Goal: Task Accomplishment & Management: Manage account settings

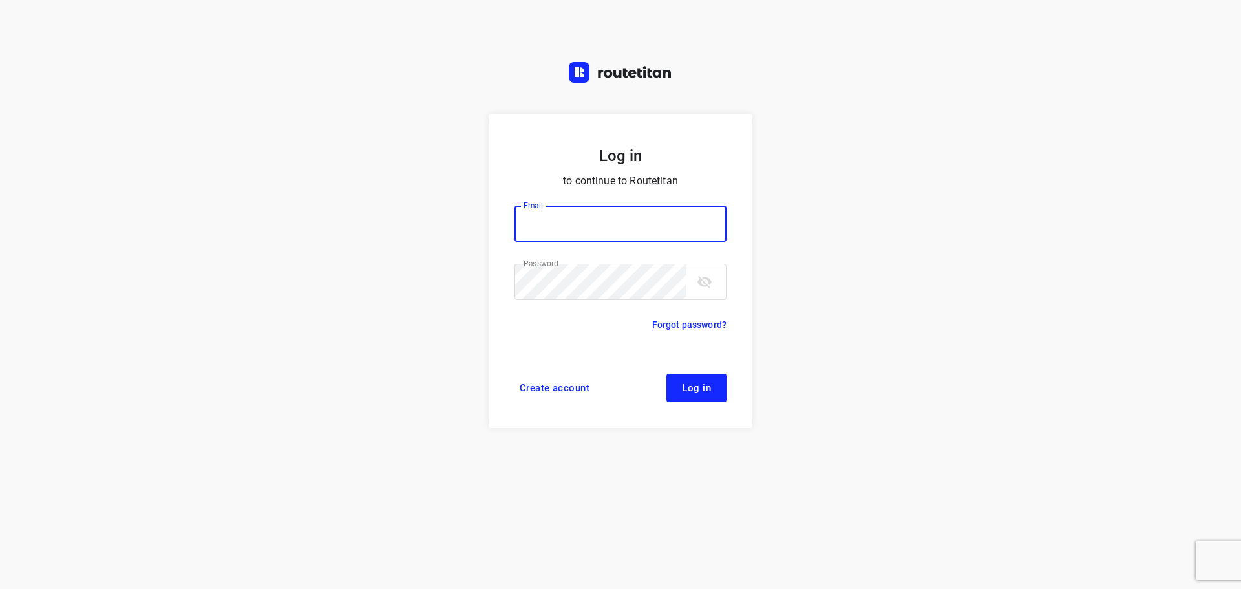
type input "[PERSON_NAME][EMAIL_ADDRESS][DOMAIN_NAME]"
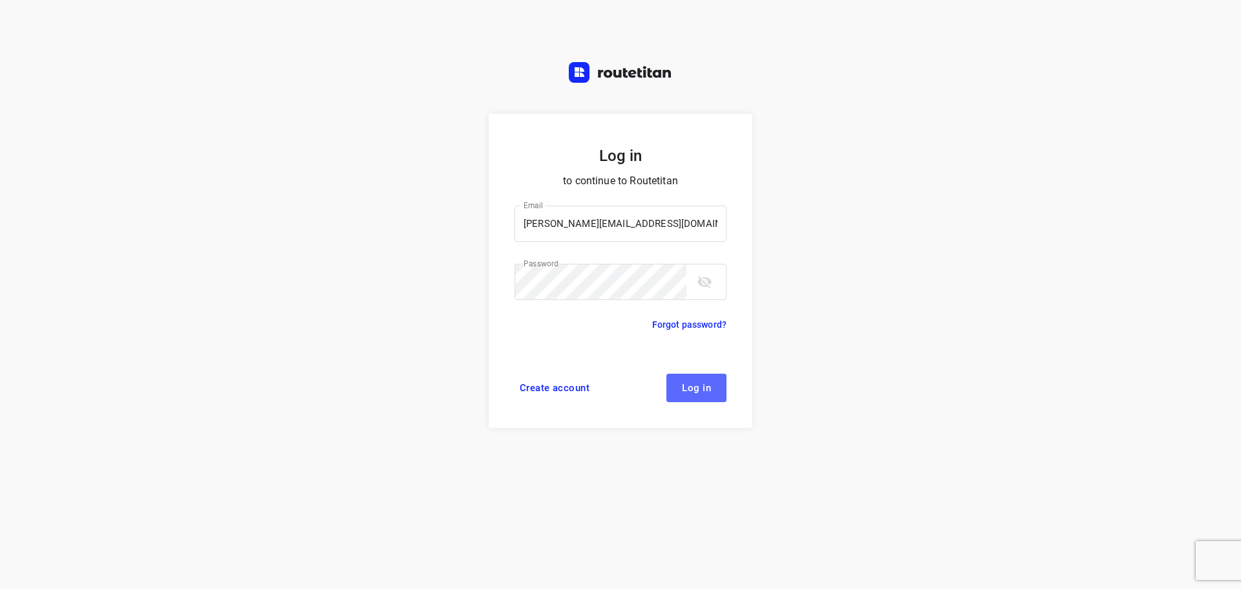
click at [692, 383] on span "Log in" at bounding box center [696, 388] width 29 height 10
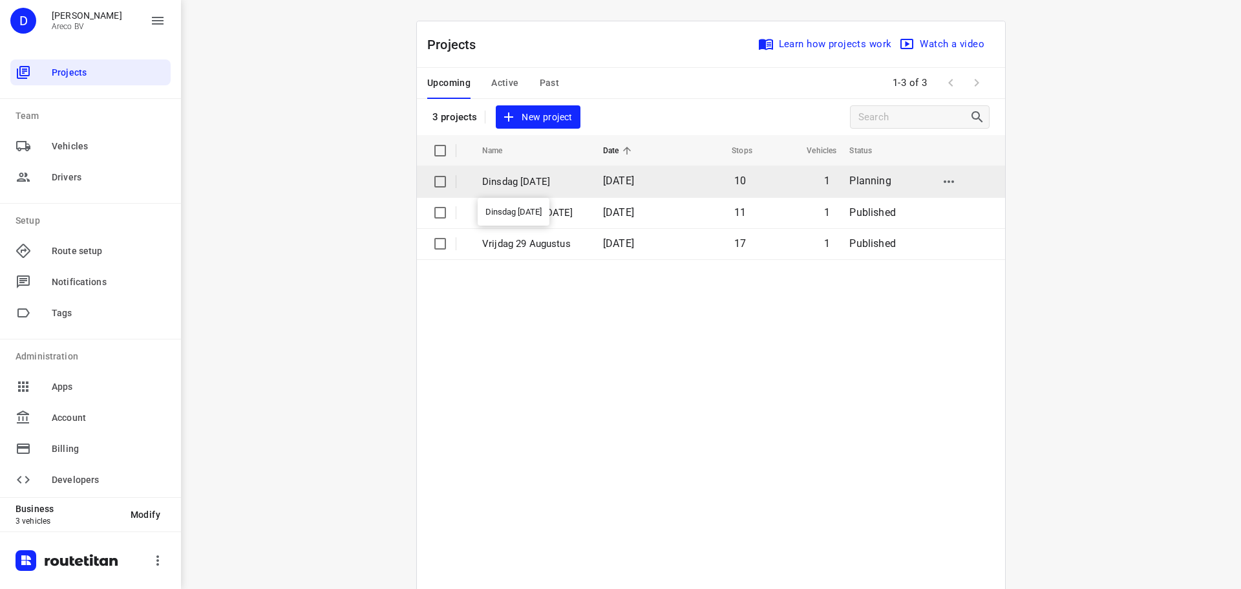
click at [571, 180] on p "Dinsdag [DATE]" at bounding box center [532, 182] width 101 height 15
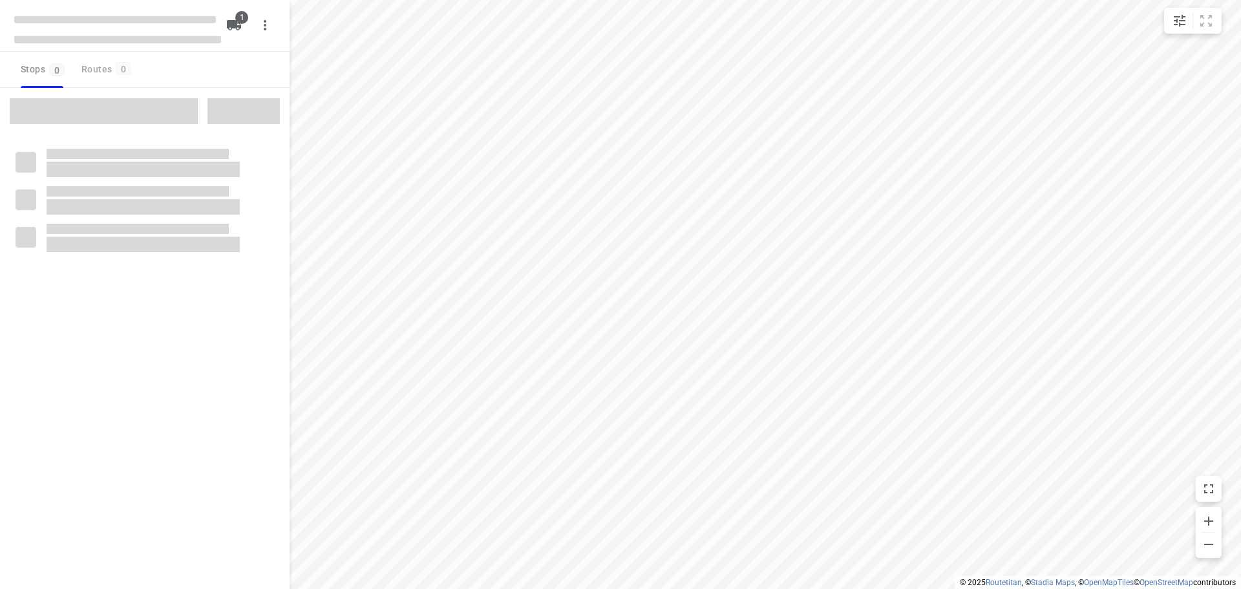
type input "distance"
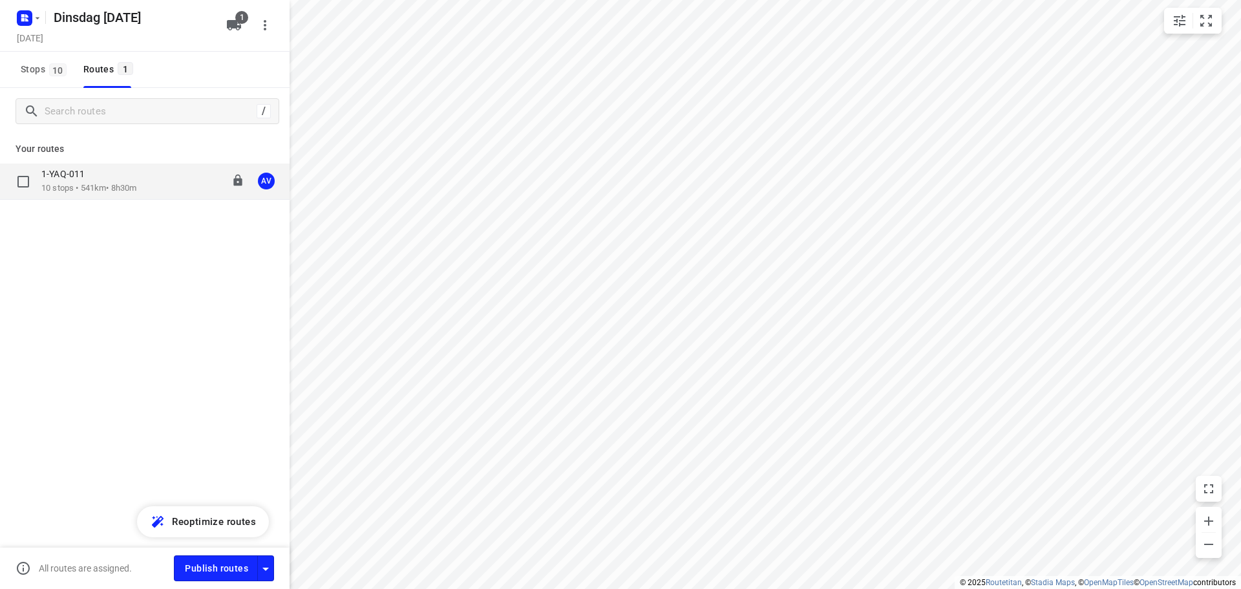
click at [157, 181] on div "1-YAQ-011 10 stops • 541km • 8h30m 09:00-17:50 AV" at bounding box center [165, 181] width 248 height 26
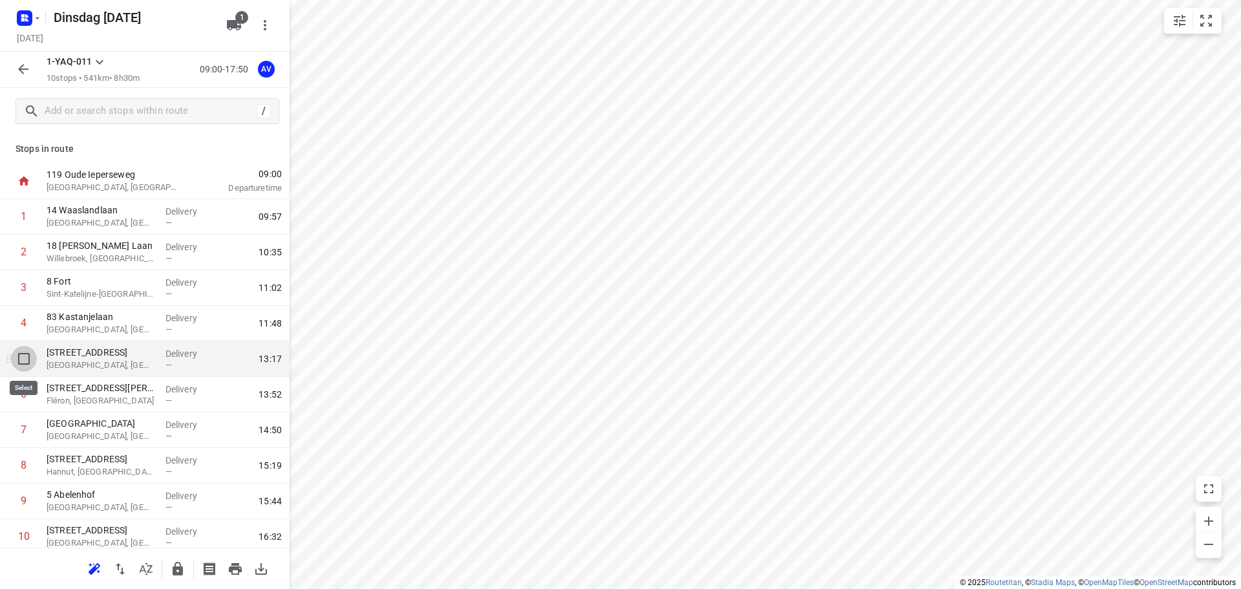
click at [26, 358] on input "checkbox" at bounding box center [24, 359] width 26 height 26
checkbox input "true"
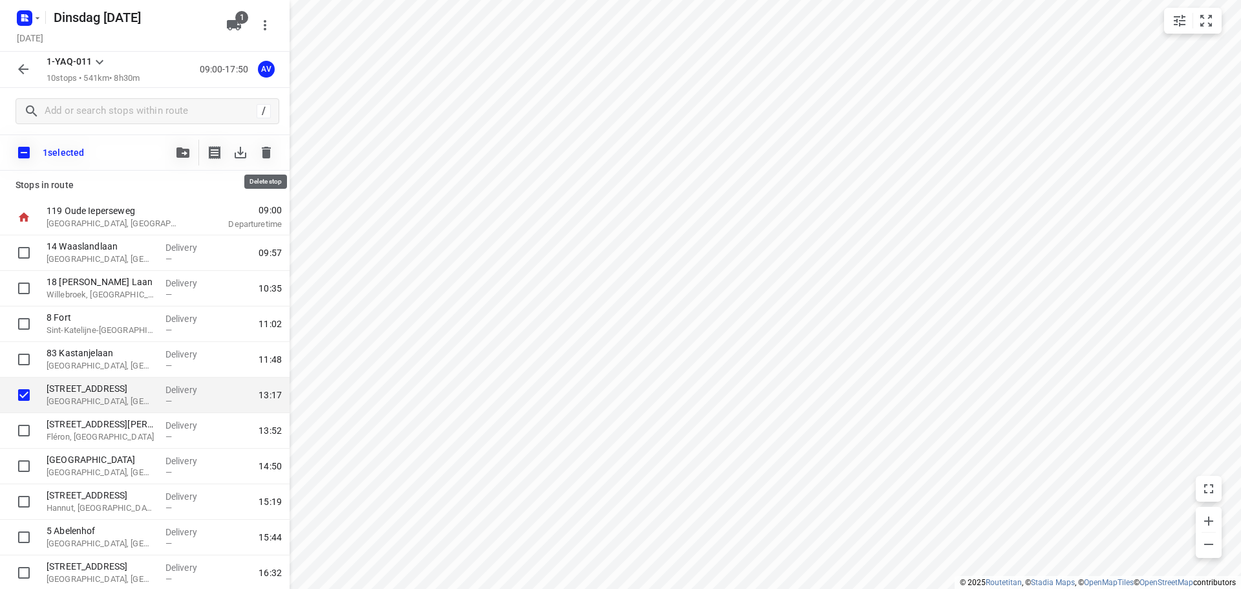
click at [268, 149] on icon "button" at bounding box center [266, 153] width 9 height 12
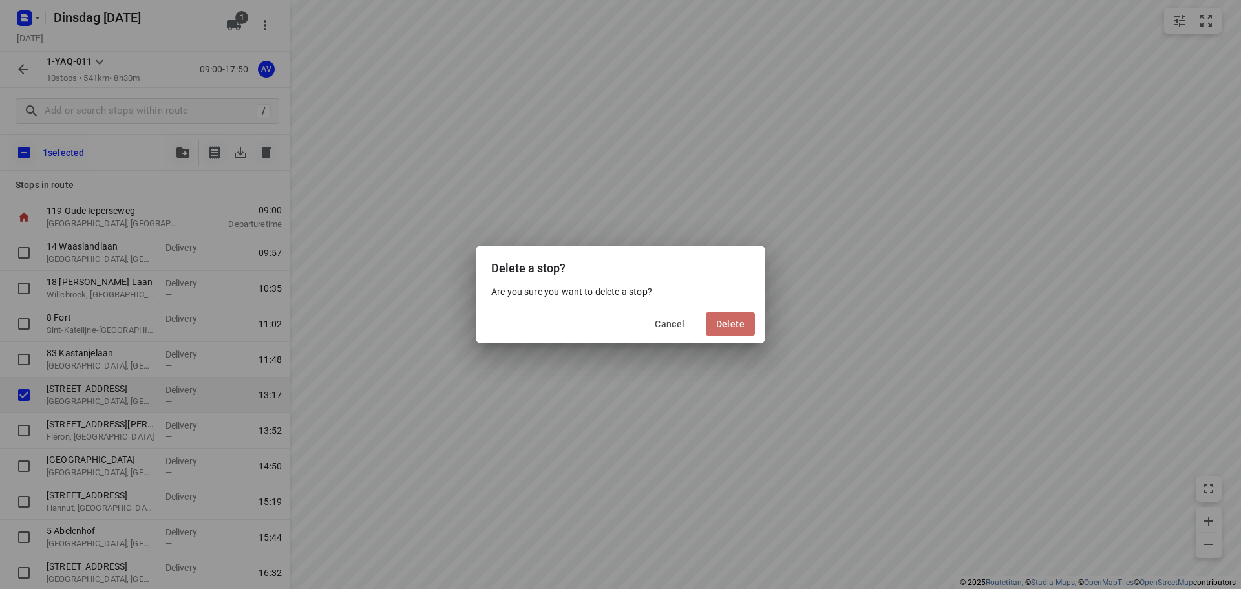
click at [729, 319] on span "Delete" at bounding box center [730, 324] width 28 height 10
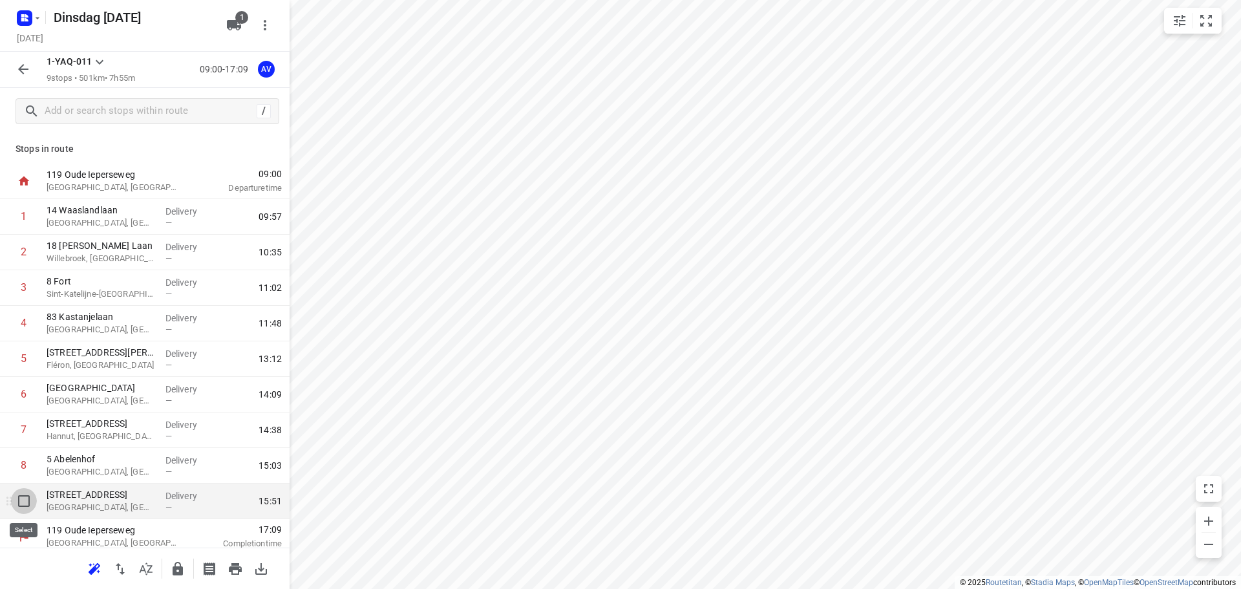
click at [22, 501] on input "checkbox" at bounding box center [24, 501] width 26 height 26
checkbox input "true"
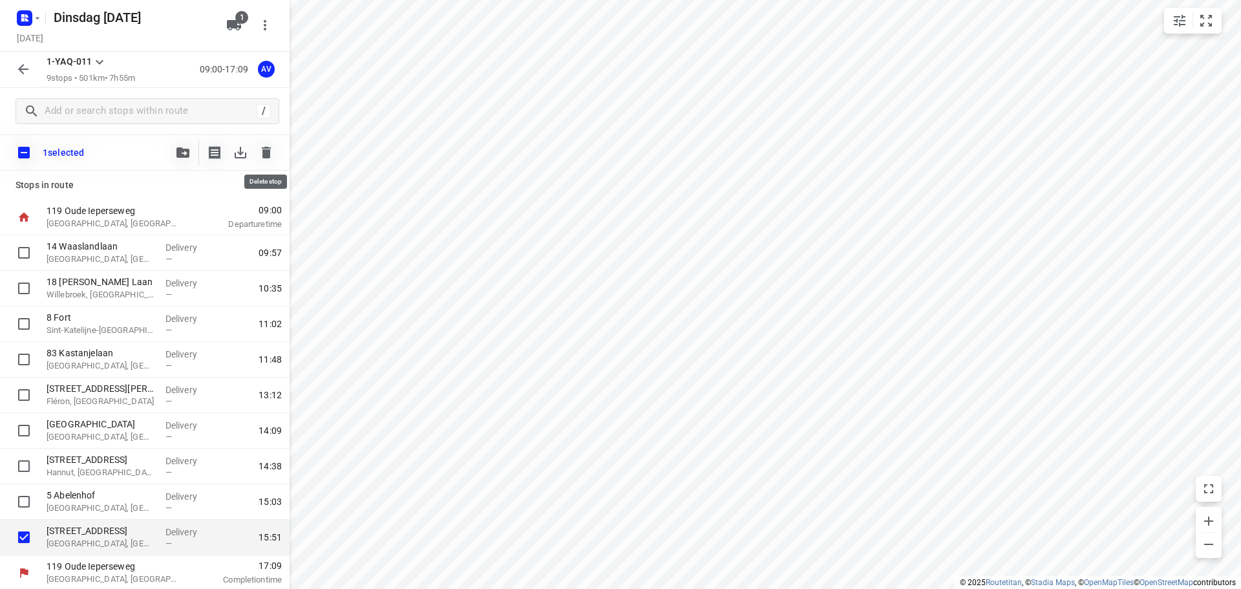
click at [270, 153] on icon "button" at bounding box center [266, 153] width 9 height 12
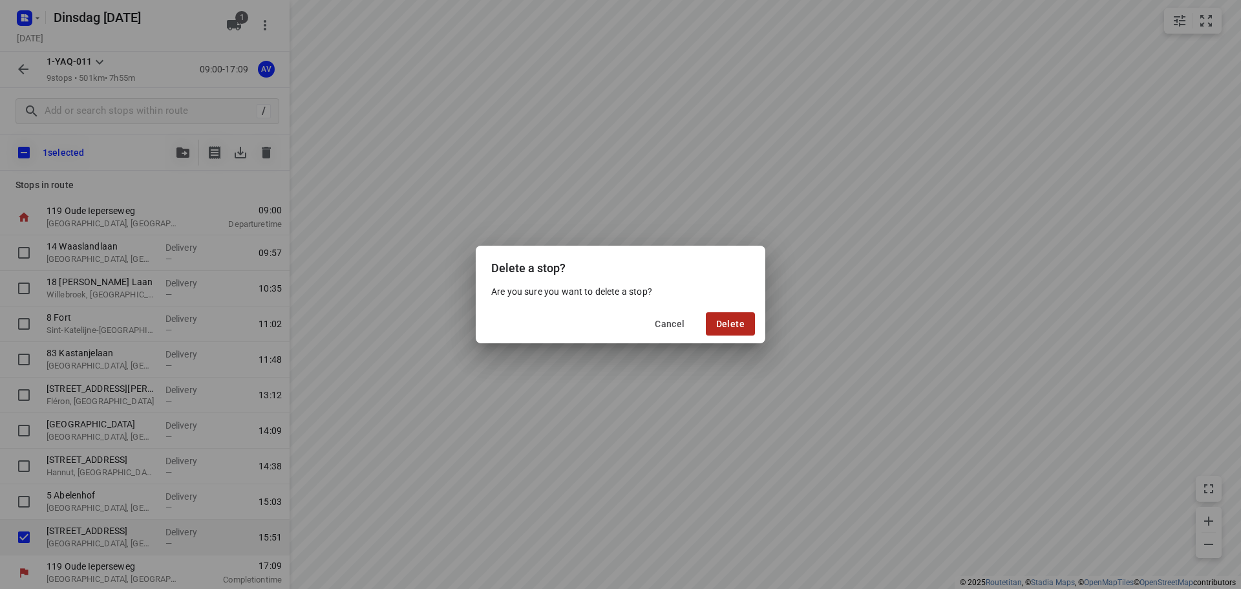
click at [741, 323] on span "Delete" at bounding box center [730, 324] width 28 height 10
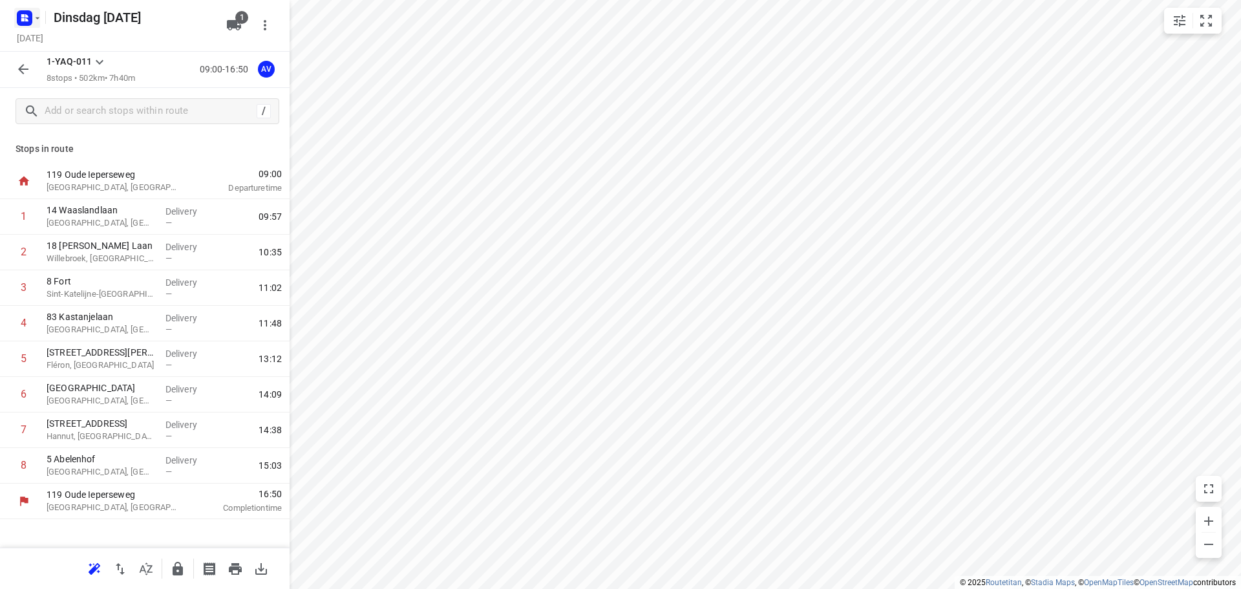
click at [26, 11] on rect "button" at bounding box center [25, 18] width 16 height 16
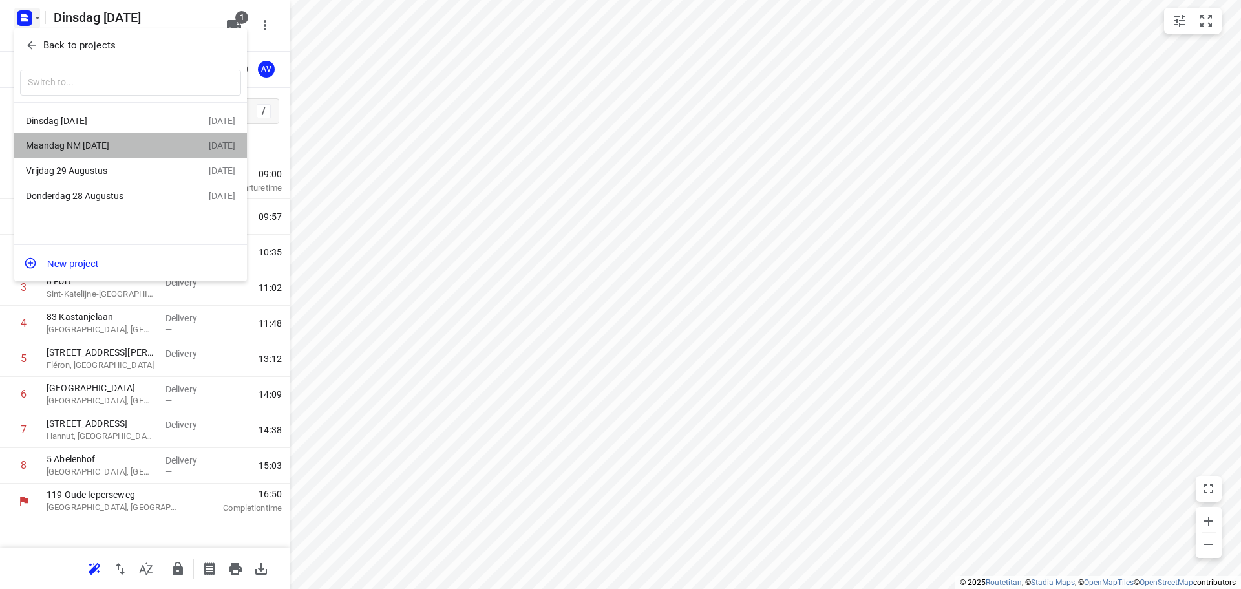
click at [134, 148] on div "Maandag NM [DATE]" at bounding box center [100, 145] width 149 height 10
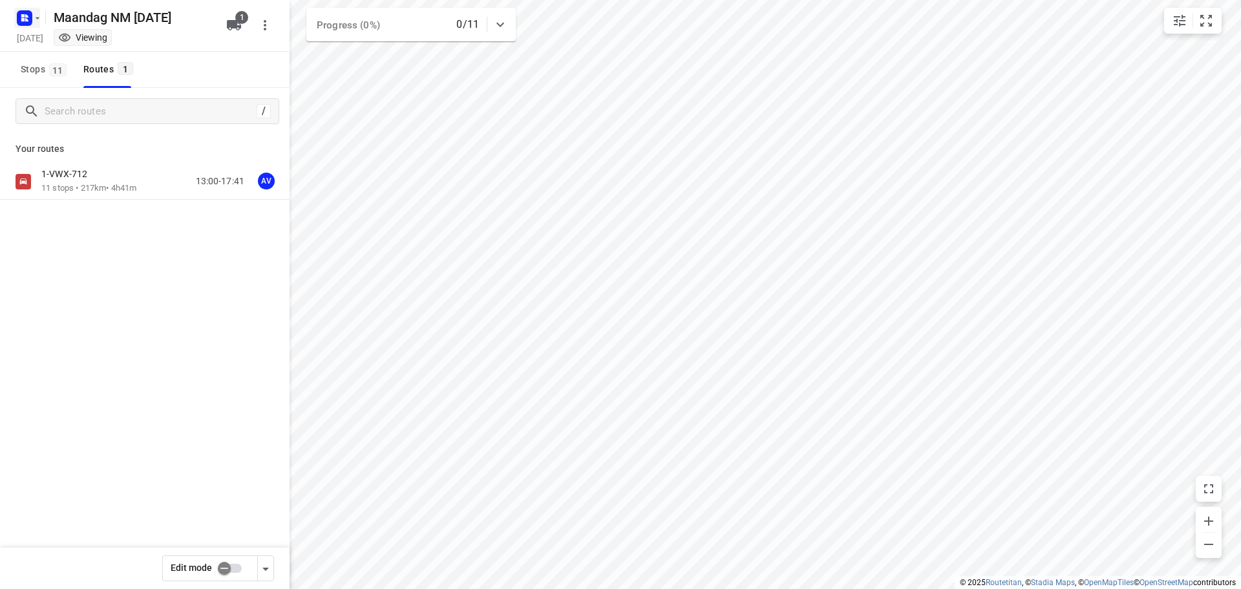
click at [30, 13] on rect "button" at bounding box center [25, 18] width 16 height 16
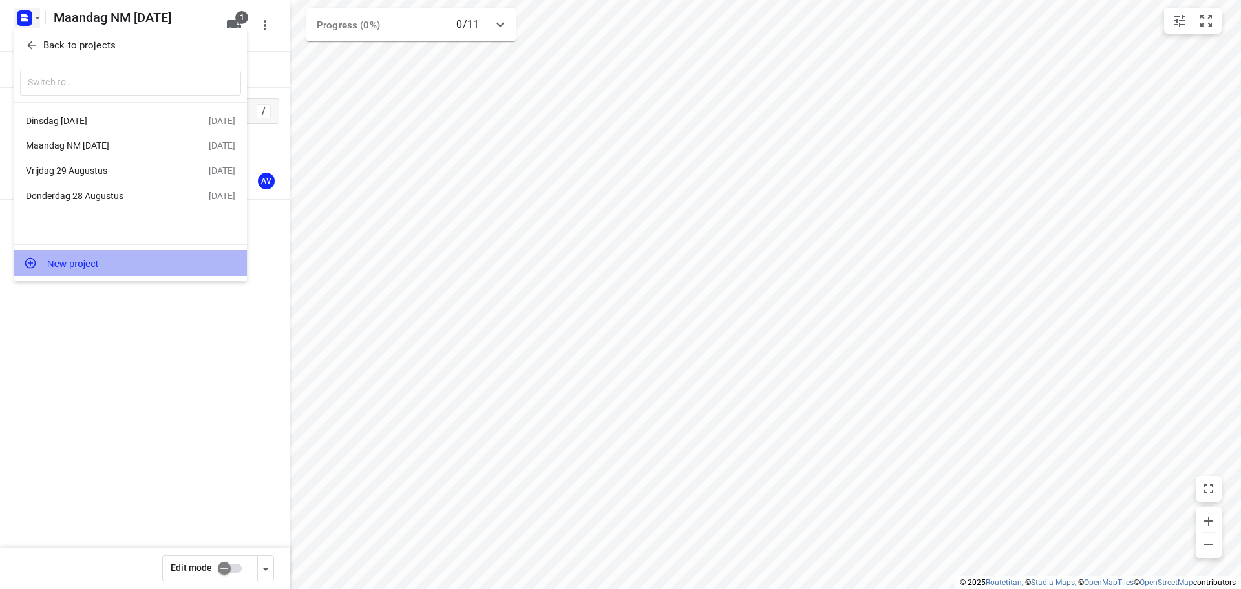
click at [111, 264] on button "New project" at bounding box center [130, 263] width 233 height 26
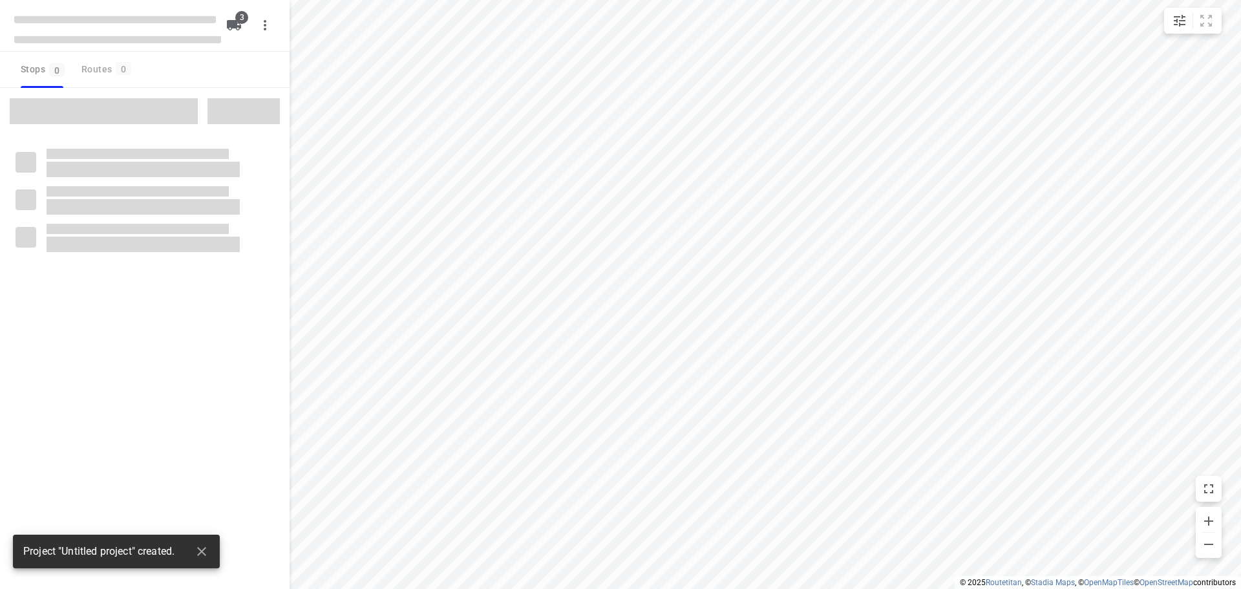
type input "distance"
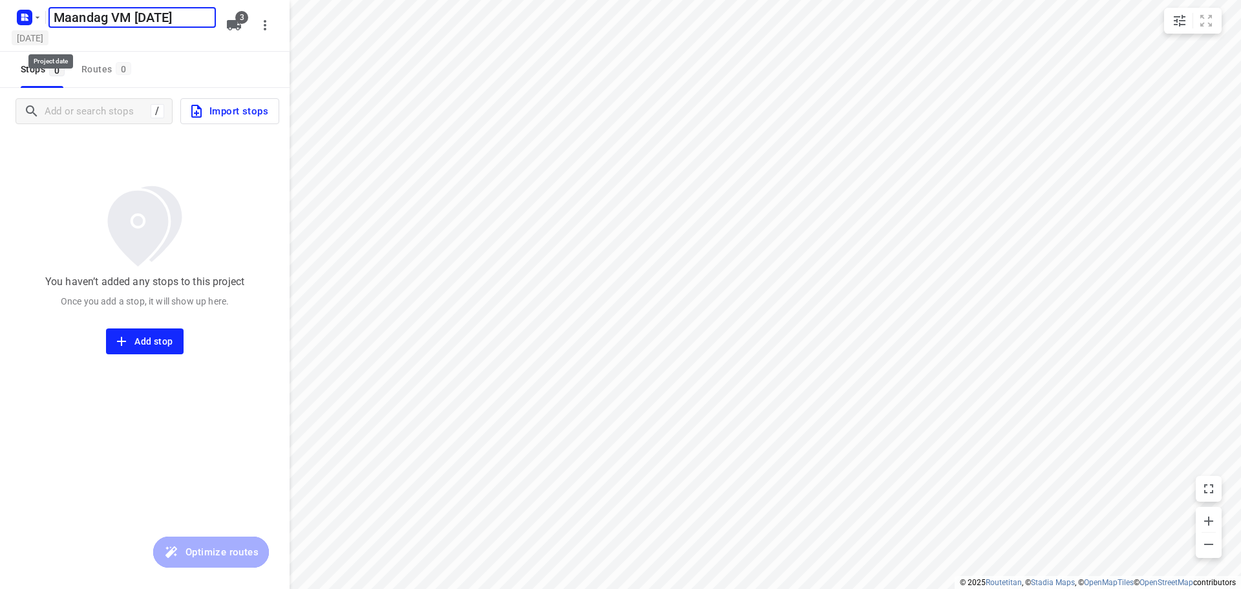
type input "Maandag VM [DATE]"
click at [48, 43] on h5 "[DATE]" at bounding box center [30, 37] width 37 height 15
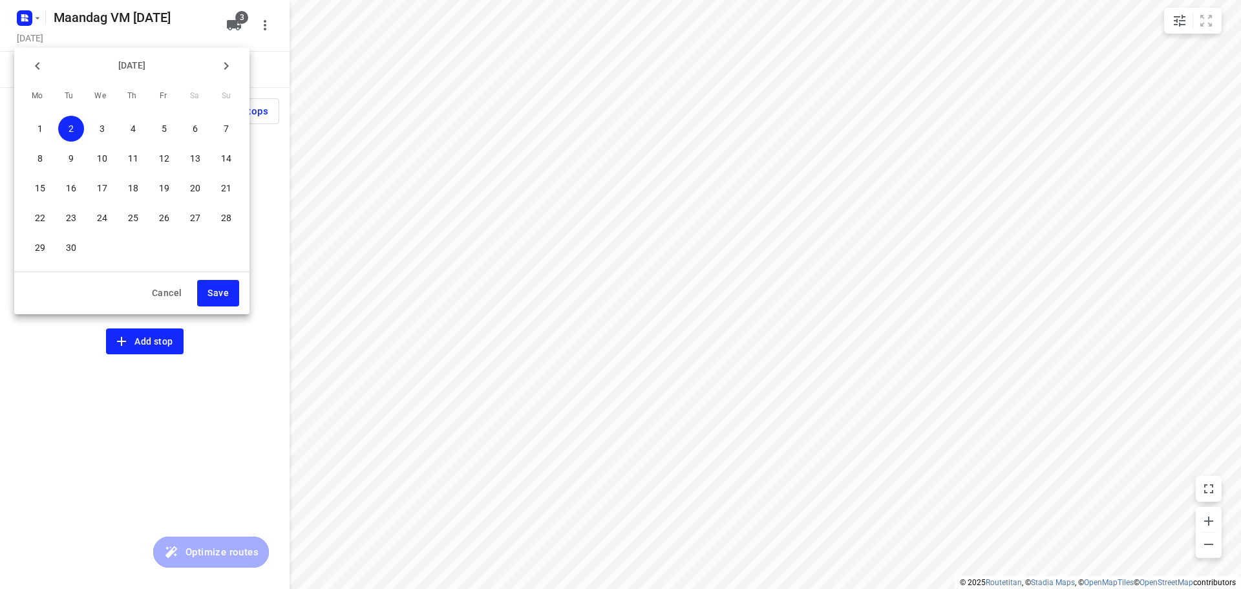
click at [43, 131] on p "1" at bounding box center [39, 128] width 5 height 13
click at [228, 288] on span "Save" at bounding box center [217, 293] width 21 height 16
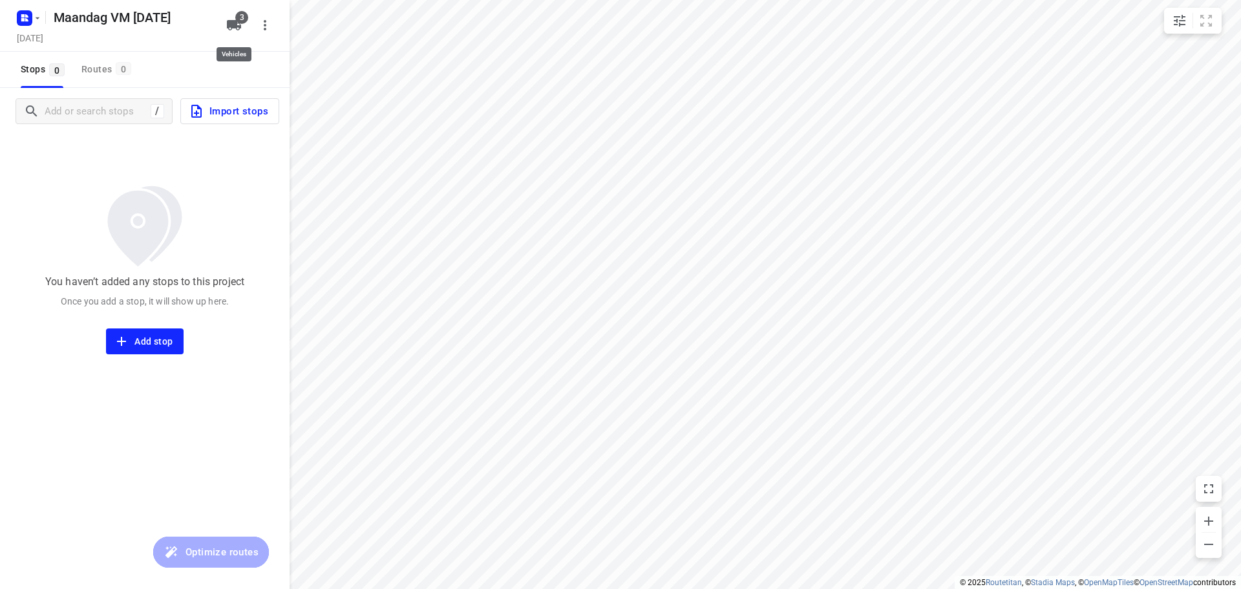
click at [235, 21] on icon "button" at bounding box center [234, 25] width 14 height 10
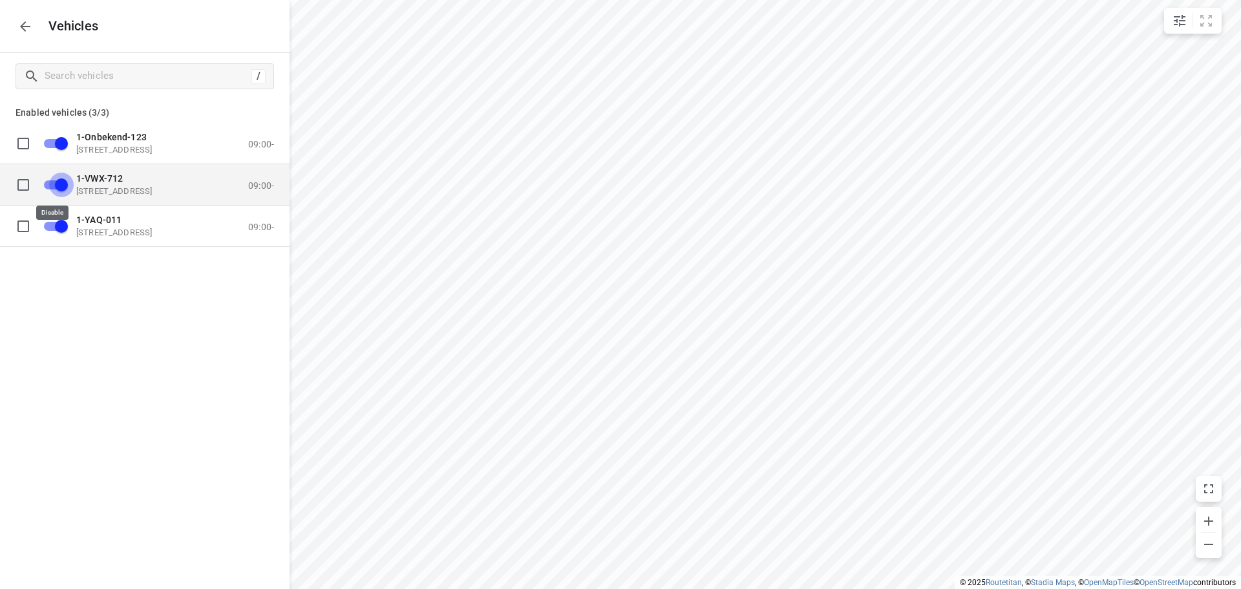
click at [50, 183] on input "grid" at bounding box center [62, 184] width 74 height 25
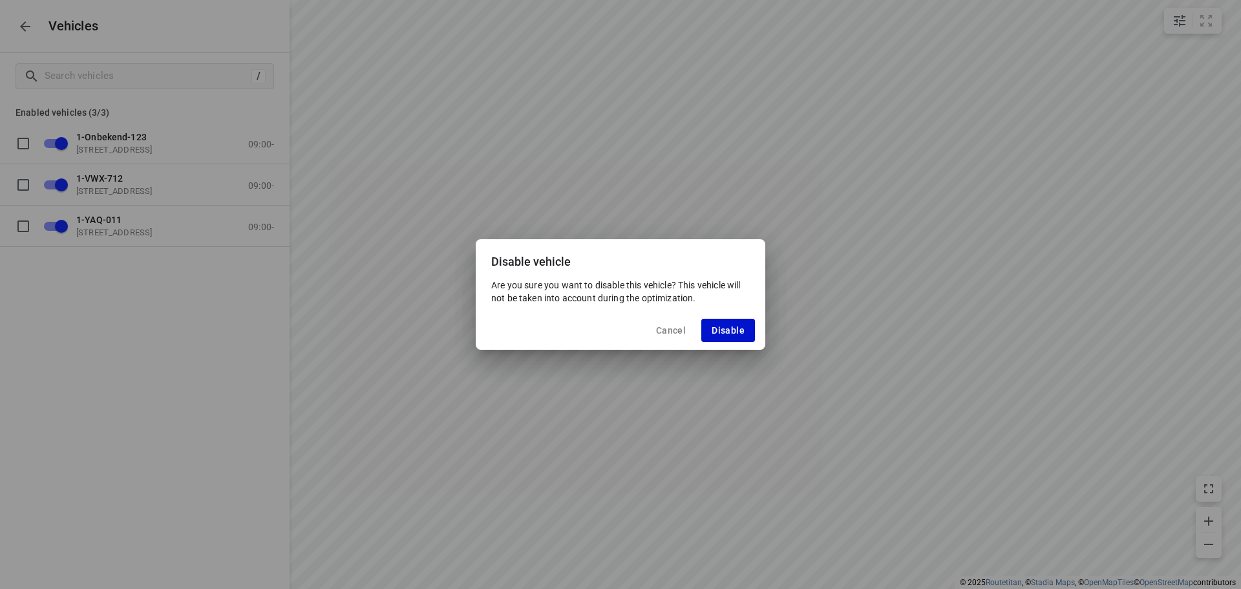
click at [719, 326] on span "Disable" at bounding box center [728, 330] width 33 height 10
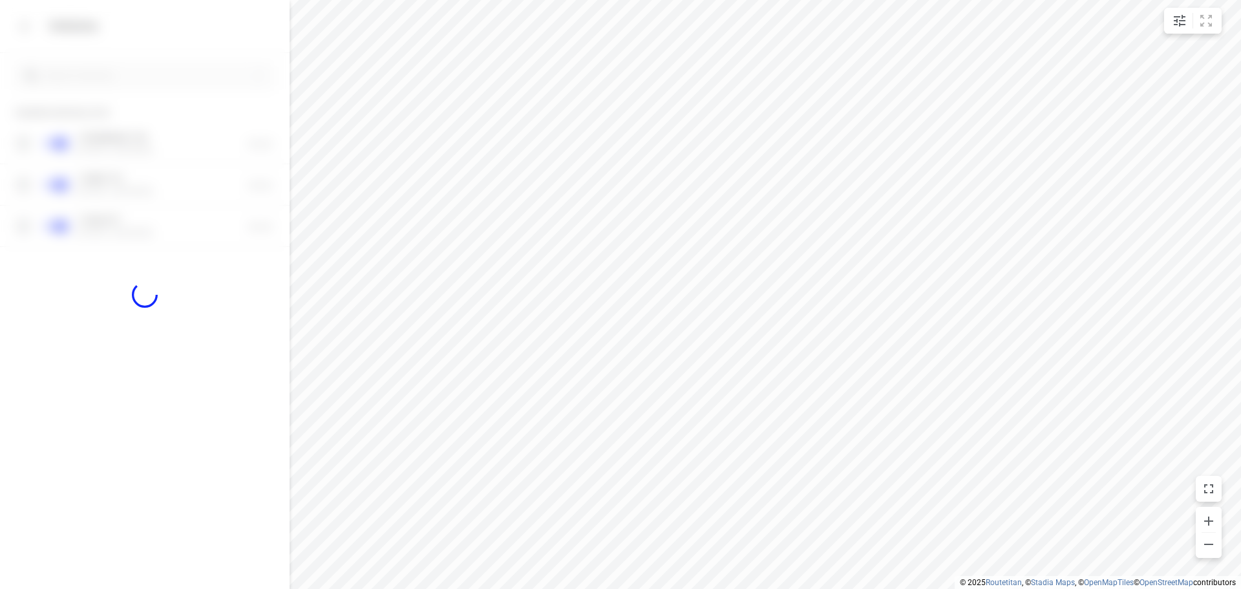
checkbox input "false"
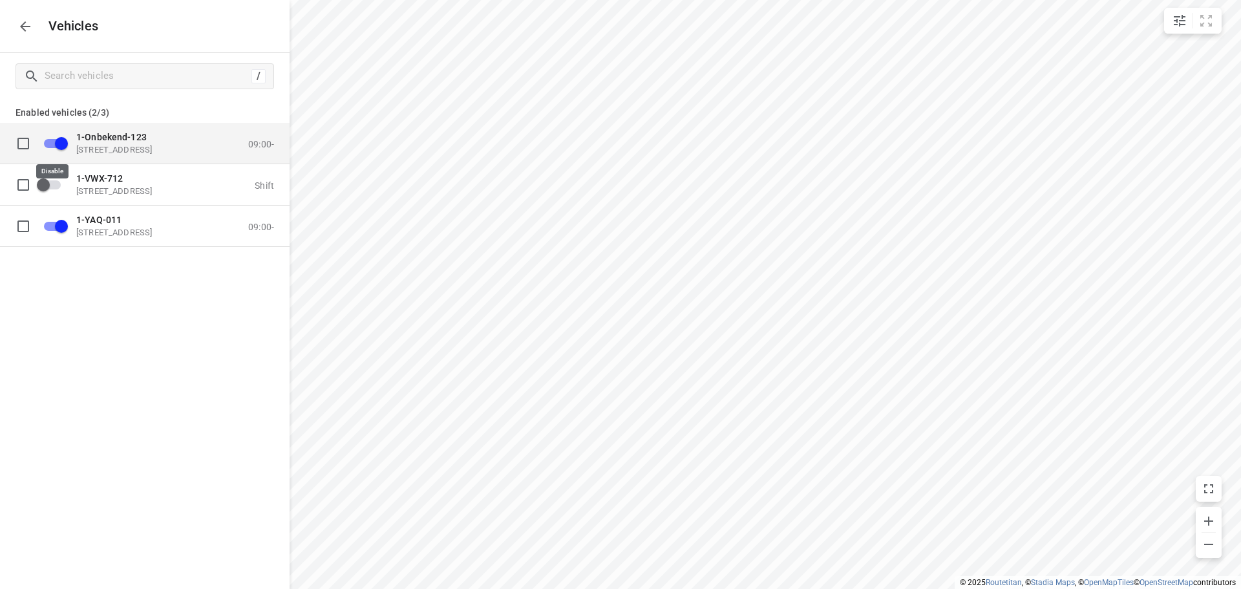
click at [54, 140] on input "grid" at bounding box center [62, 143] width 74 height 25
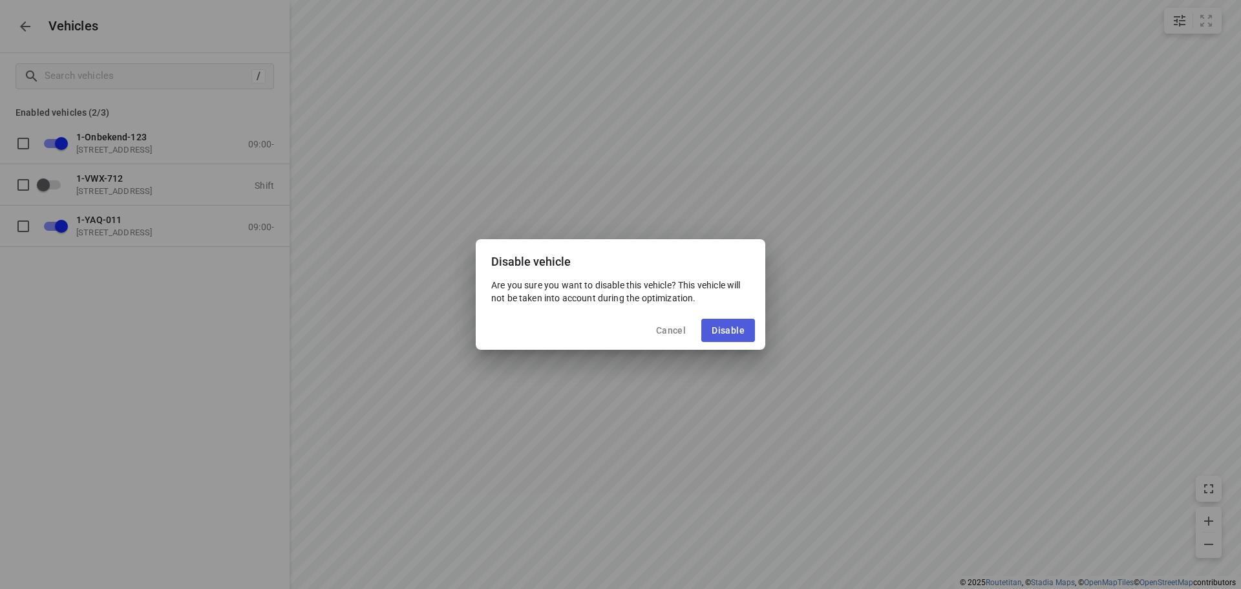
click at [728, 328] on span "Disable" at bounding box center [728, 330] width 33 height 10
checkbox input "false"
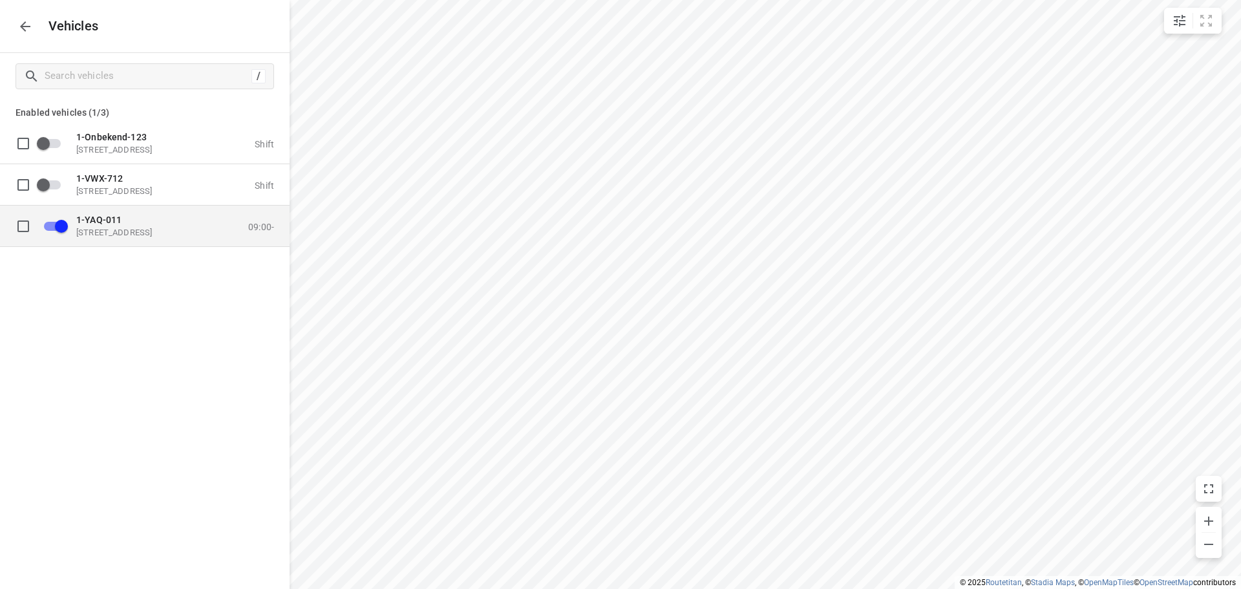
click at [136, 223] on p "1-YAQ-011" at bounding box center [140, 219] width 129 height 10
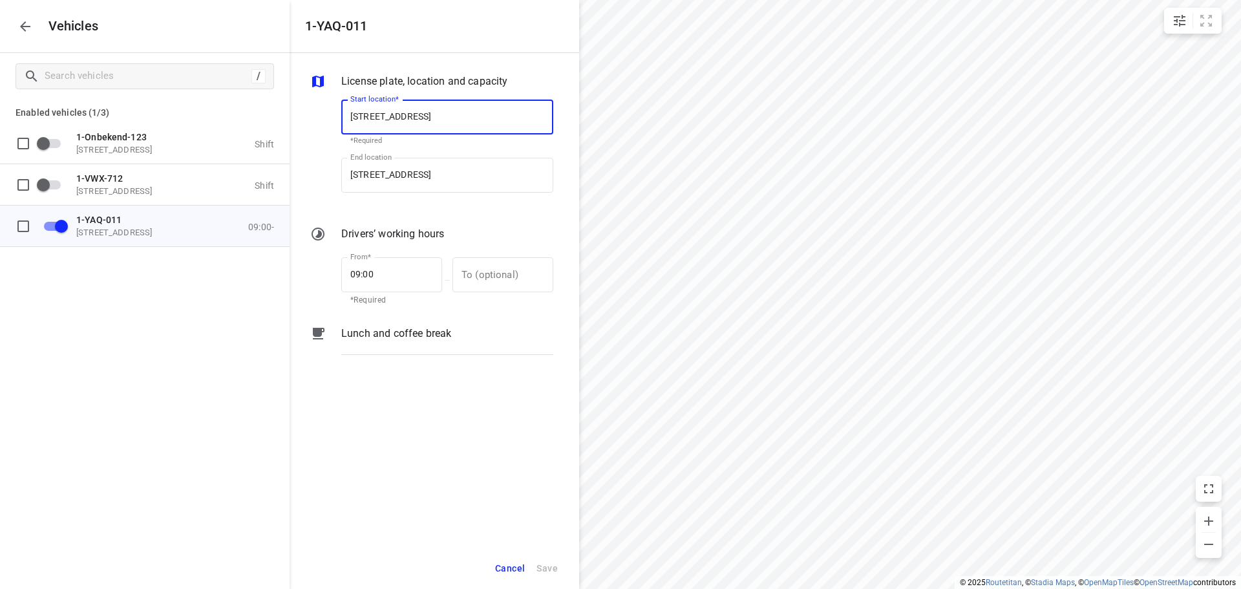
click at [437, 120] on input "[STREET_ADDRESS]" at bounding box center [447, 117] width 212 height 35
click at [438, 114] on input "[STREET_ADDRESS]" at bounding box center [447, 117] width 212 height 35
type input "[STREET_ADDRESS]"
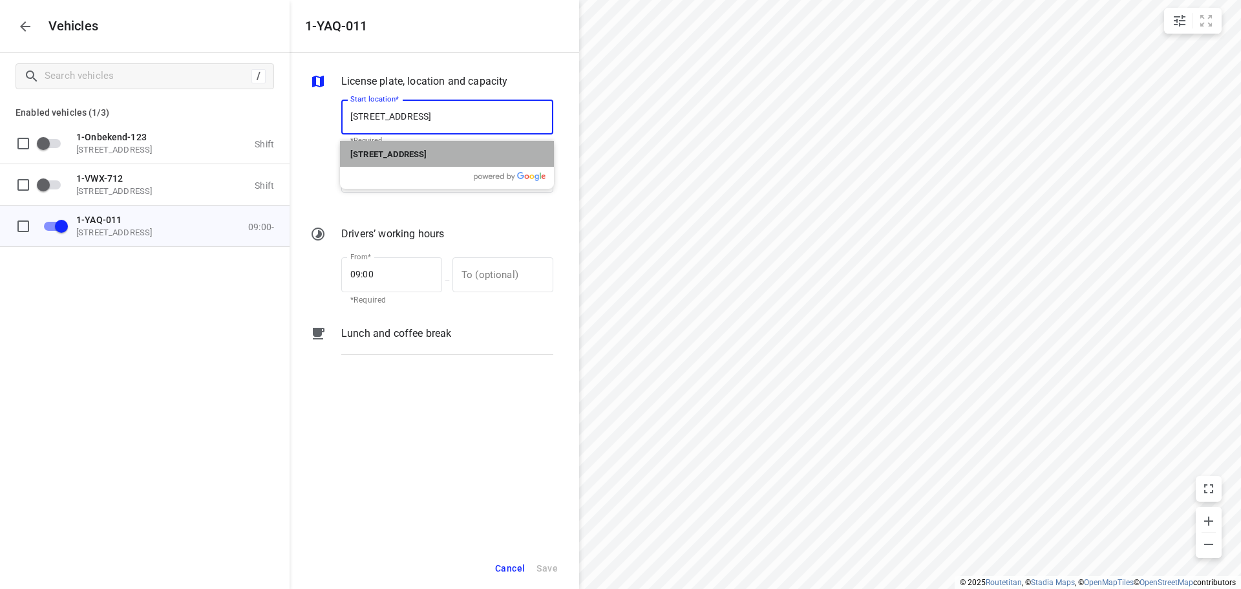
click at [427, 151] on b "[STREET_ADDRESS]" at bounding box center [388, 154] width 76 height 10
type input "[STREET_ADDRESS]"
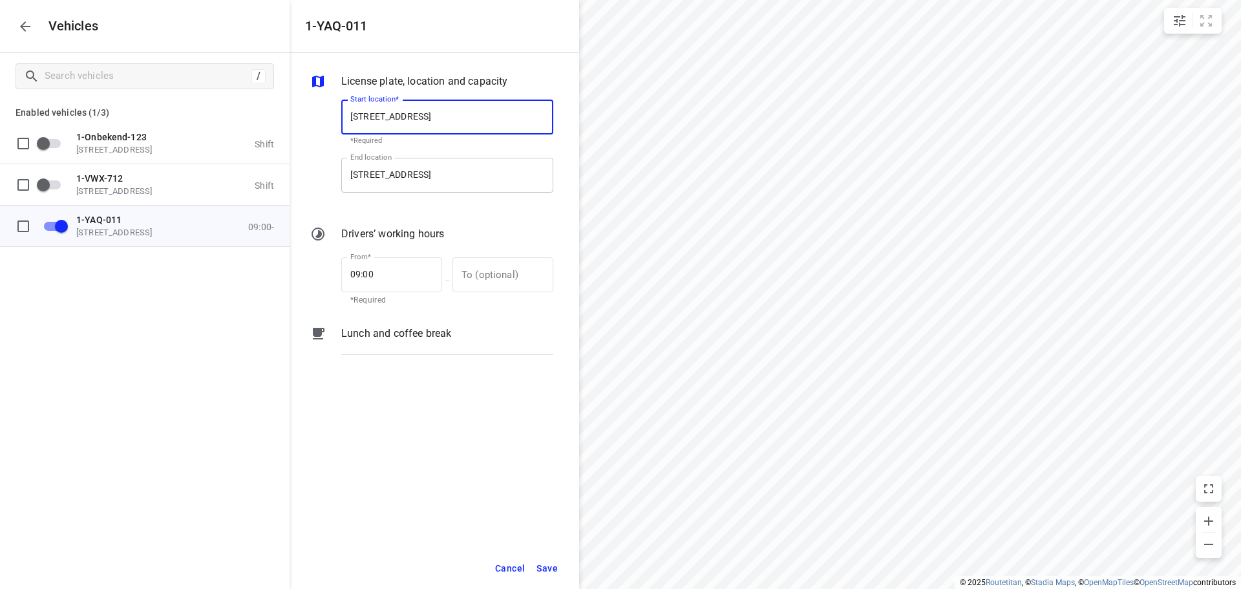
click at [438, 175] on input "[STREET_ADDRESS]" at bounding box center [447, 175] width 212 height 35
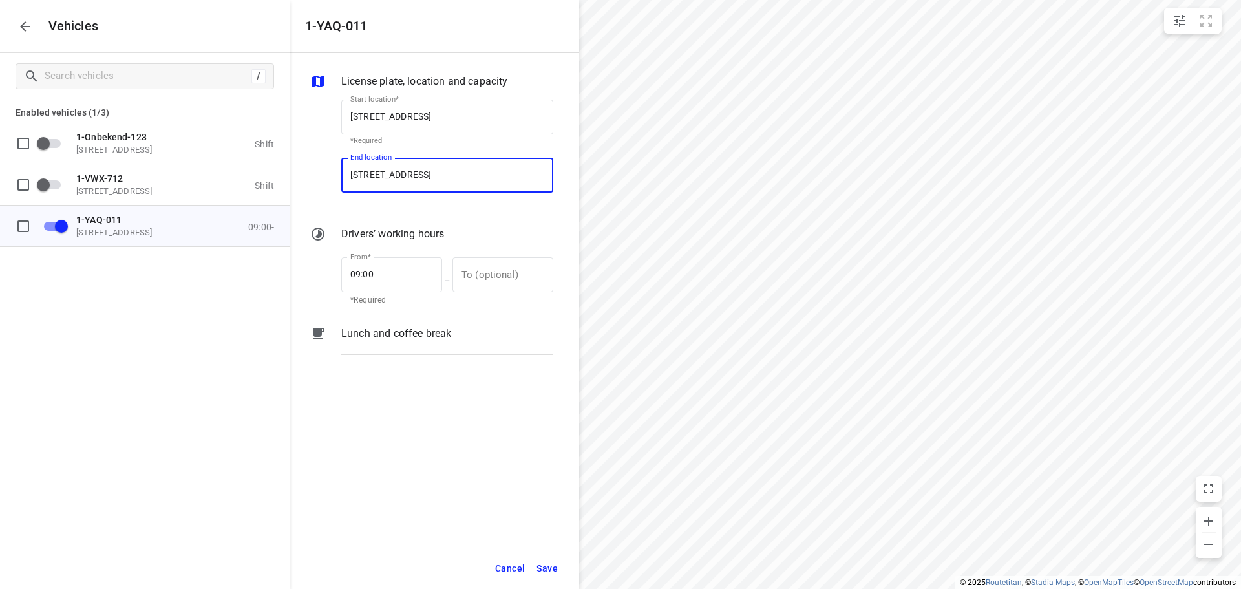
click at [438, 174] on input "[STREET_ADDRESS]" at bounding box center [447, 175] width 212 height 35
type input "[STREET_ADDRESS]"
click at [427, 207] on p "[STREET_ADDRESS]" at bounding box center [388, 212] width 76 height 16
type input "[STREET_ADDRESS]"
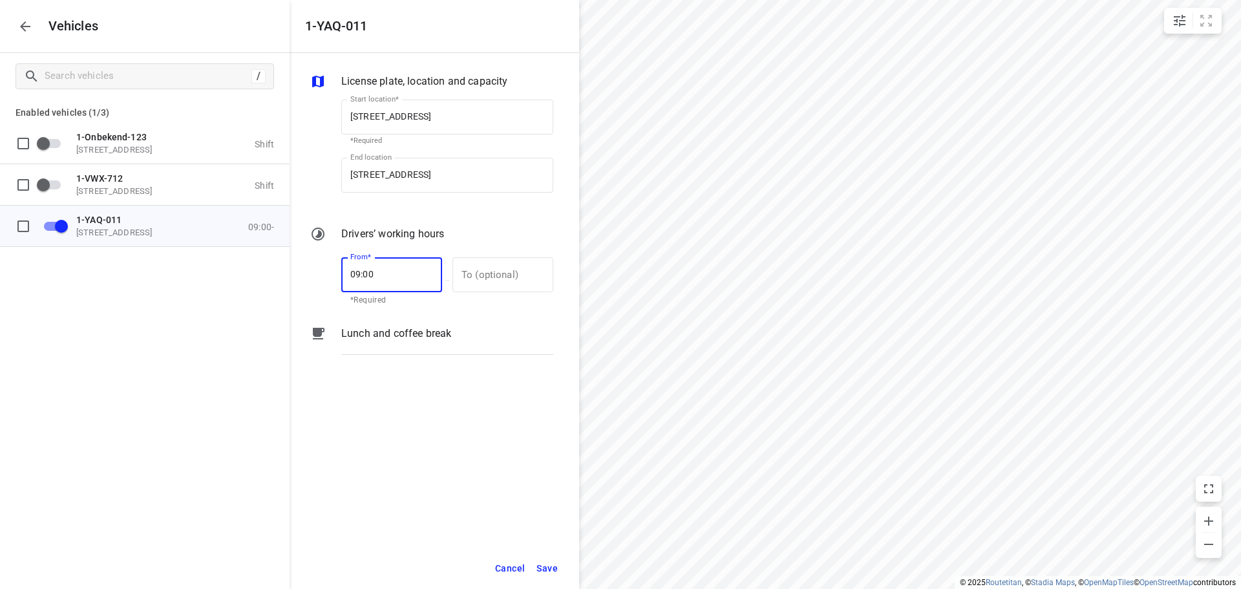
drag, startPoint x: 374, startPoint y: 273, endPoint x: 326, endPoint y: 271, distance: 47.2
click at [326, 271] on div "From* 09:00 From* *Required — To (optional) To (optional)" at bounding box center [432, 280] width 248 height 56
type input "11:00"
click at [544, 567] on span "Save" at bounding box center [546, 568] width 21 height 16
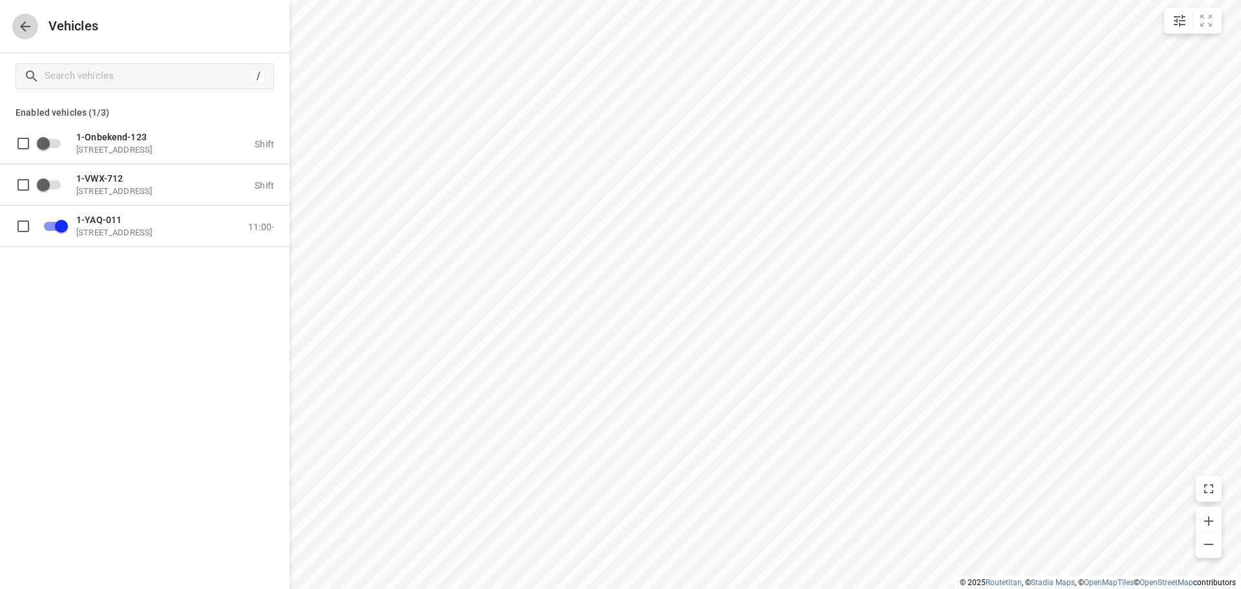
click at [23, 28] on icon "button" at bounding box center [25, 26] width 10 height 10
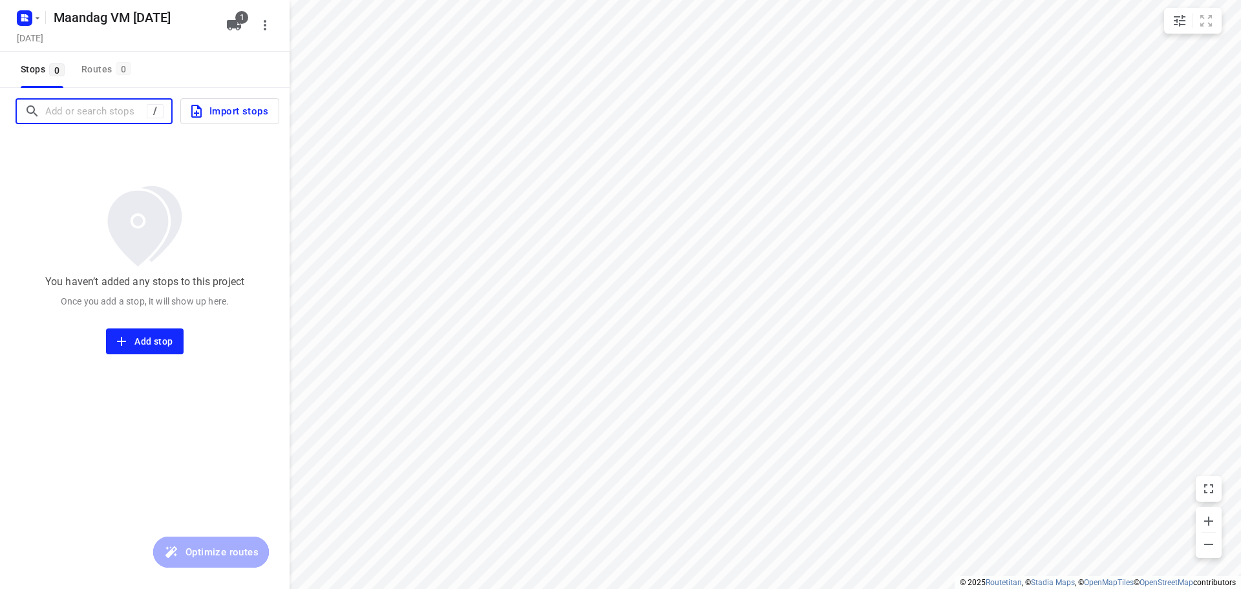
click at [104, 111] on input "Add or search stops" at bounding box center [95, 111] width 101 height 20
click at [54, 102] on input "Add or search stops" at bounding box center [95, 111] width 101 height 20
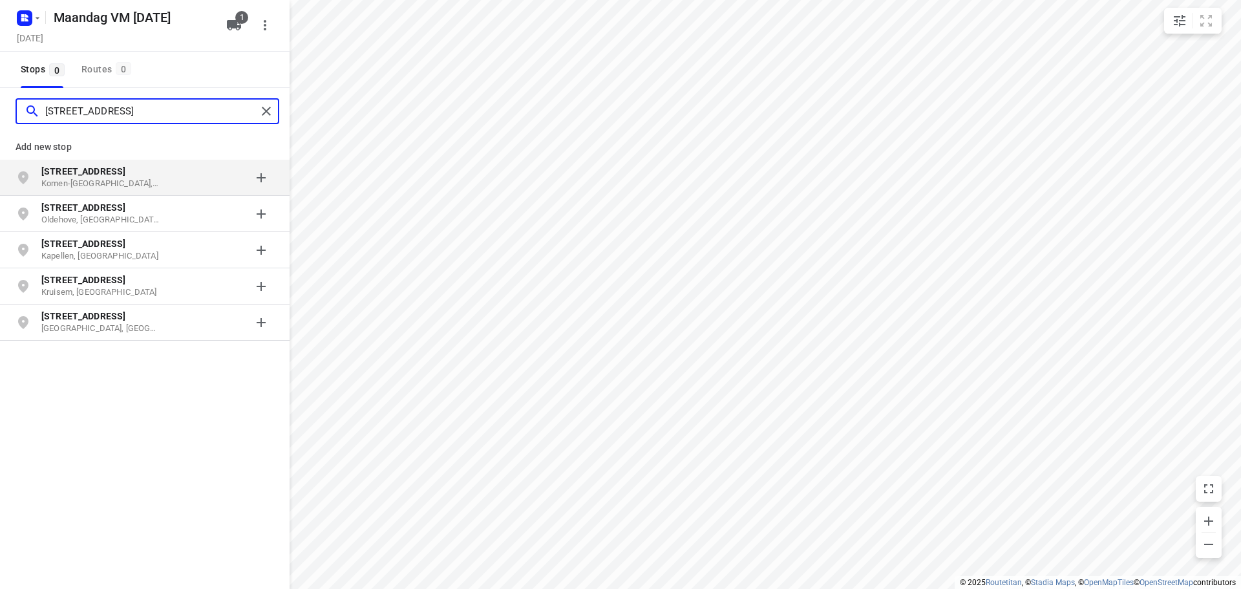
type input "[STREET_ADDRESS]"
click at [154, 176] on p "[STREET_ADDRESS]" at bounding box center [100, 171] width 119 height 13
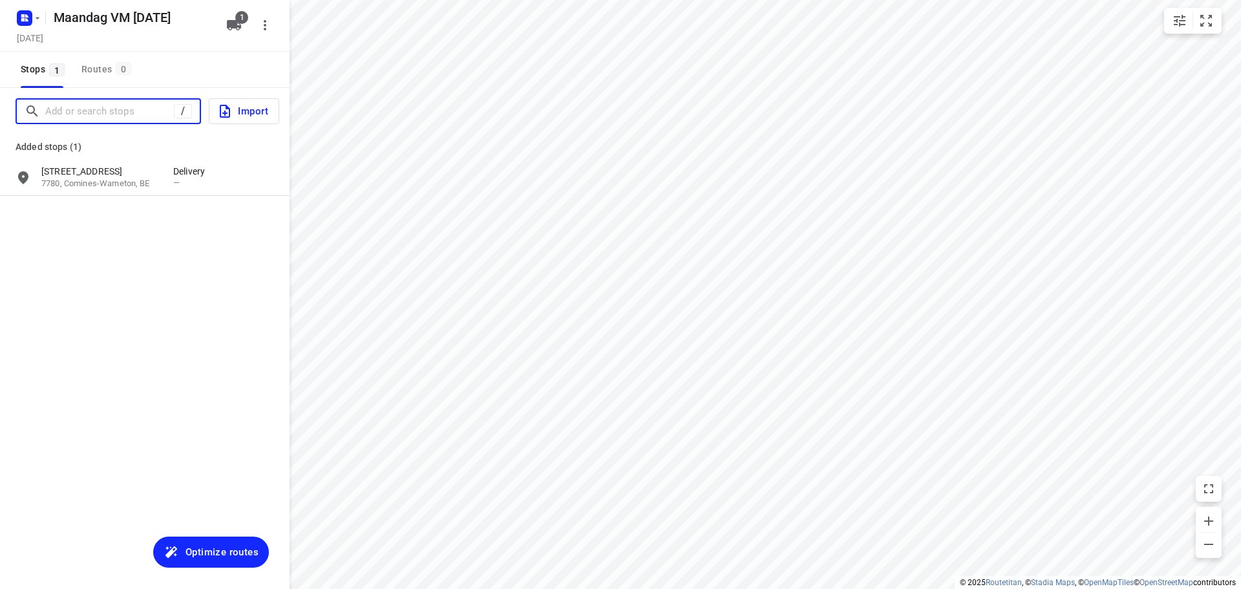
click at [102, 115] on input "Add or search stops" at bounding box center [109, 111] width 129 height 20
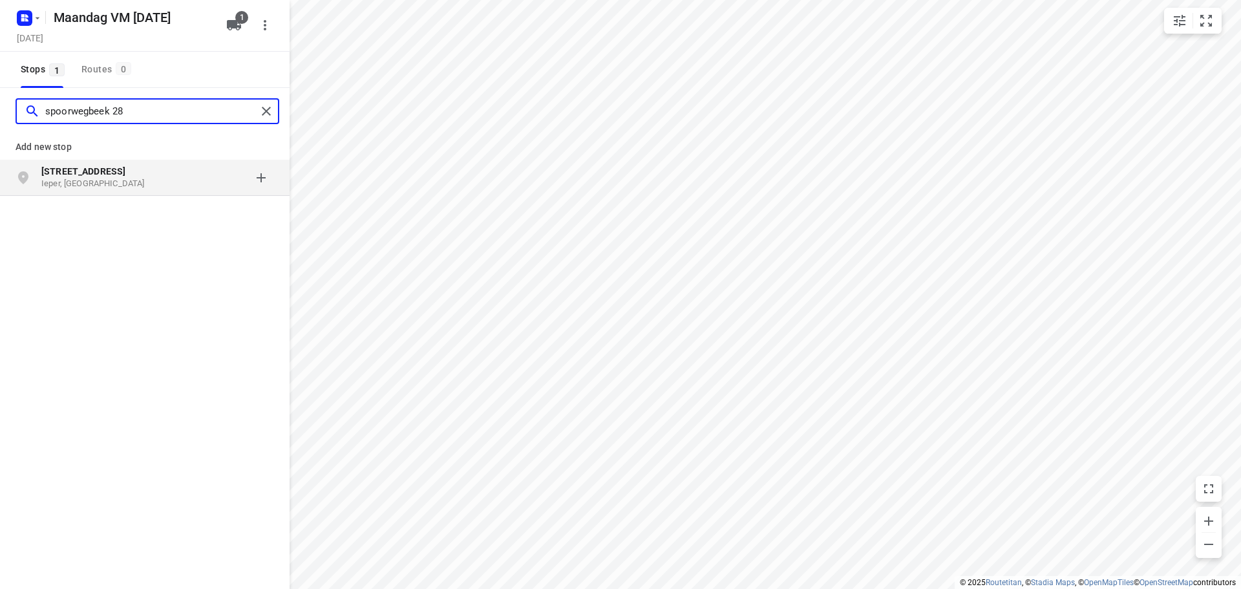
type input "spoorwegbeek 28"
click at [116, 182] on p "Ieper, [GEOGRAPHIC_DATA]" at bounding box center [100, 184] width 119 height 12
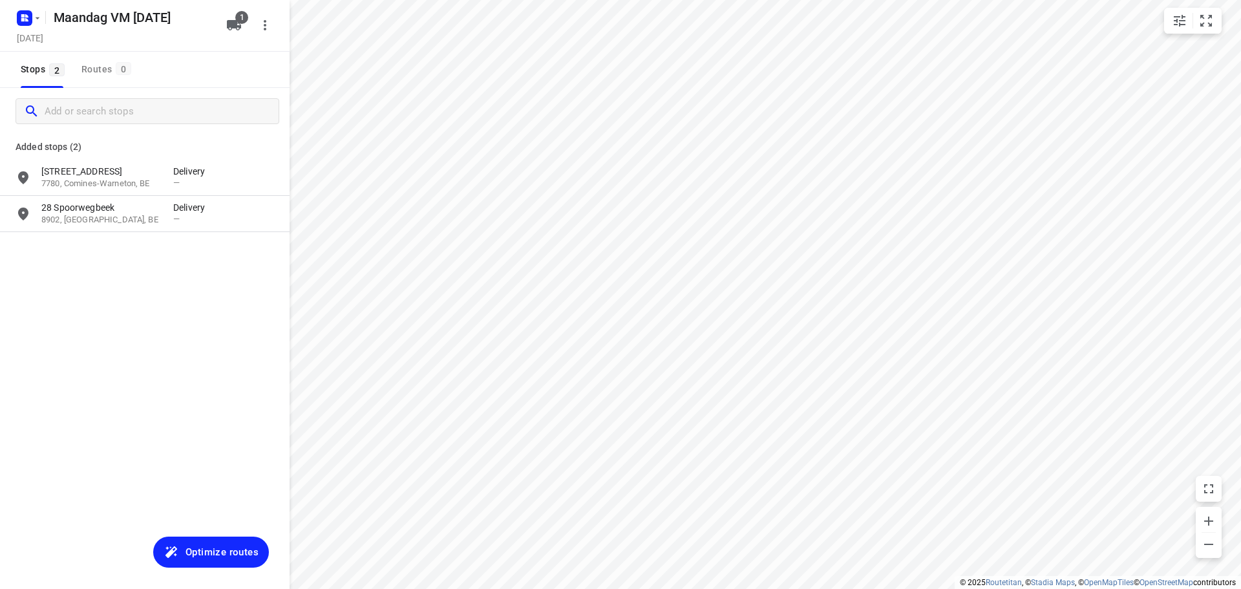
click at [218, 547] on span "Optimize routes" at bounding box center [221, 552] width 73 height 17
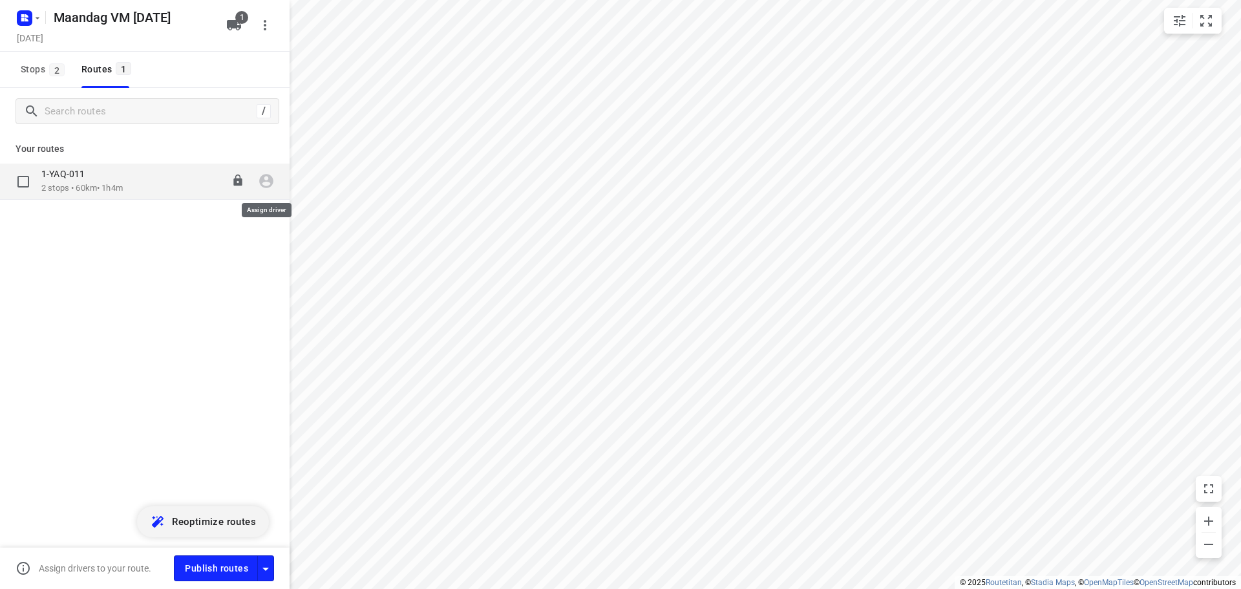
click at [268, 179] on icon "button" at bounding box center [266, 181] width 17 height 17
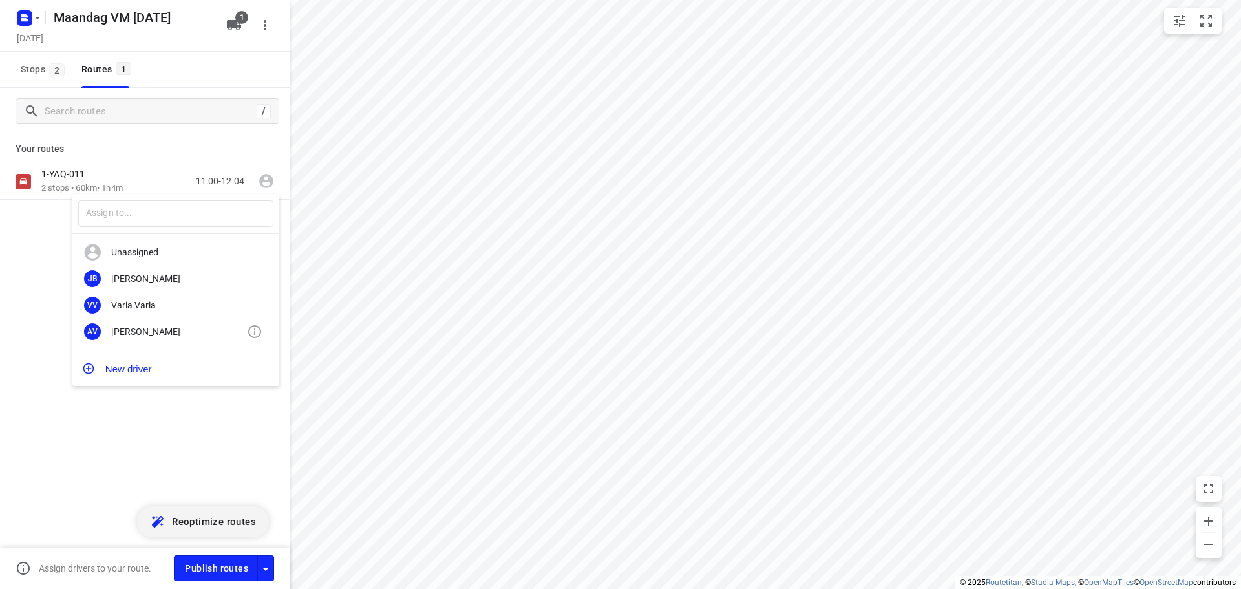
click at [154, 326] on div "[PERSON_NAME]" at bounding box center [179, 331] width 136 height 10
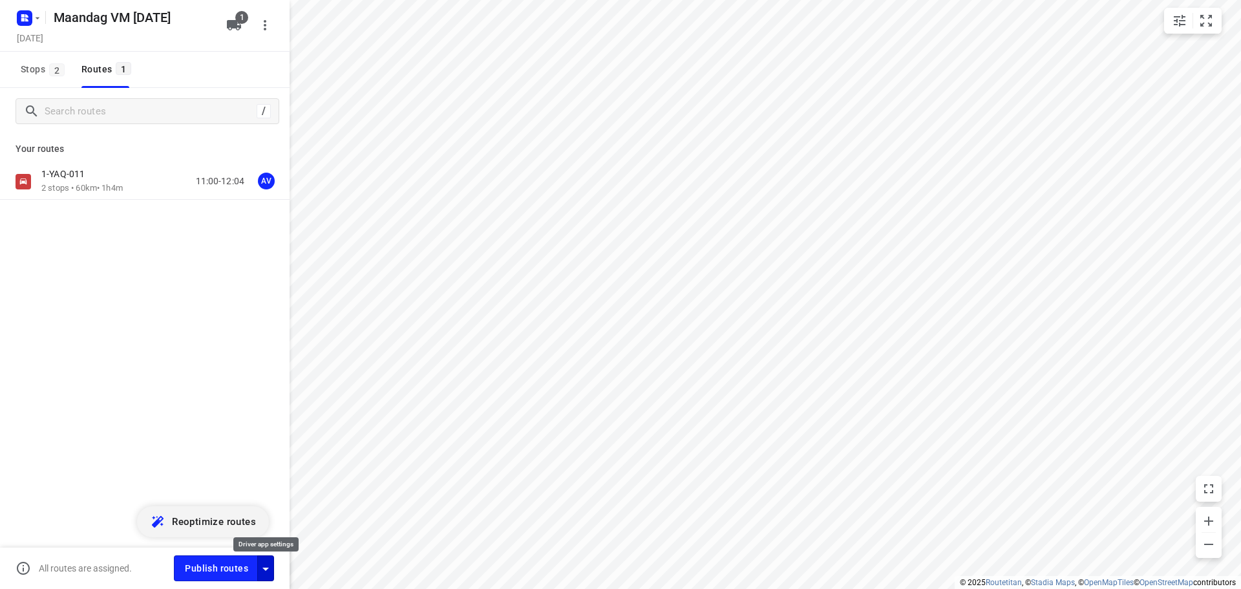
click at [265, 570] on icon "button" at bounding box center [266, 569] width 16 height 16
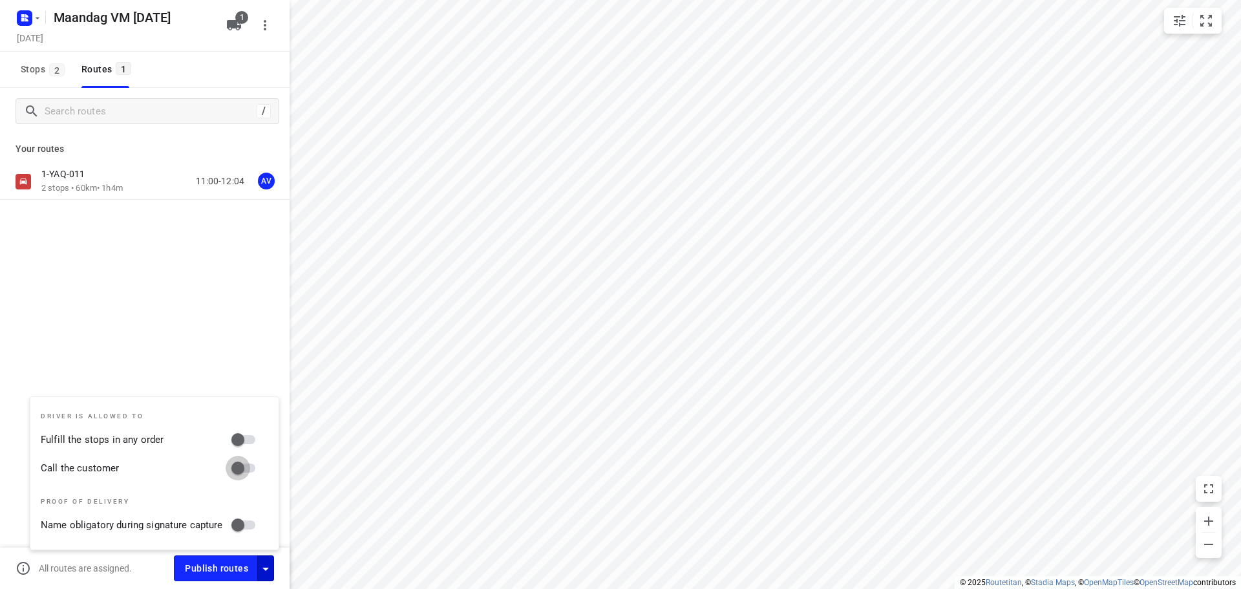
click at [246, 466] on input "Call the customer" at bounding box center [238, 468] width 74 height 25
checkbox input "true"
click at [265, 569] on icon "button" at bounding box center [265, 568] width 6 height 3
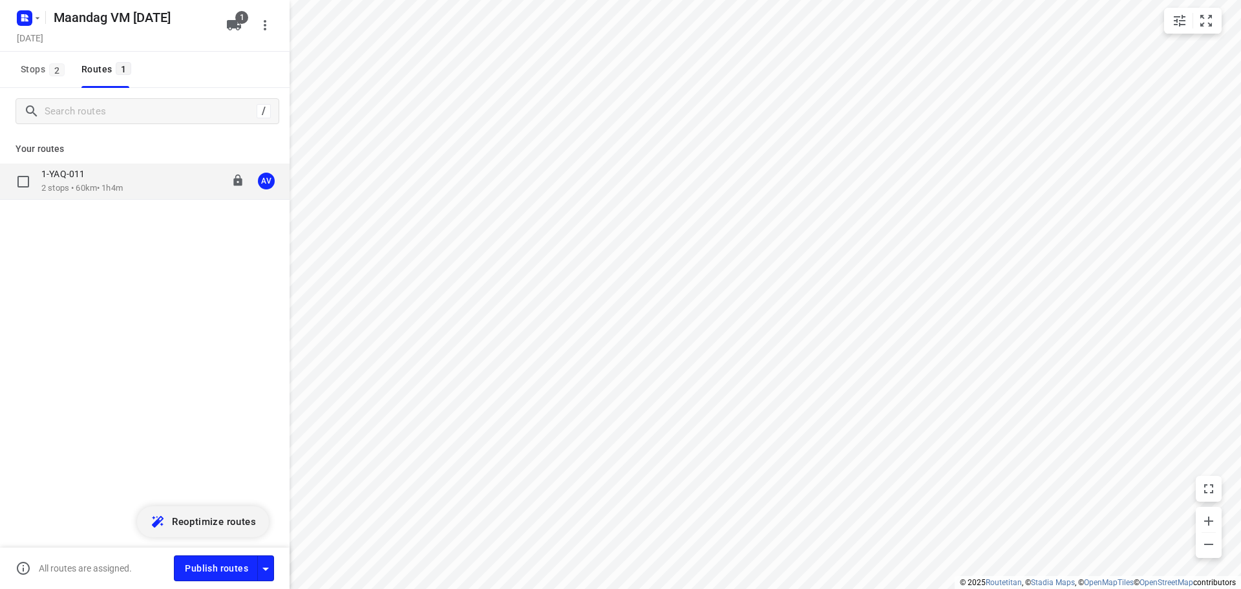
click at [136, 180] on div "1-YAQ-011 2 stops • 60km • 1h4m 11:00-12:04 AV" at bounding box center [165, 181] width 248 height 26
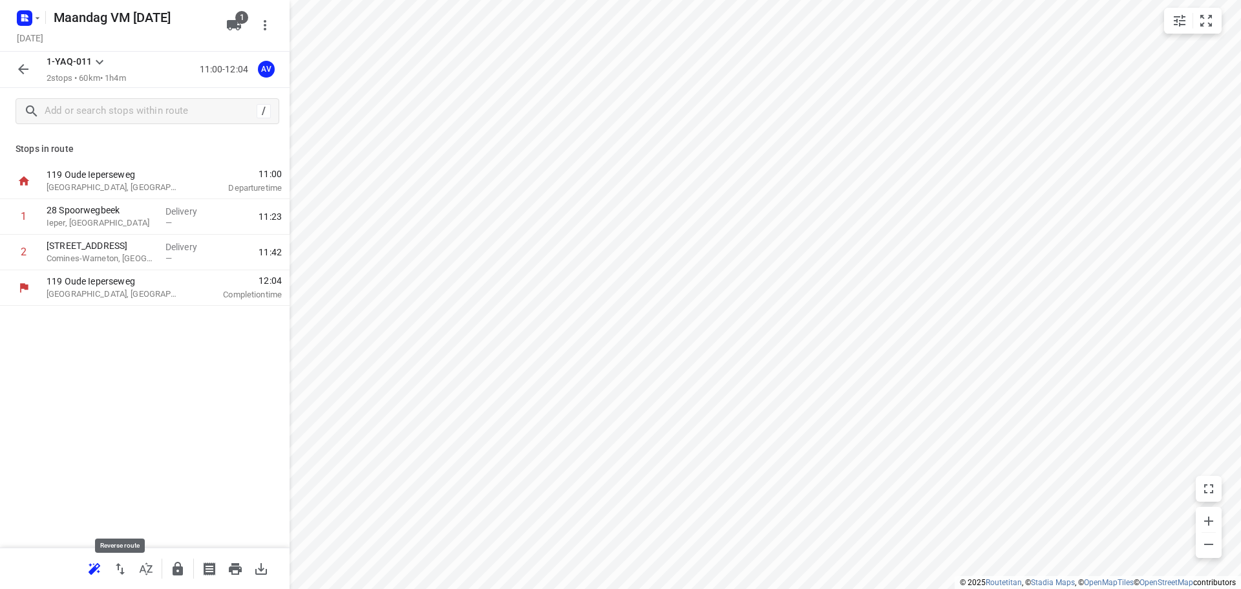
click at [119, 566] on icon "button" at bounding box center [120, 569] width 9 height 12
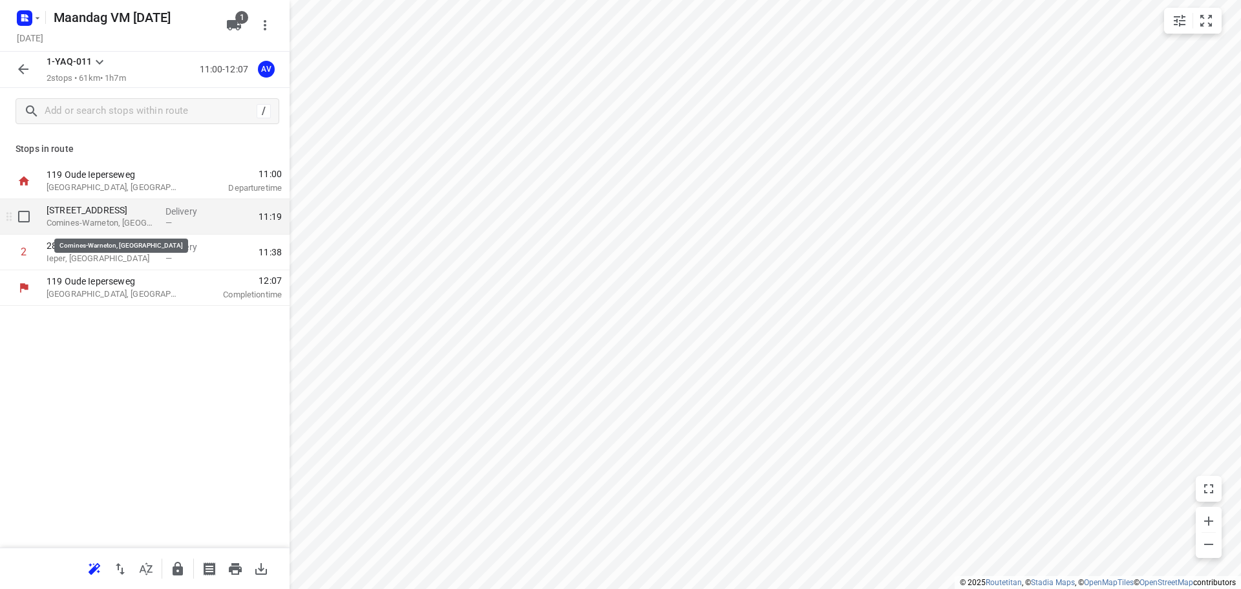
click at [132, 219] on p "Comines-Warneton, [GEOGRAPHIC_DATA]" at bounding box center [101, 223] width 109 height 13
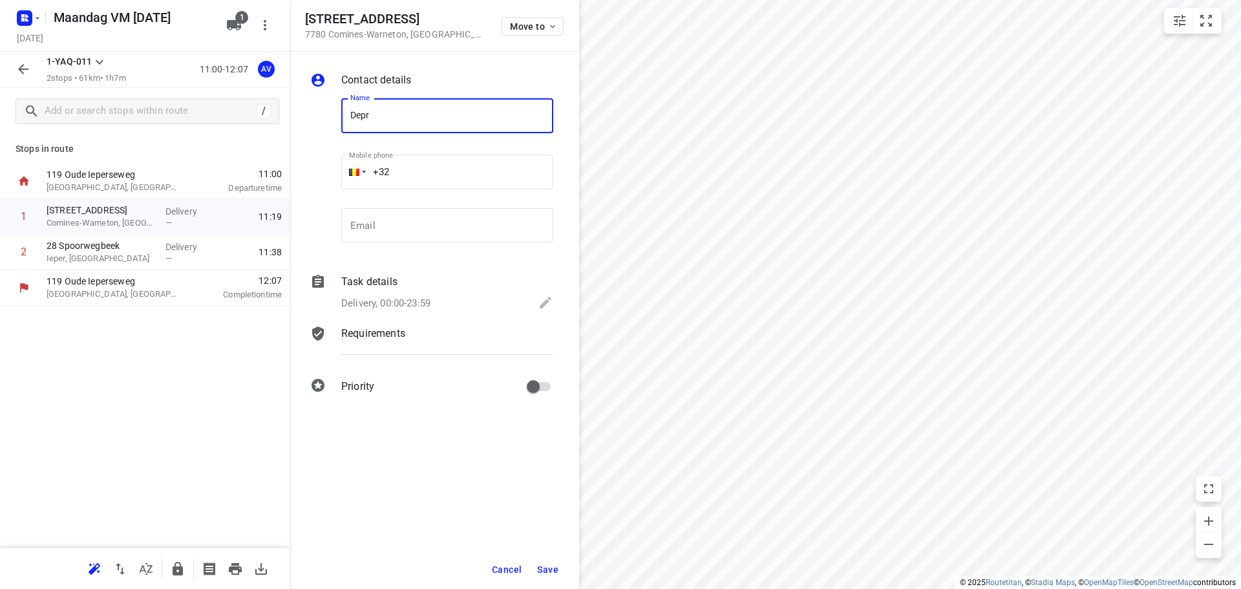
type input "Depro Profiles"
drag, startPoint x: 420, startPoint y: 308, endPoint x: 429, endPoint y: 273, distance: 35.3
click at [421, 306] on p "Delivery, 00:00-23:59" at bounding box center [385, 303] width 89 height 15
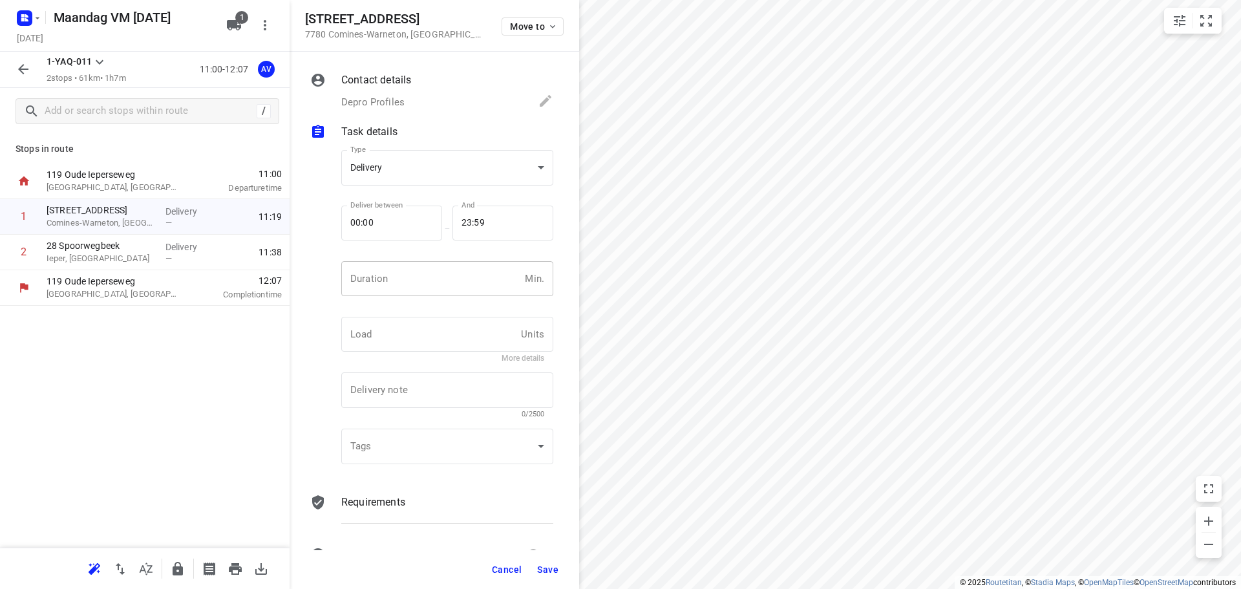
click at [432, 265] on input "number" at bounding box center [430, 278] width 178 height 35
type input "1"
click at [553, 567] on span "Save" at bounding box center [547, 569] width 21 height 10
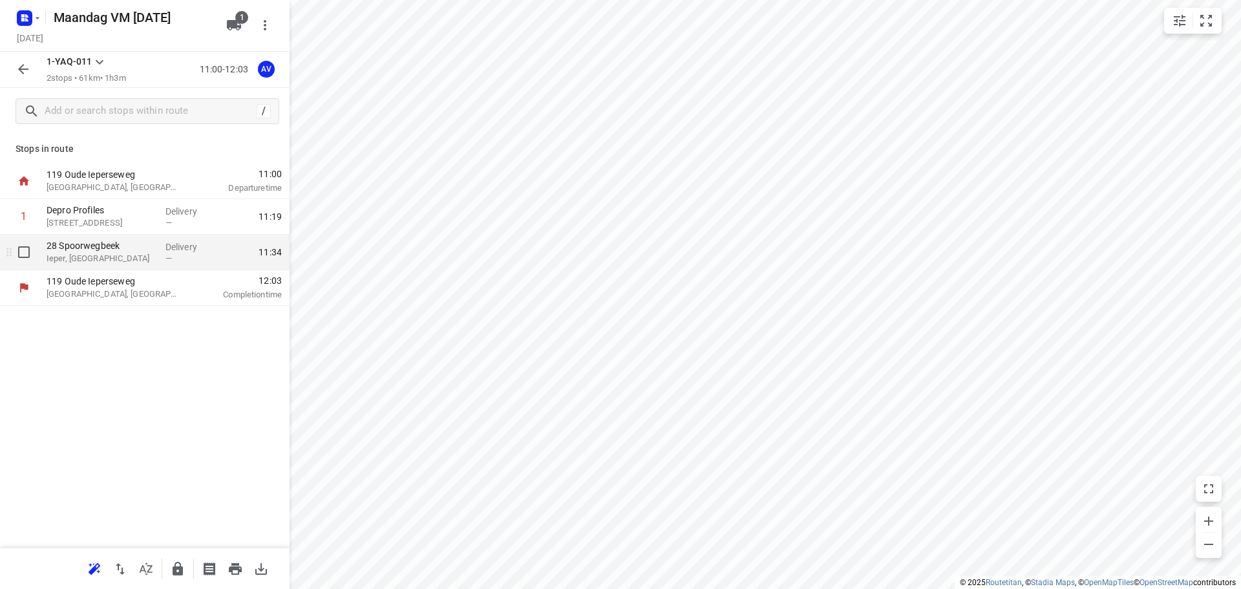
click at [134, 253] on p "Ieper, [GEOGRAPHIC_DATA]" at bounding box center [101, 258] width 109 height 13
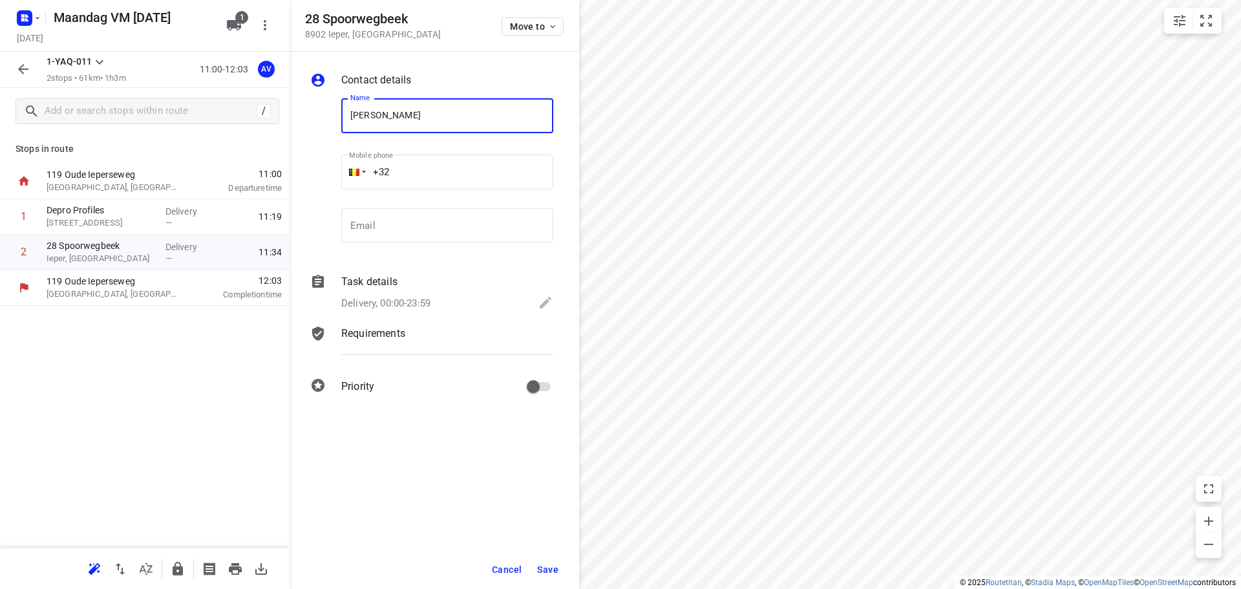
type input "[PERSON_NAME]"
click at [437, 167] on input "+32" at bounding box center [447, 171] width 212 height 35
type input "[PHONE_NUMBER]"
click at [419, 301] on p "Delivery, 00:00-23:59" at bounding box center [385, 303] width 89 height 15
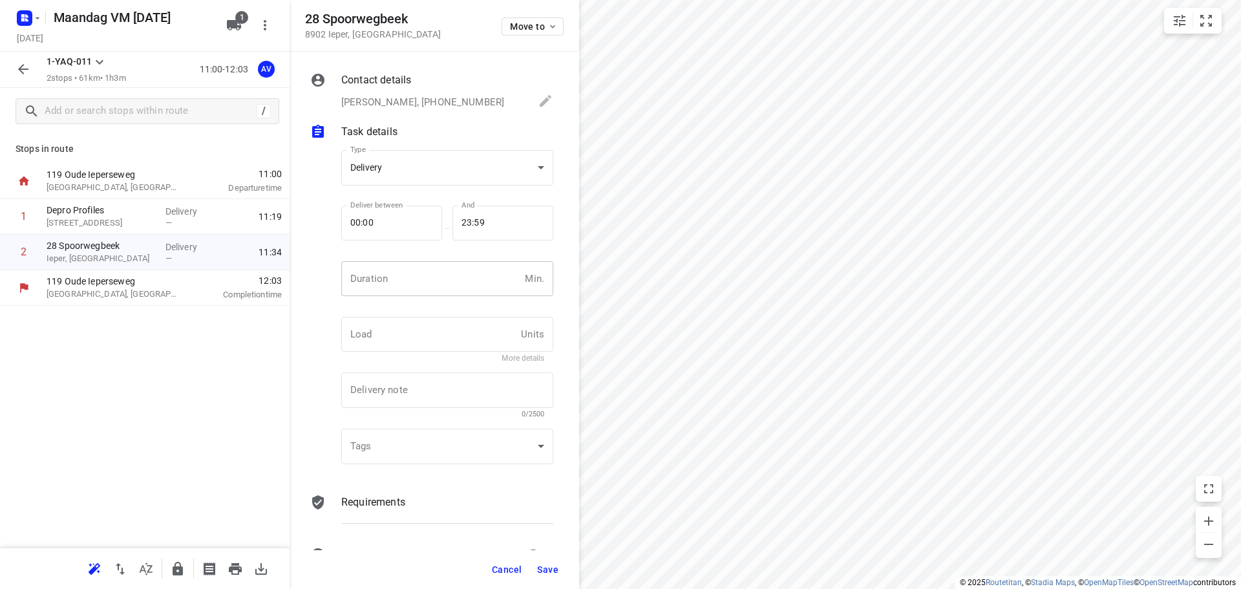
click at [430, 270] on input "number" at bounding box center [430, 278] width 178 height 35
type input "1"
click at [546, 569] on span "Save" at bounding box center [547, 569] width 21 height 10
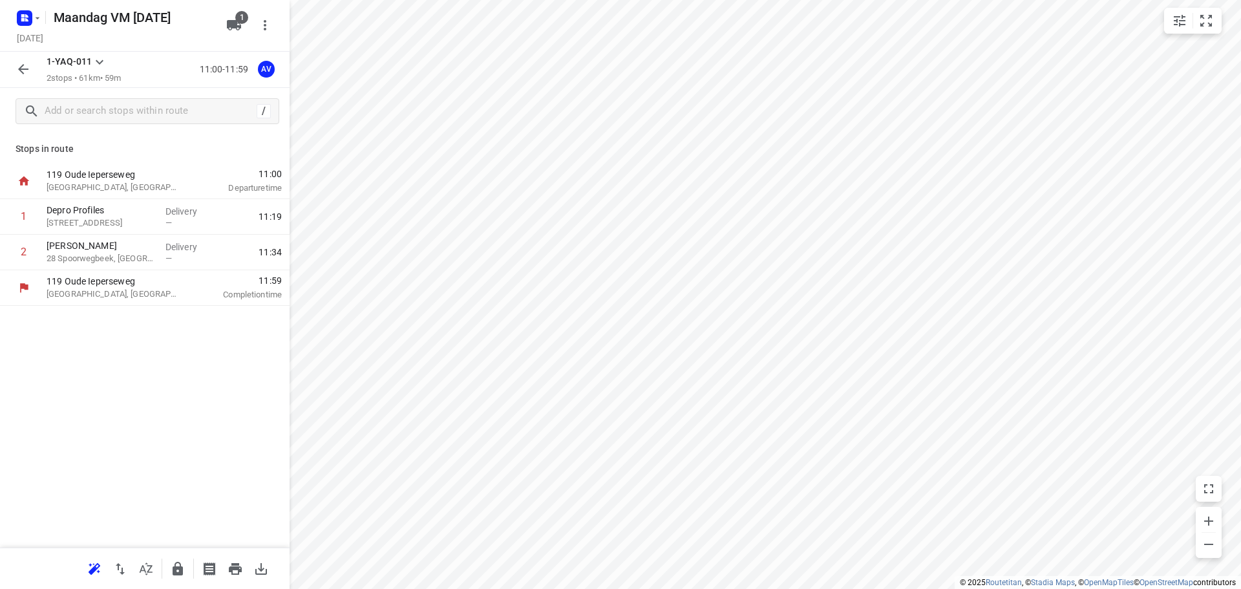
click at [18, 67] on icon "button" at bounding box center [24, 69] width 16 height 16
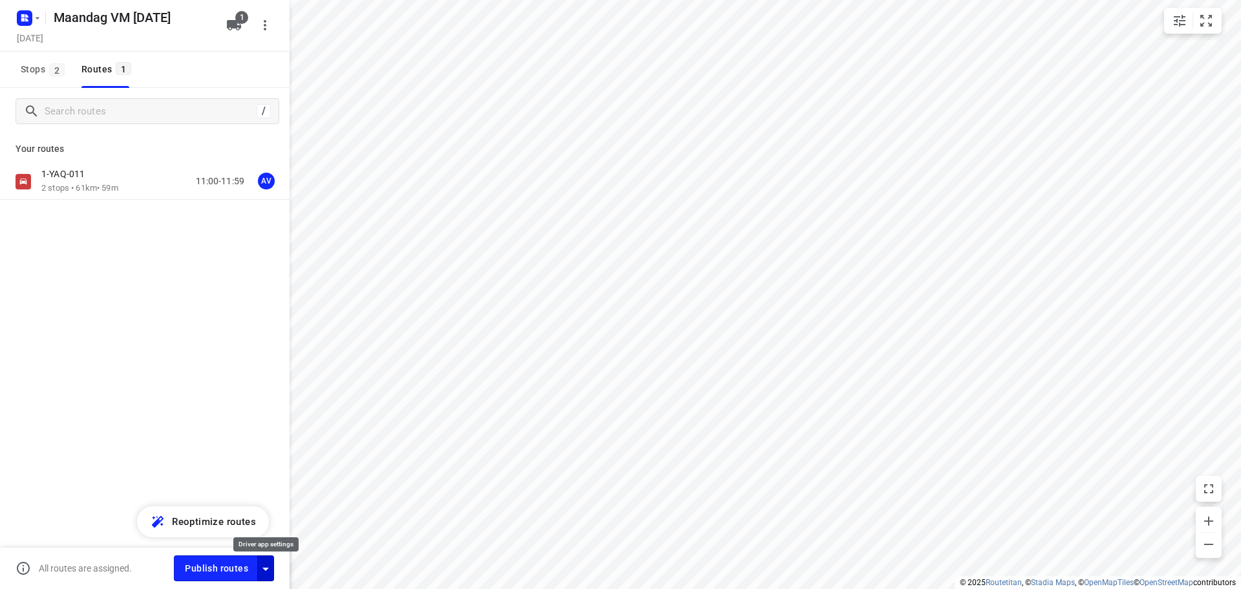
click at [265, 570] on icon "button" at bounding box center [266, 569] width 16 height 16
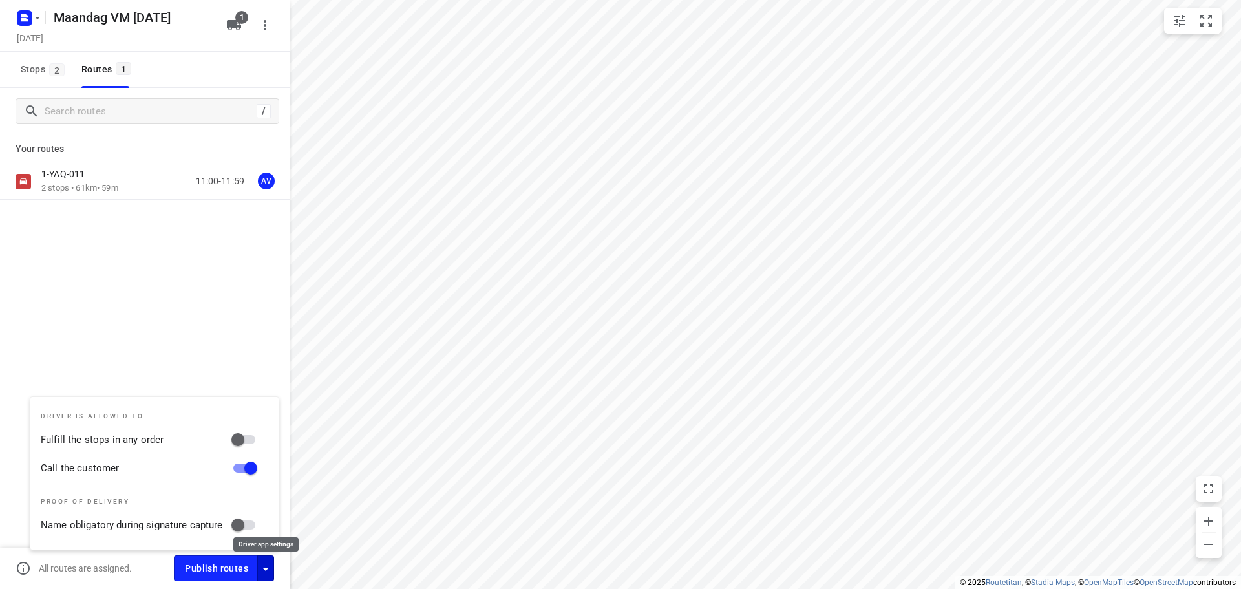
click at [265, 569] on icon "button" at bounding box center [265, 568] width 6 height 3
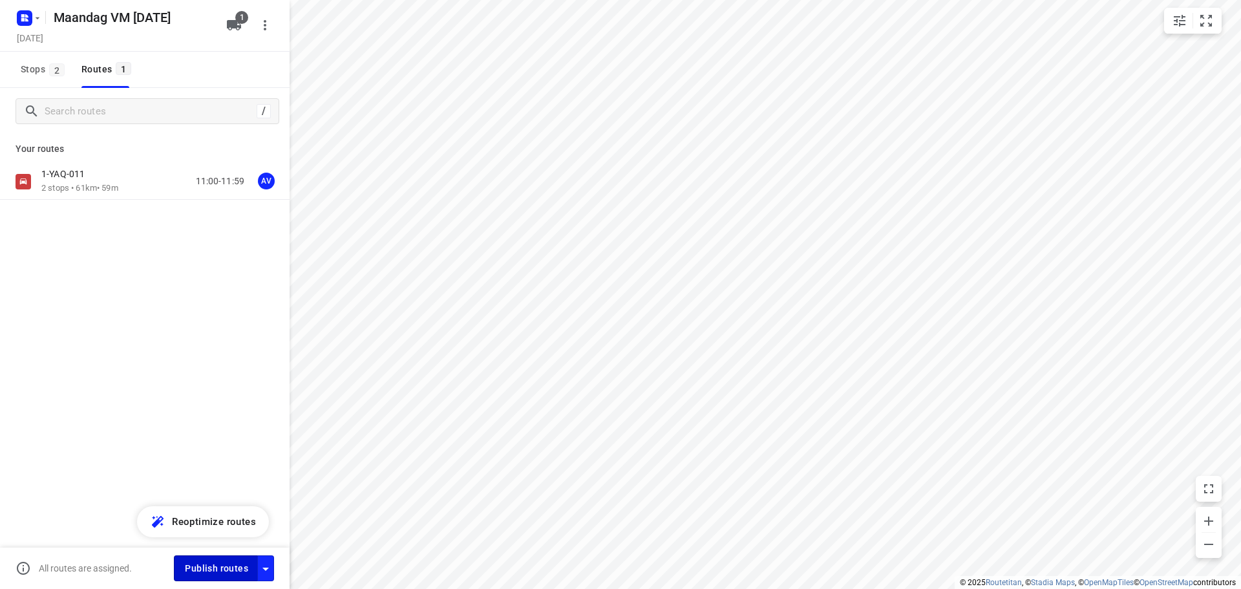
click at [212, 566] on span "Publish routes" at bounding box center [216, 568] width 63 height 16
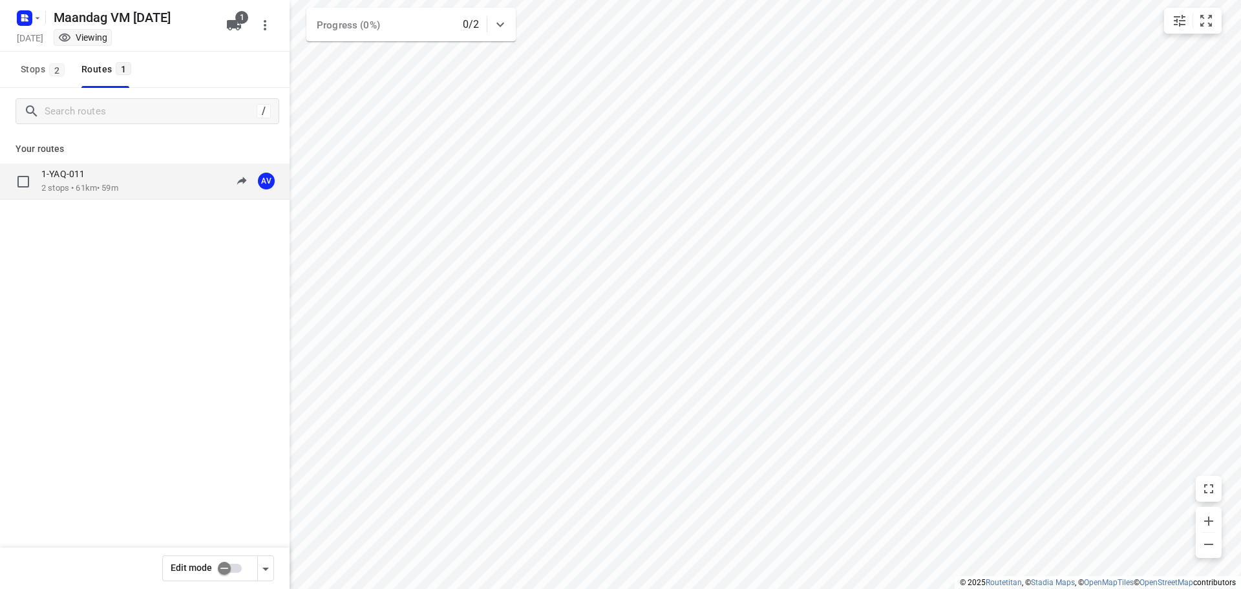
click at [134, 180] on div "1-YAQ-011 2 stops • 61km • 59m 11:00-11:59 AV" at bounding box center [165, 181] width 248 height 26
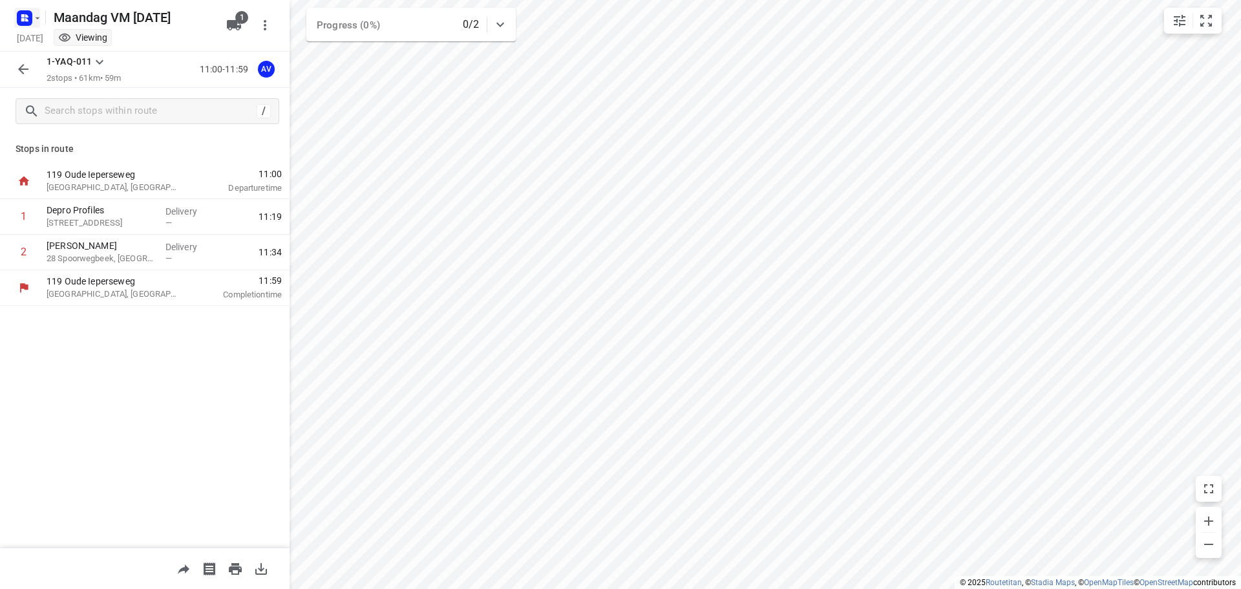
click at [26, 17] on icon "button" at bounding box center [26, 15] width 3 height 3
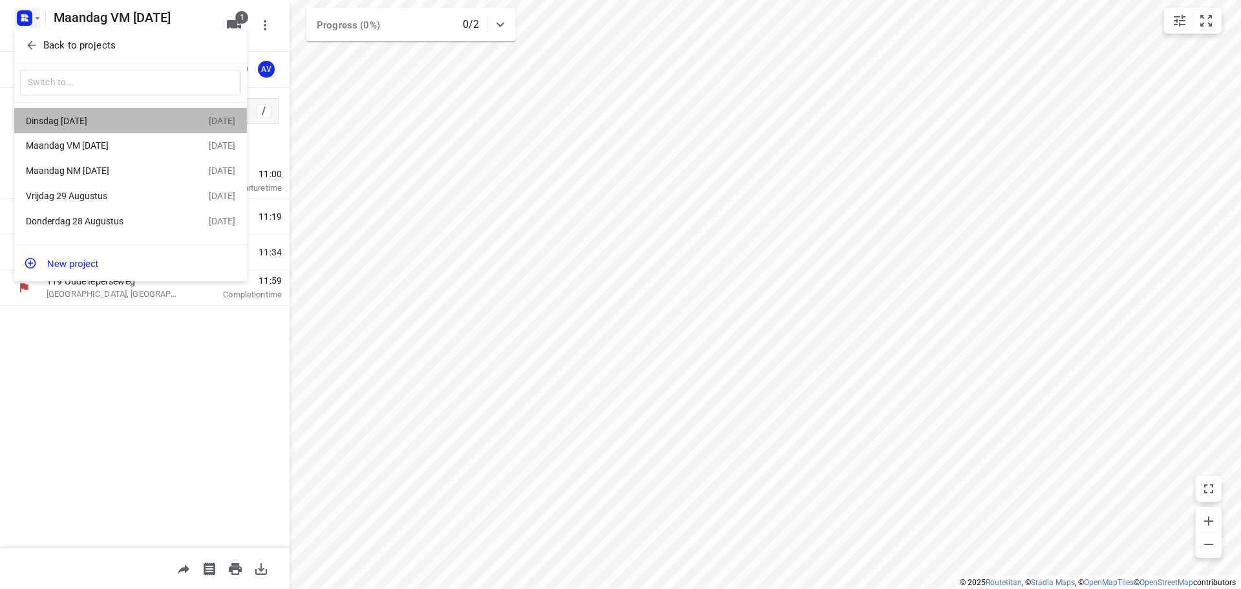
click at [116, 117] on div "Dinsdag [DATE]" at bounding box center [100, 121] width 149 height 10
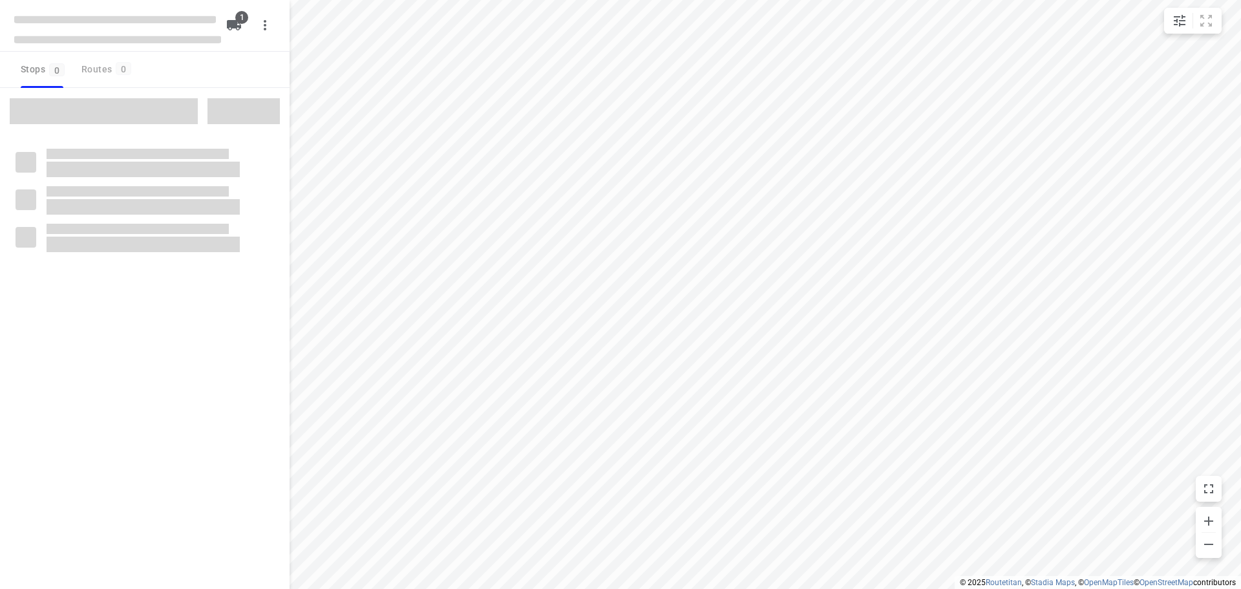
type input "distance"
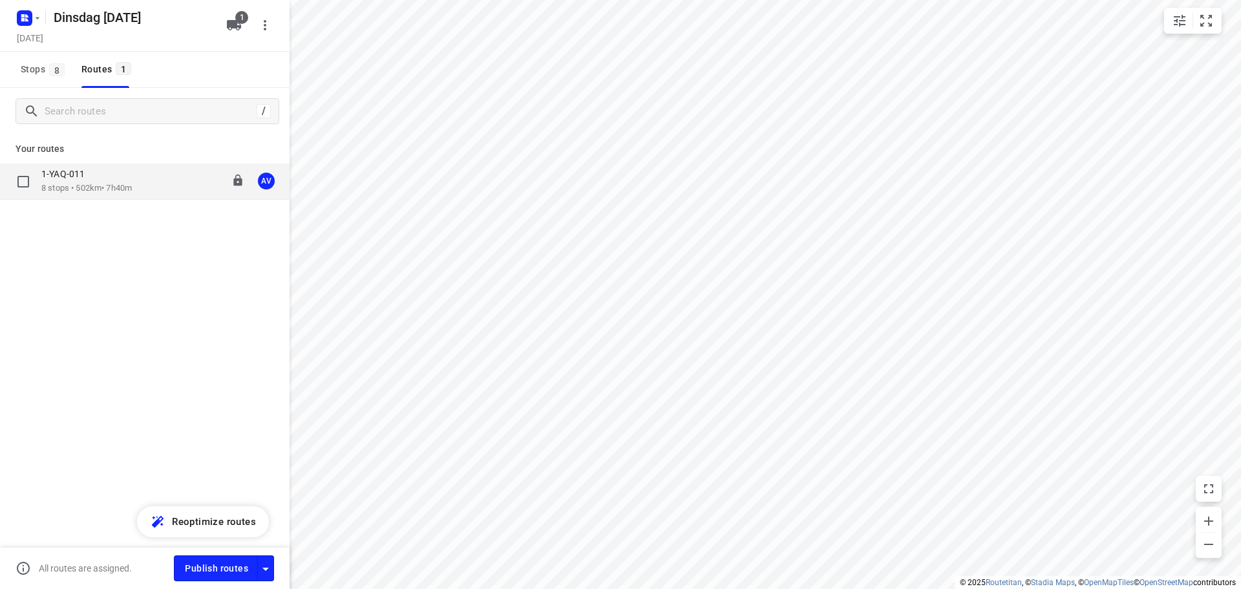
click at [148, 185] on div "1-YAQ-011 8 stops • 502km • 7h40m 09:00-16:50 AV" at bounding box center [165, 181] width 248 height 26
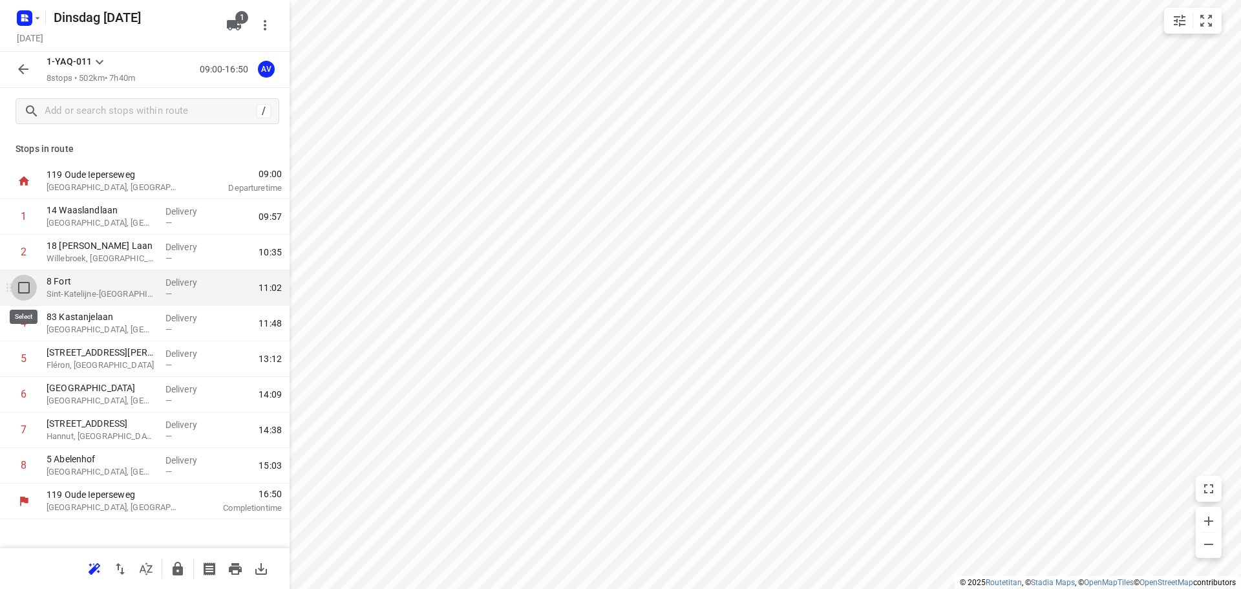
click at [23, 286] on input "checkbox" at bounding box center [24, 288] width 26 height 26
checkbox input "true"
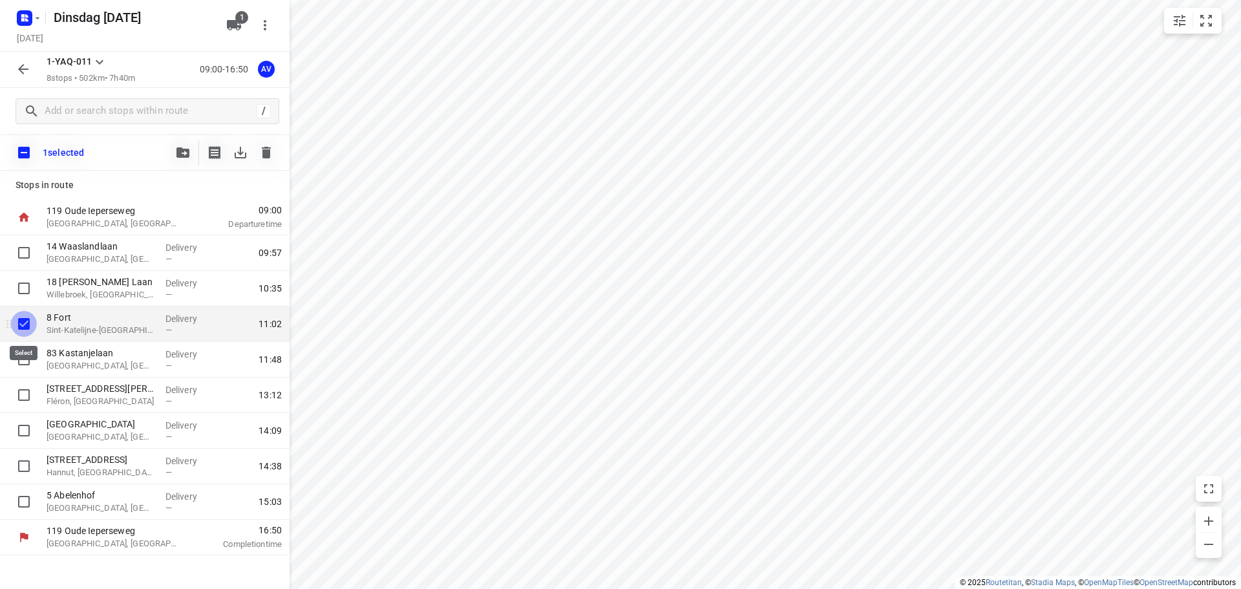
click at [21, 322] on input "checkbox" at bounding box center [24, 324] width 26 height 26
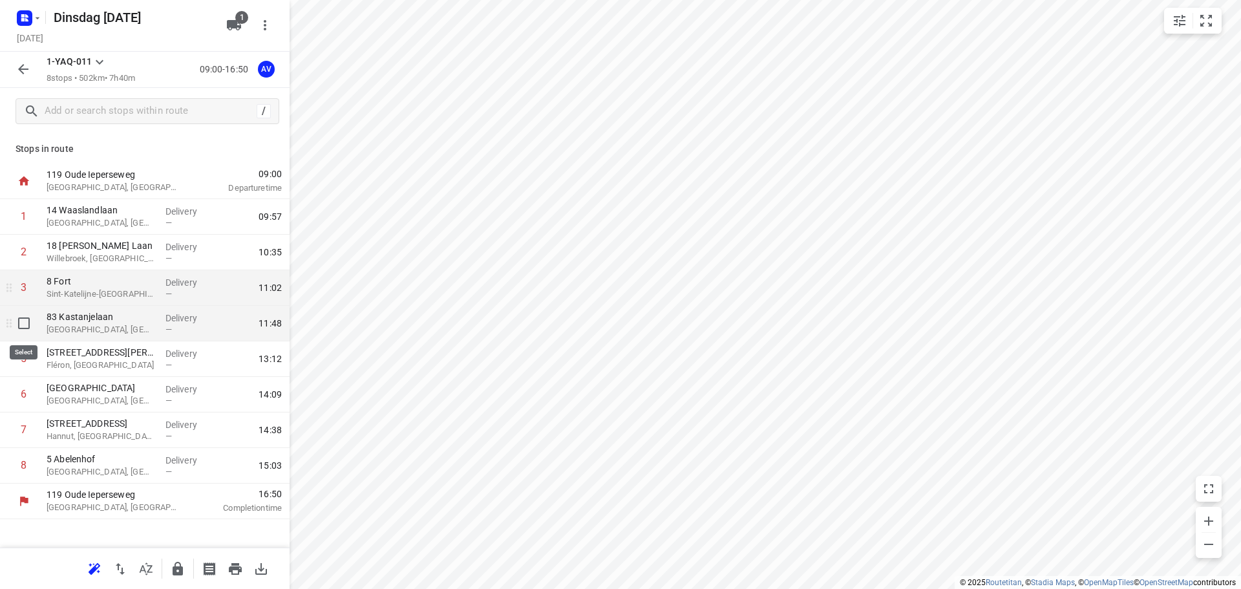
click at [22, 324] on input "checkbox" at bounding box center [24, 323] width 26 height 26
checkbox input "true"
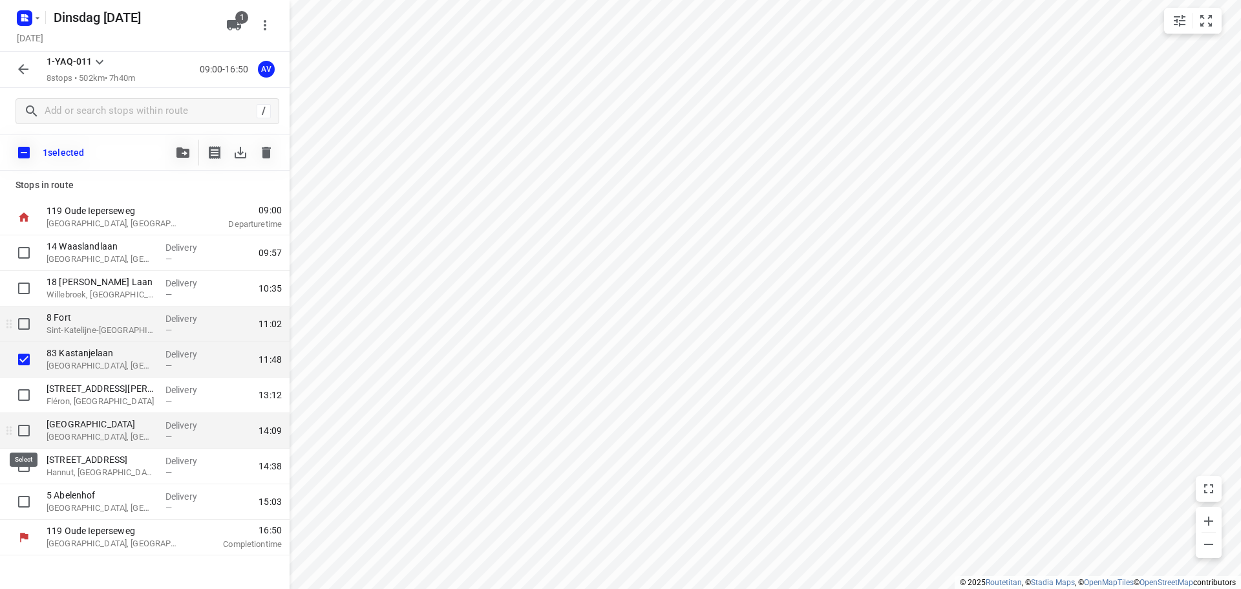
click at [22, 430] on input "checkbox" at bounding box center [24, 431] width 26 height 26
checkbox input "true"
click at [269, 151] on icon "button" at bounding box center [266, 153] width 9 height 12
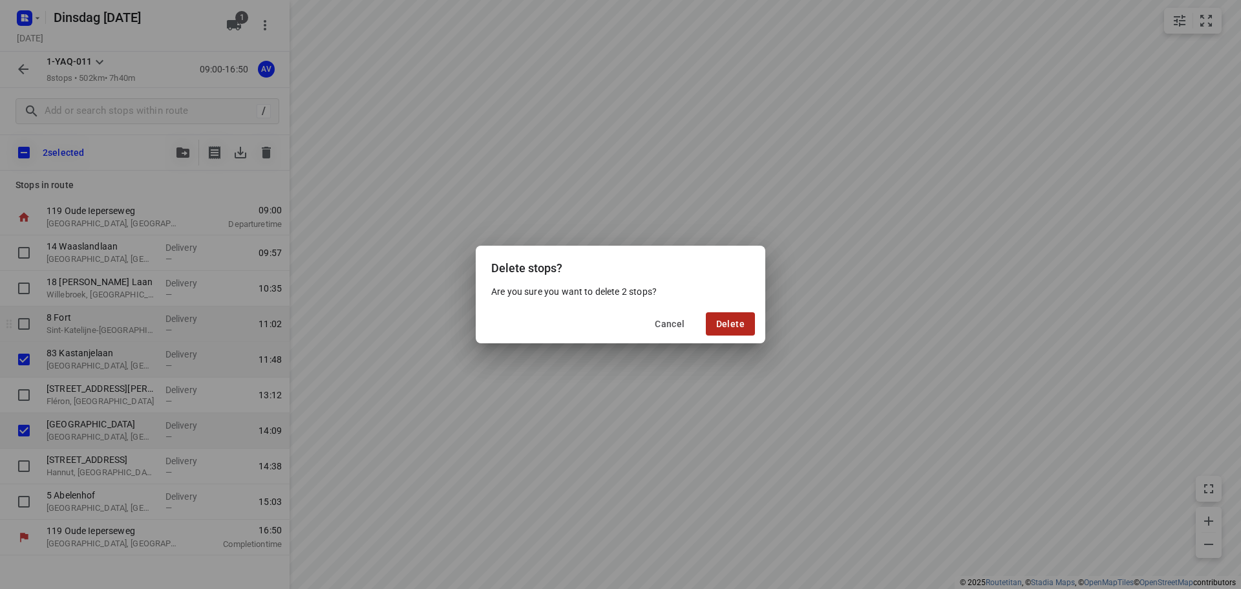
click at [742, 323] on span "Delete" at bounding box center [730, 324] width 28 height 10
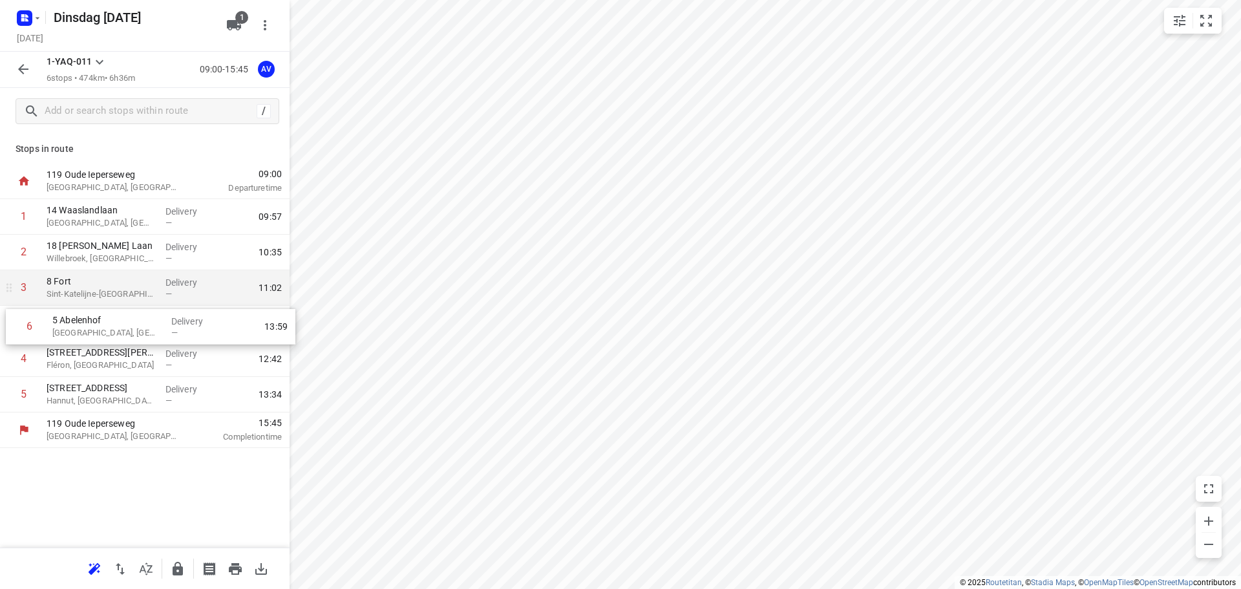
drag, startPoint x: 7, startPoint y: 398, endPoint x: 13, endPoint y: 324, distance: 73.9
click at [13, 324] on div "1 14 Waaslandlaan Lokeren, [GEOGRAPHIC_DATA] Delivery — 09:57 2 18 [PERSON_NAME…" at bounding box center [145, 305] width 290 height 213
drag, startPoint x: 6, startPoint y: 397, endPoint x: 7, endPoint y: 361, distance: 36.2
click at [7, 361] on div "1 14 [GEOGRAPHIC_DATA], [GEOGRAPHIC_DATA] Delivery — 09:57 2 18 [PERSON_NAME] L…" at bounding box center [145, 305] width 290 height 213
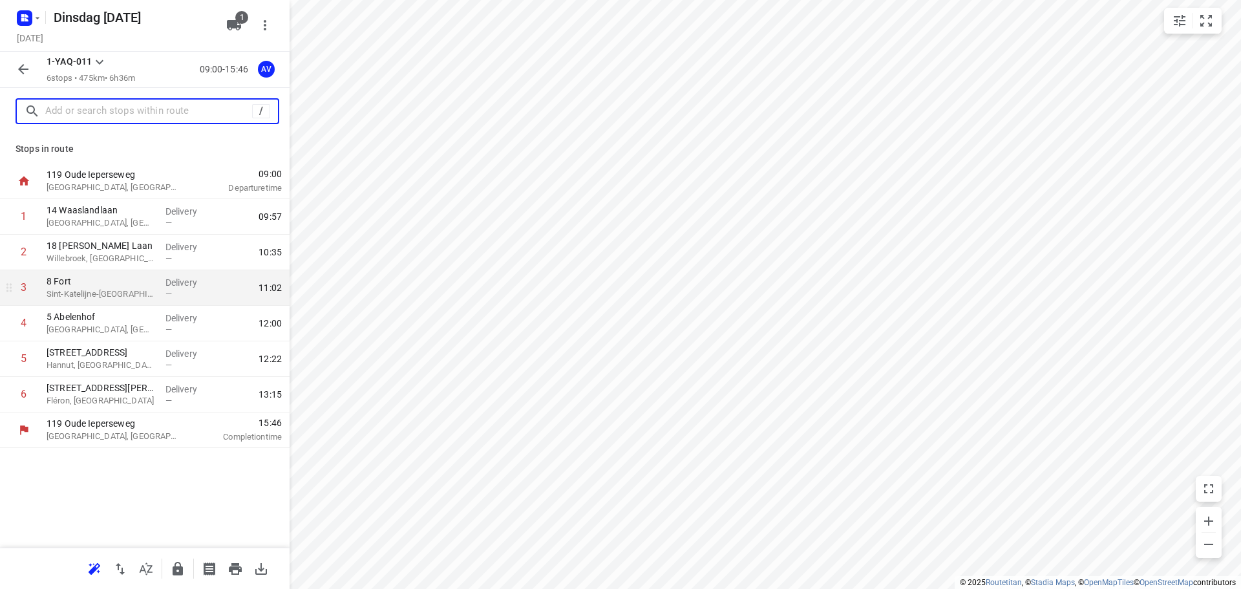
click at [152, 117] on input "text" at bounding box center [148, 111] width 207 height 20
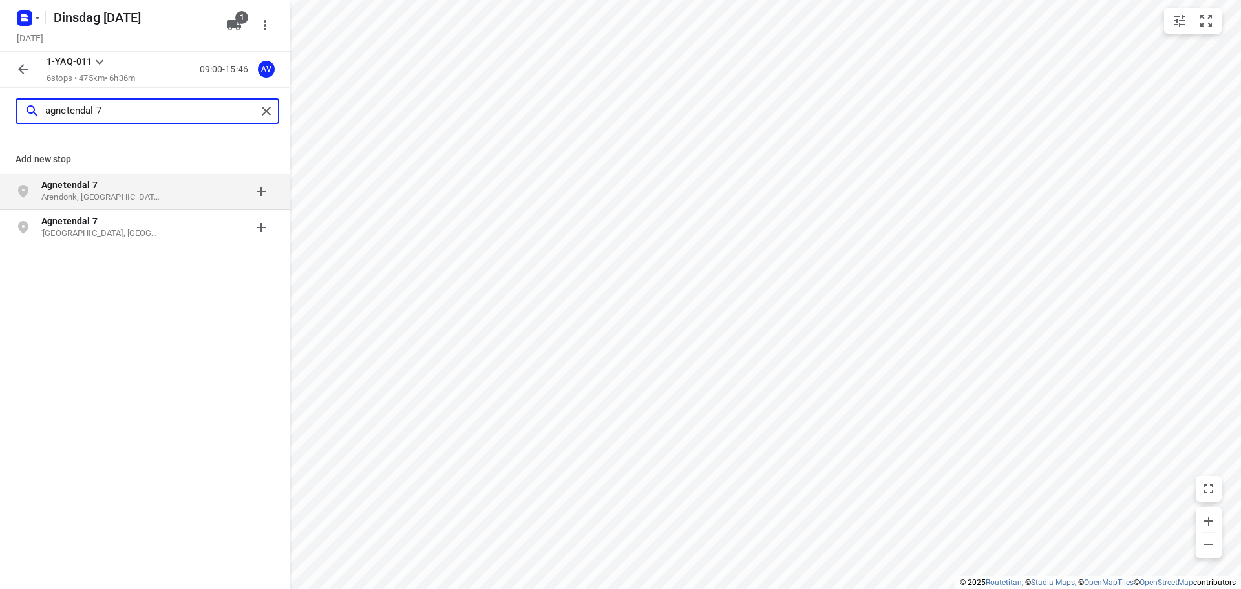
type input "agnetendal 7"
click at [129, 189] on p "Agnetendal 7" at bounding box center [100, 184] width 119 height 13
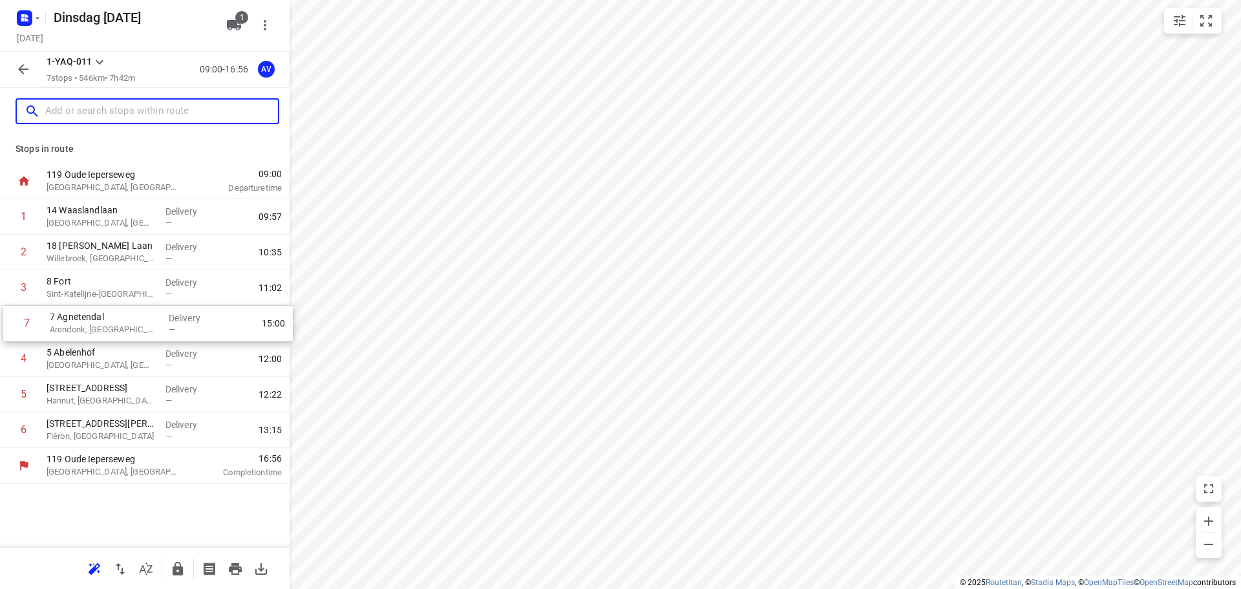
drag, startPoint x: 6, startPoint y: 429, endPoint x: 10, endPoint y: 317, distance: 111.2
click at [10, 317] on div "1 14 [GEOGRAPHIC_DATA], [GEOGRAPHIC_DATA] Delivery — 09:57 2 18 [PERSON_NAME] L…" at bounding box center [145, 323] width 290 height 249
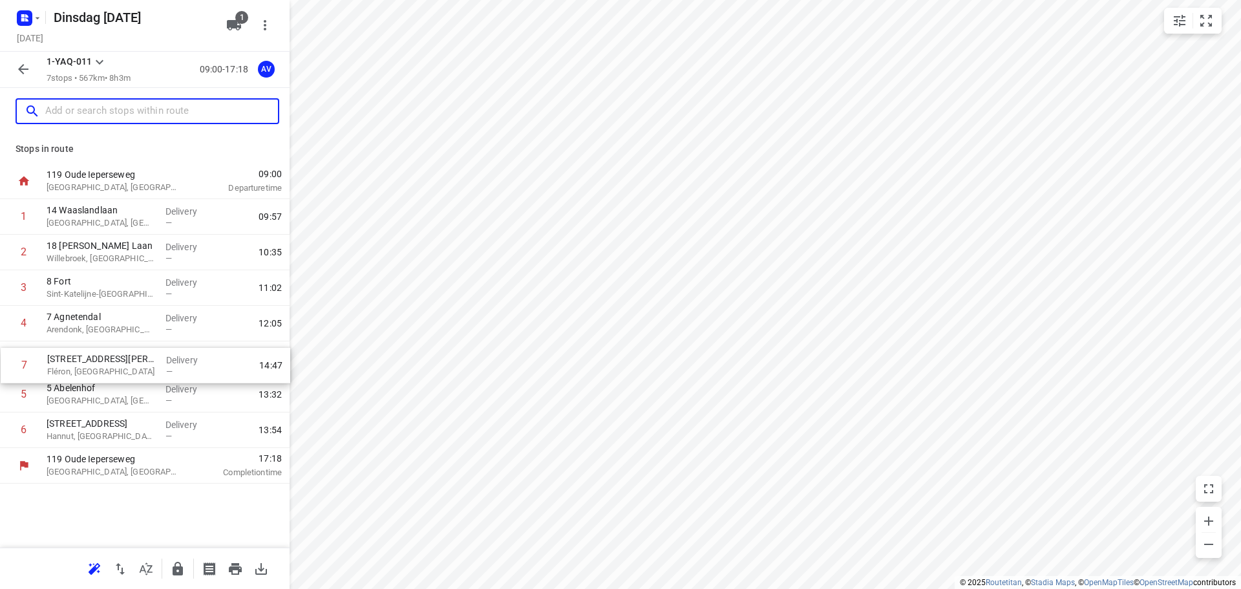
drag, startPoint x: 8, startPoint y: 432, endPoint x: 12, endPoint y: 359, distance: 73.8
click at [12, 359] on div "1 14 [GEOGRAPHIC_DATA], [GEOGRAPHIC_DATA] Delivery — 09:57 2 18 [PERSON_NAME] L…" at bounding box center [145, 323] width 290 height 249
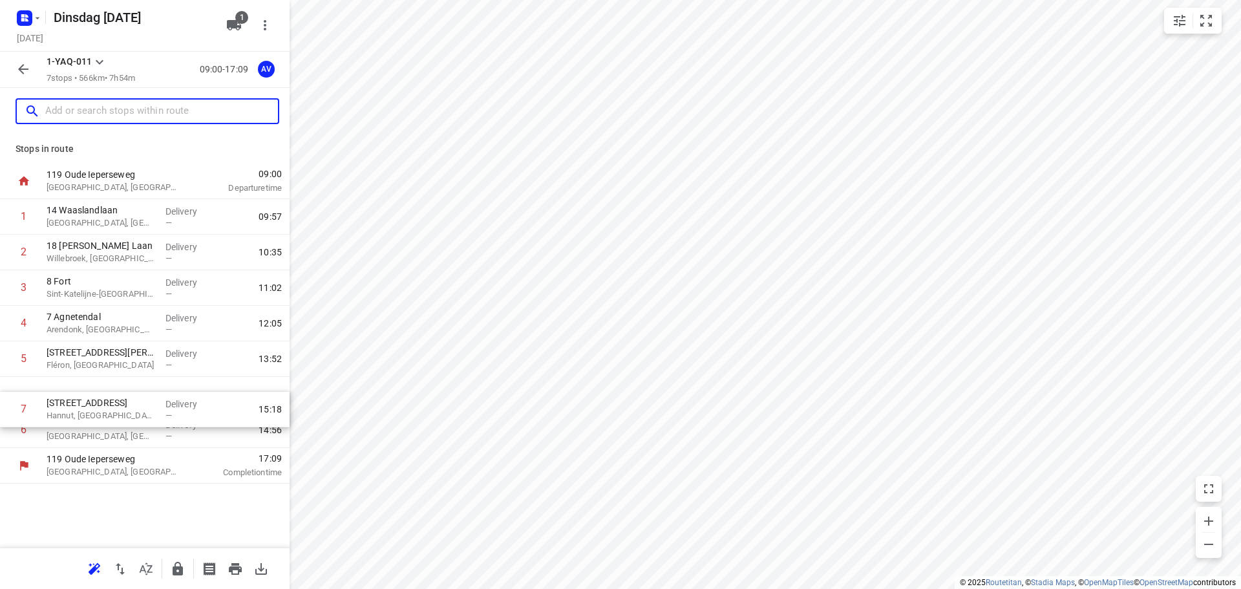
drag, startPoint x: 7, startPoint y: 432, endPoint x: 7, endPoint y: 399, distance: 32.3
click at [7, 399] on div "1 14 Waaslandlaan [GEOGRAPHIC_DATA], [GEOGRAPHIC_DATA] Delivery — 09:57 2 18 [P…" at bounding box center [145, 323] width 290 height 249
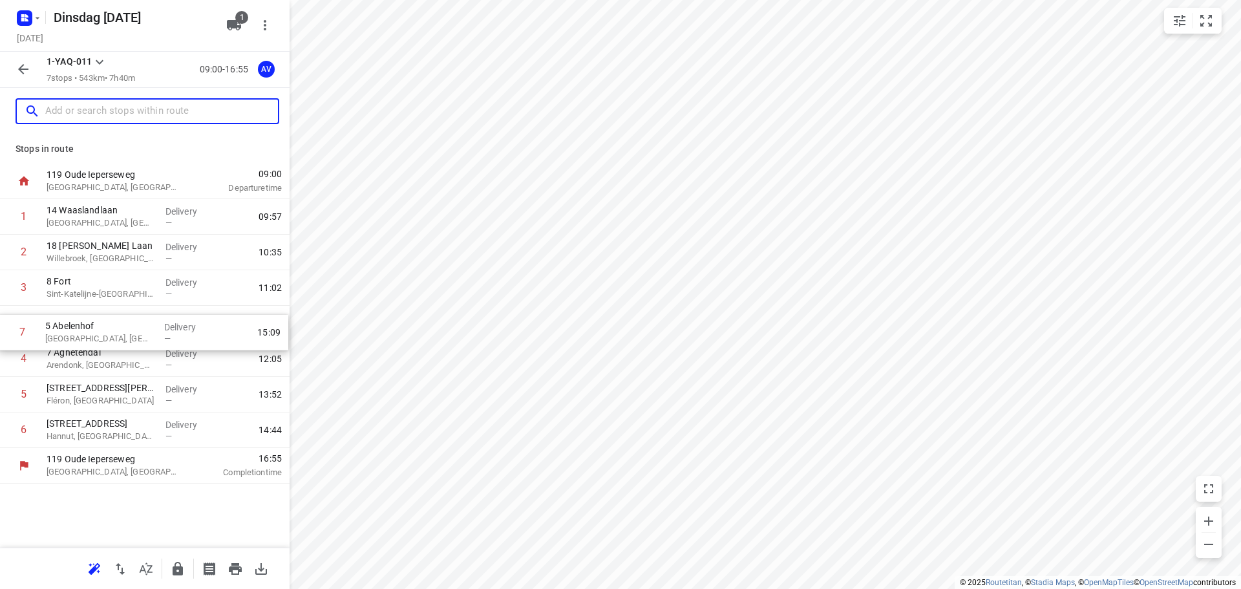
drag, startPoint x: 7, startPoint y: 437, endPoint x: 6, endPoint y: 336, distance: 100.8
click at [6, 336] on div "1 14 [GEOGRAPHIC_DATA], [GEOGRAPHIC_DATA] Delivery — 09:57 2 18 [PERSON_NAME] L…" at bounding box center [145, 323] width 290 height 249
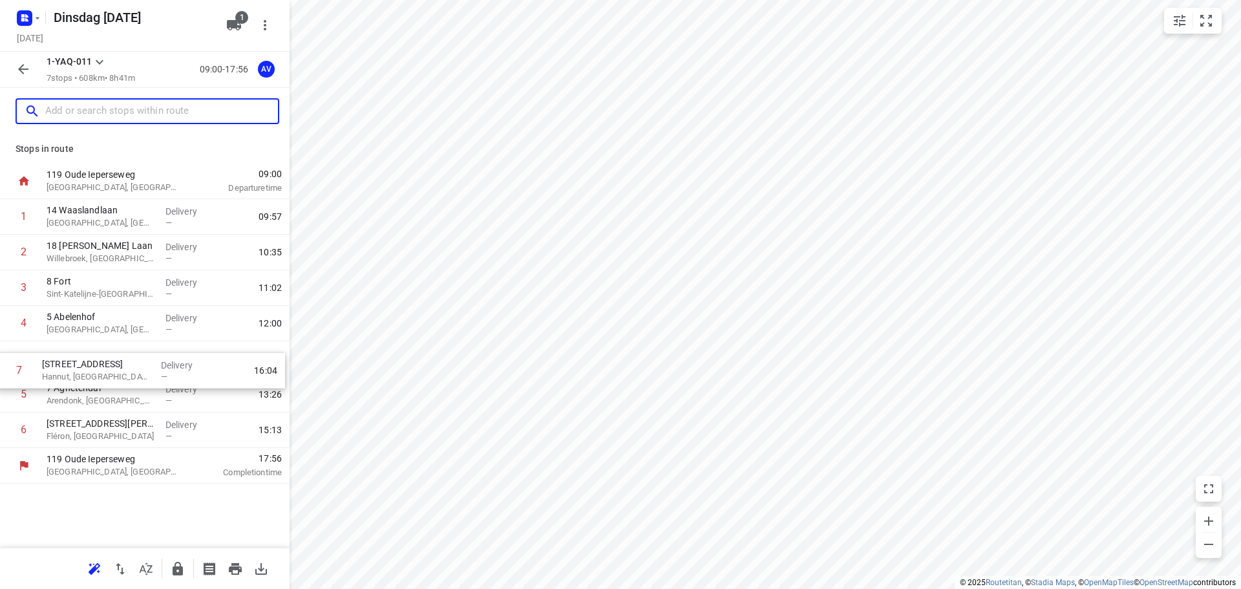
drag, startPoint x: 8, startPoint y: 432, endPoint x: 6, endPoint y: 363, distance: 68.5
click at [6, 363] on div "1 14 [GEOGRAPHIC_DATA], [GEOGRAPHIC_DATA] Delivery — 09:57 2 18 [PERSON_NAME] L…" at bounding box center [145, 323] width 290 height 249
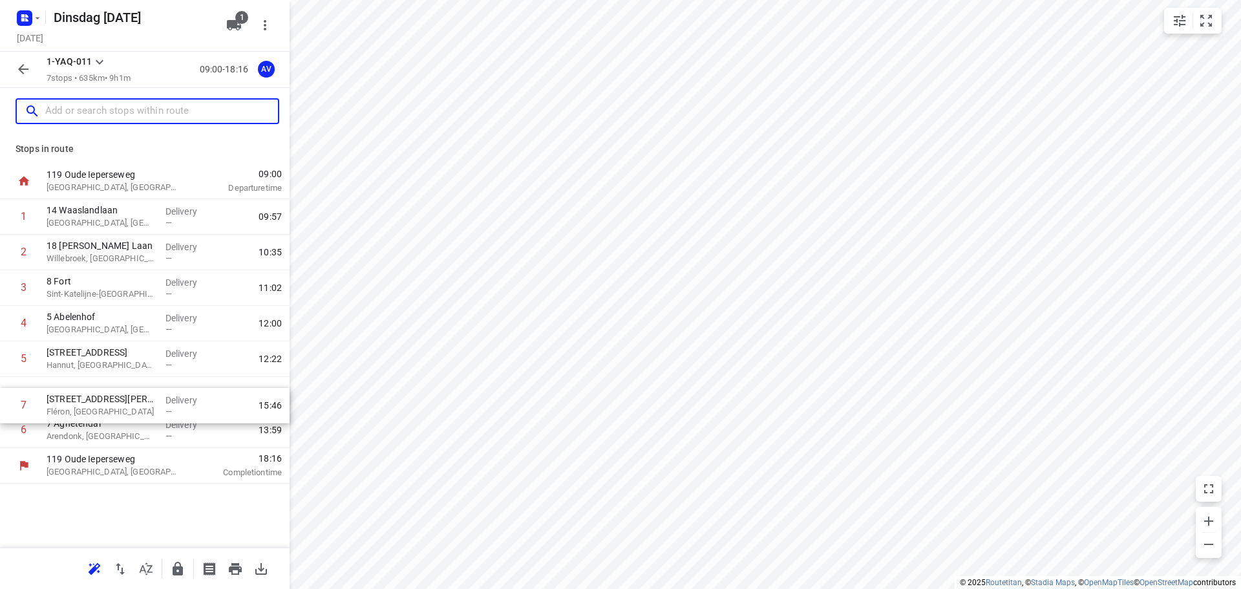
drag, startPoint x: 4, startPoint y: 433, endPoint x: 4, endPoint y: 394, distance: 38.8
click at [4, 394] on div "1 14 Waaslandlaan [GEOGRAPHIC_DATA], [GEOGRAPHIC_DATA] Delivery — 09:57 2 18 [P…" at bounding box center [145, 323] width 290 height 249
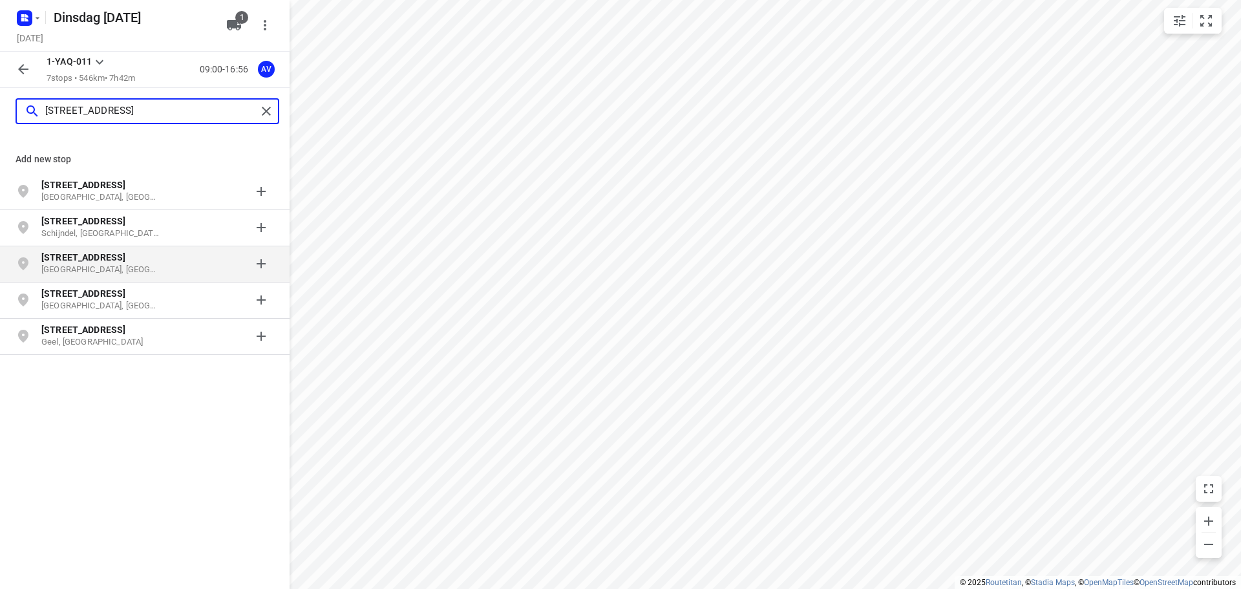
type input "[STREET_ADDRESS]"
click at [134, 270] on p "[GEOGRAPHIC_DATA], [GEOGRAPHIC_DATA]" at bounding box center [100, 270] width 119 height 12
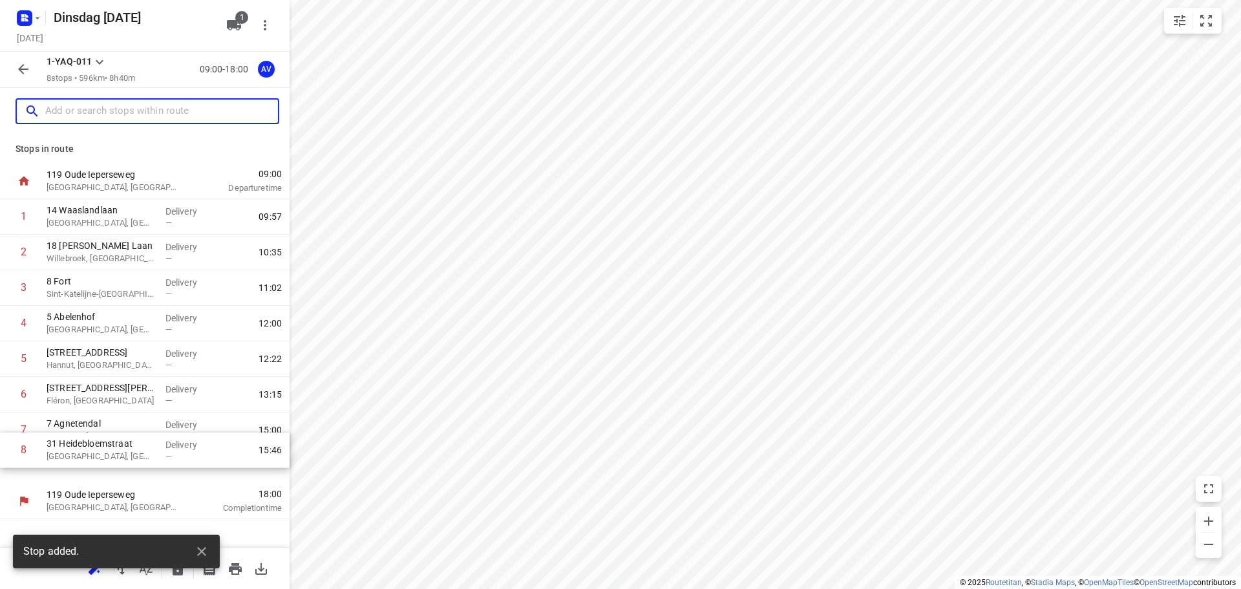
drag, startPoint x: 2, startPoint y: 469, endPoint x: 2, endPoint y: 429, distance: 40.1
click at [2, 429] on div "1 14 [GEOGRAPHIC_DATA], [GEOGRAPHIC_DATA] Delivery — 09:57 2 18 [PERSON_NAME] L…" at bounding box center [145, 341] width 290 height 284
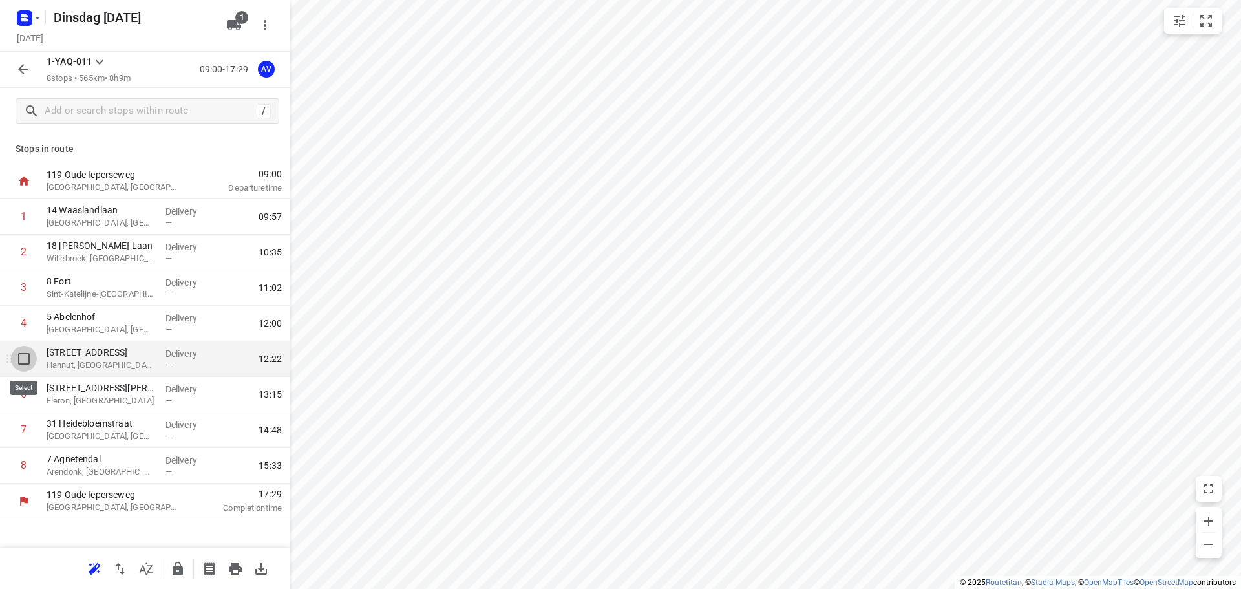
click at [21, 358] on input "checkbox" at bounding box center [24, 359] width 26 height 26
checkbox input "true"
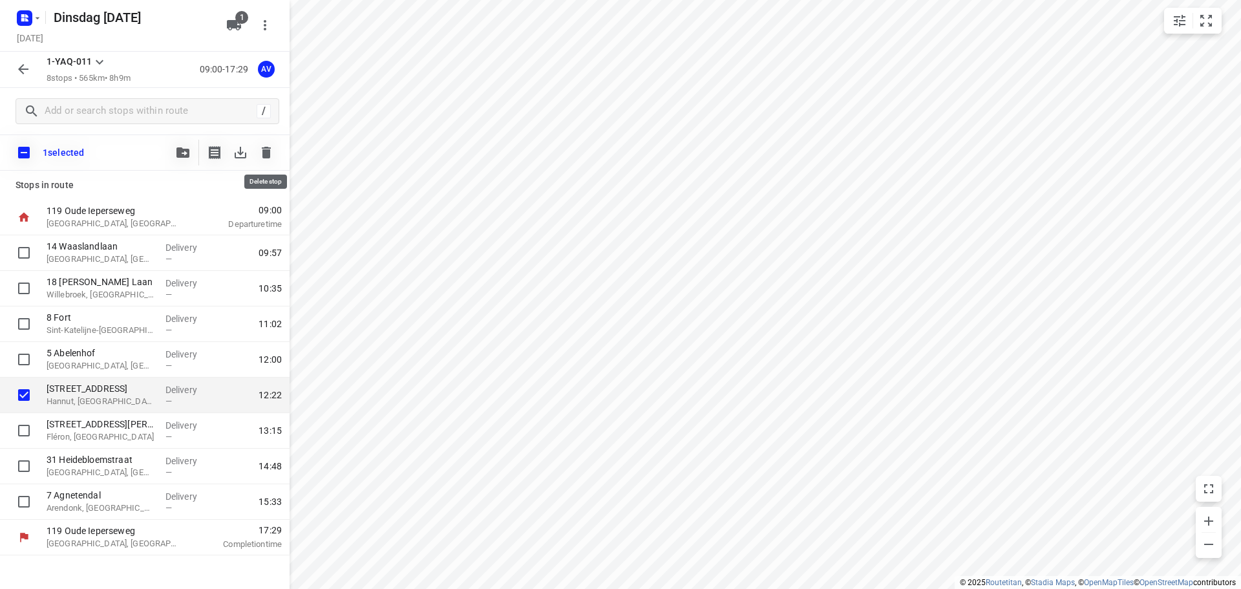
click at [268, 150] on icon "button" at bounding box center [266, 153] width 9 height 12
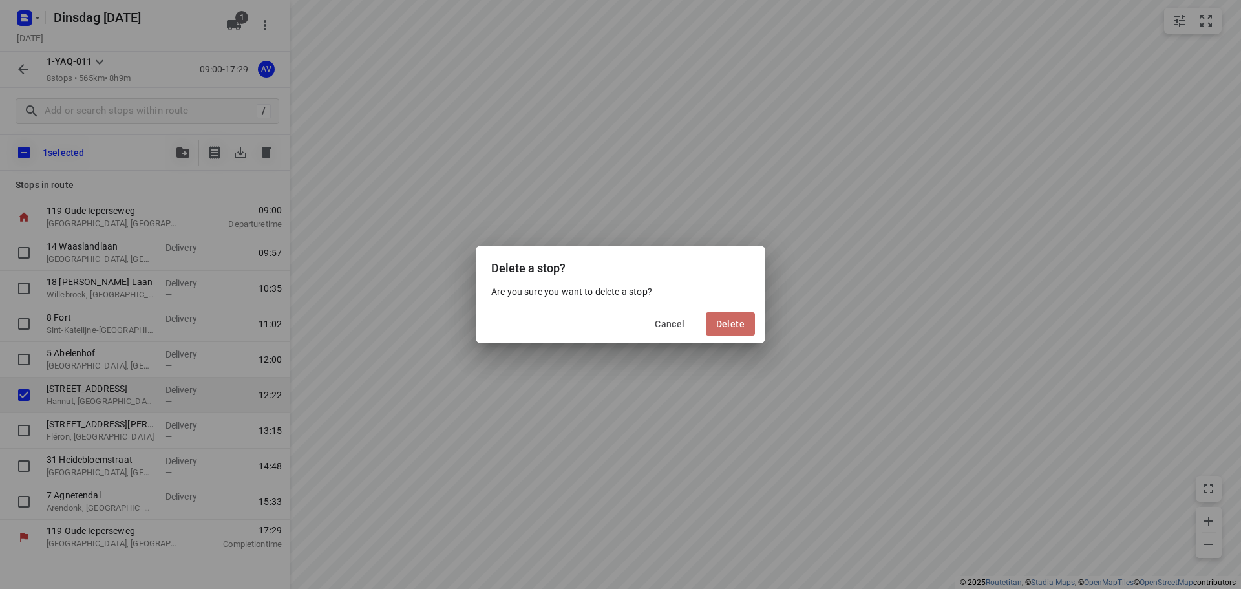
click at [726, 322] on span "Delete" at bounding box center [730, 324] width 28 height 10
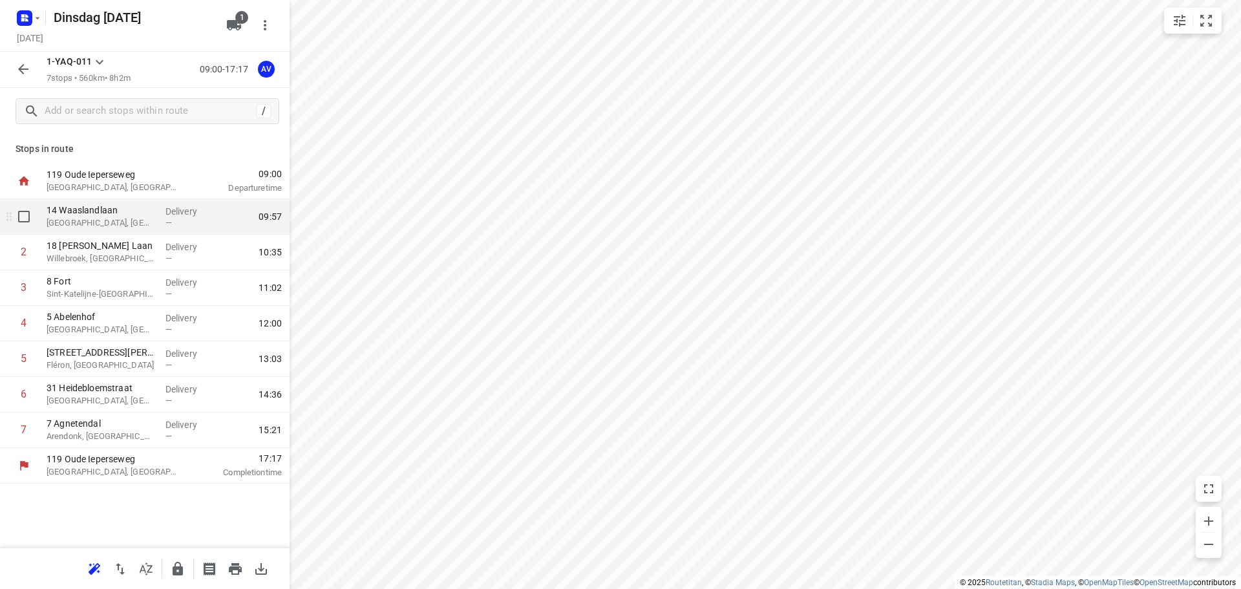
click at [125, 221] on p "[GEOGRAPHIC_DATA], [GEOGRAPHIC_DATA]" at bounding box center [101, 223] width 109 height 13
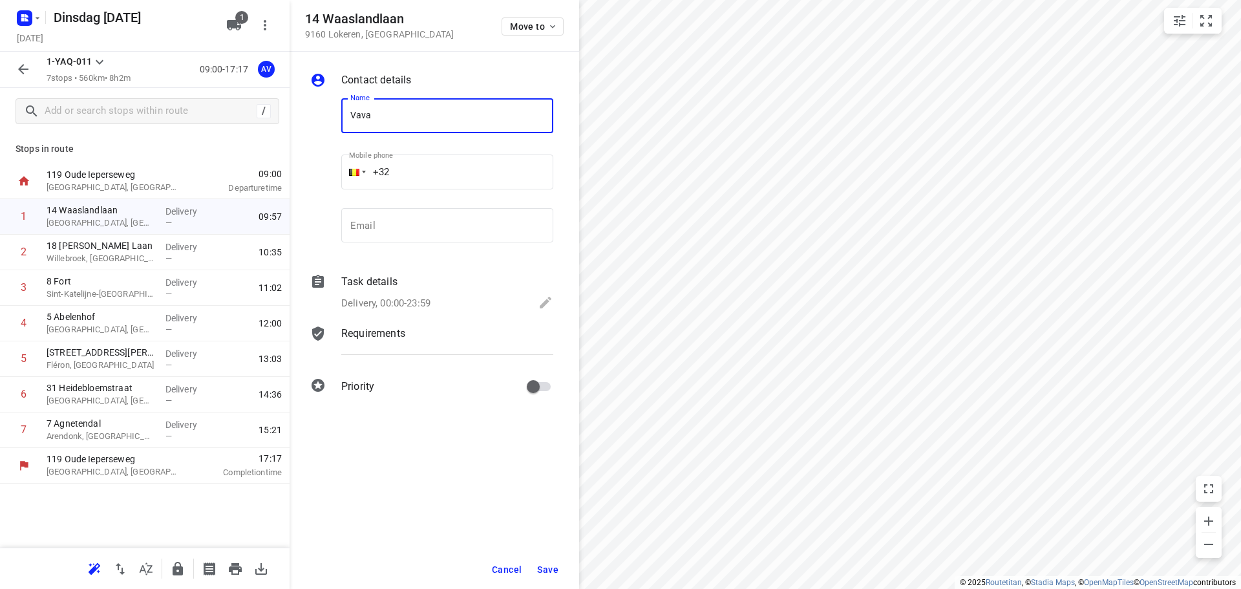
type input "VAVATO"
click at [418, 301] on p "Delivery, 00:00-23:59" at bounding box center [385, 303] width 89 height 15
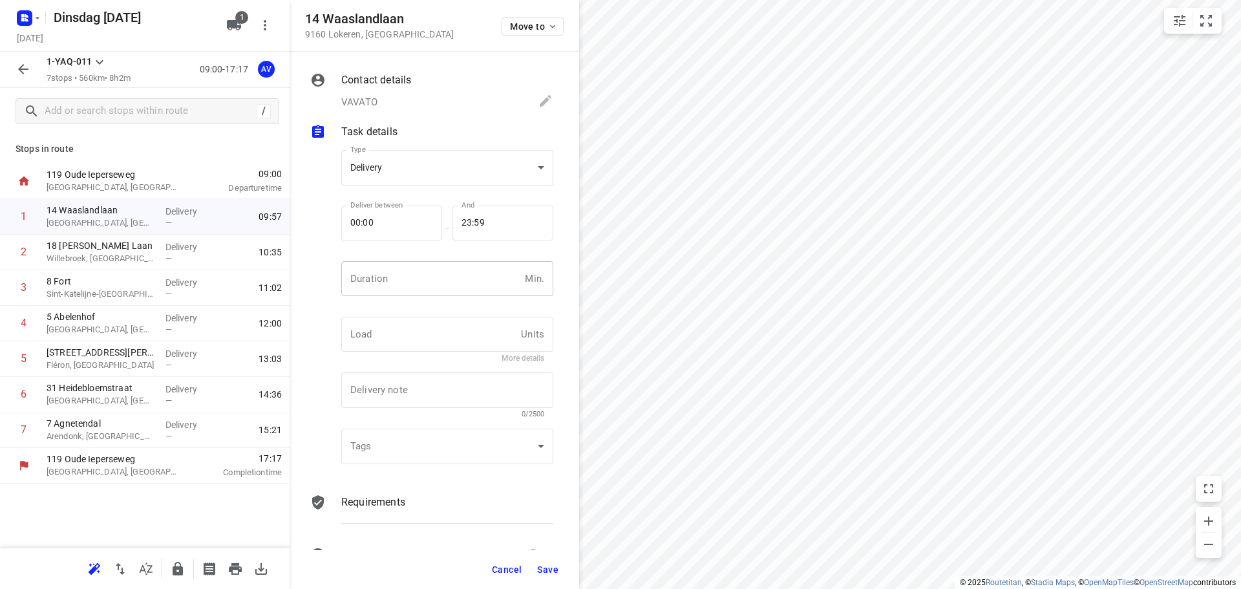
click at [430, 277] on input "number" at bounding box center [430, 278] width 178 height 35
type input "1"
click at [547, 566] on span "Save" at bounding box center [547, 569] width 21 height 10
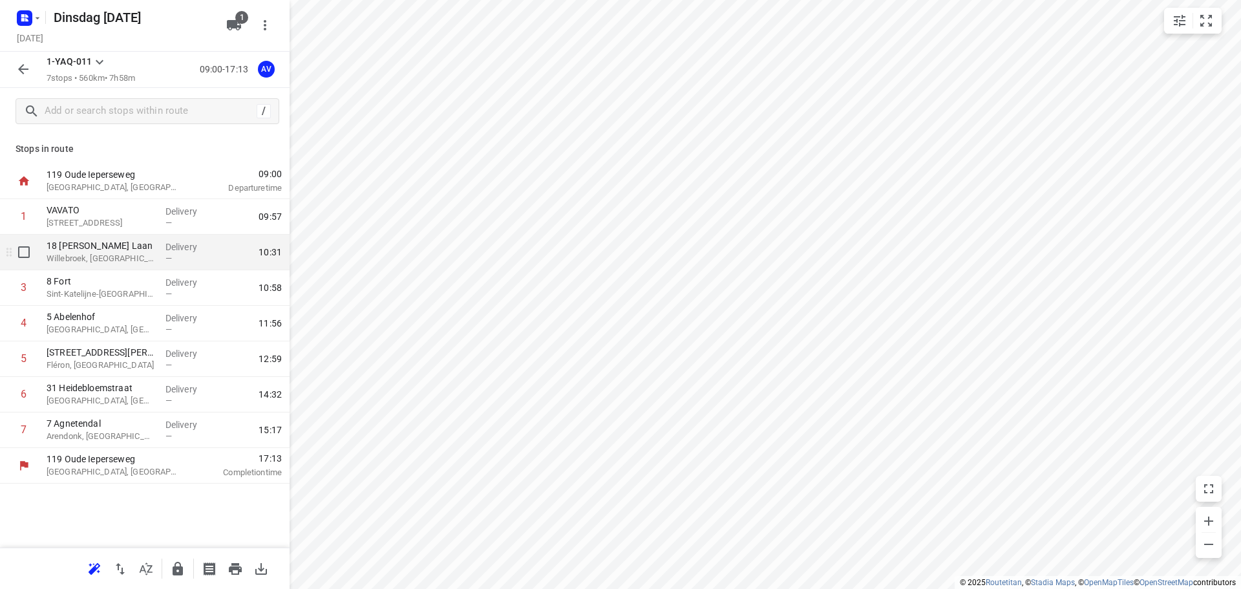
click at [142, 251] on p "18 [PERSON_NAME] Laan" at bounding box center [101, 245] width 109 height 13
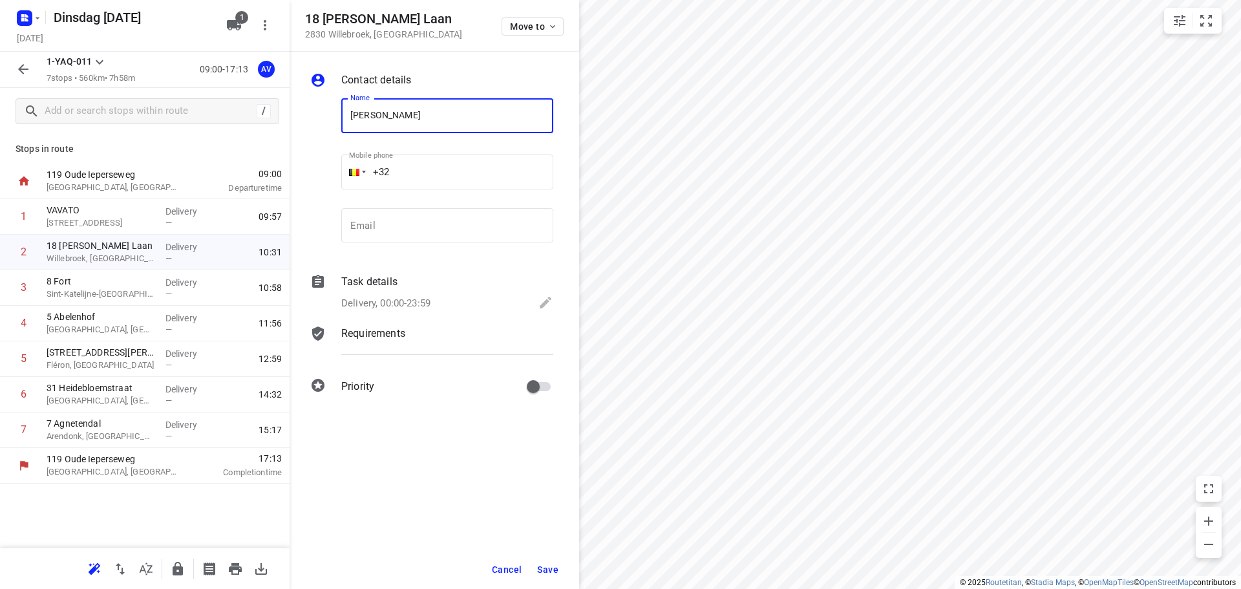
type input "[PERSON_NAME]"
click at [440, 164] on input "+32" at bounding box center [447, 171] width 212 height 35
type input "[PHONE_NUMBER]"
click at [427, 299] on p "Delivery, 00:00-23:59" at bounding box center [385, 303] width 89 height 15
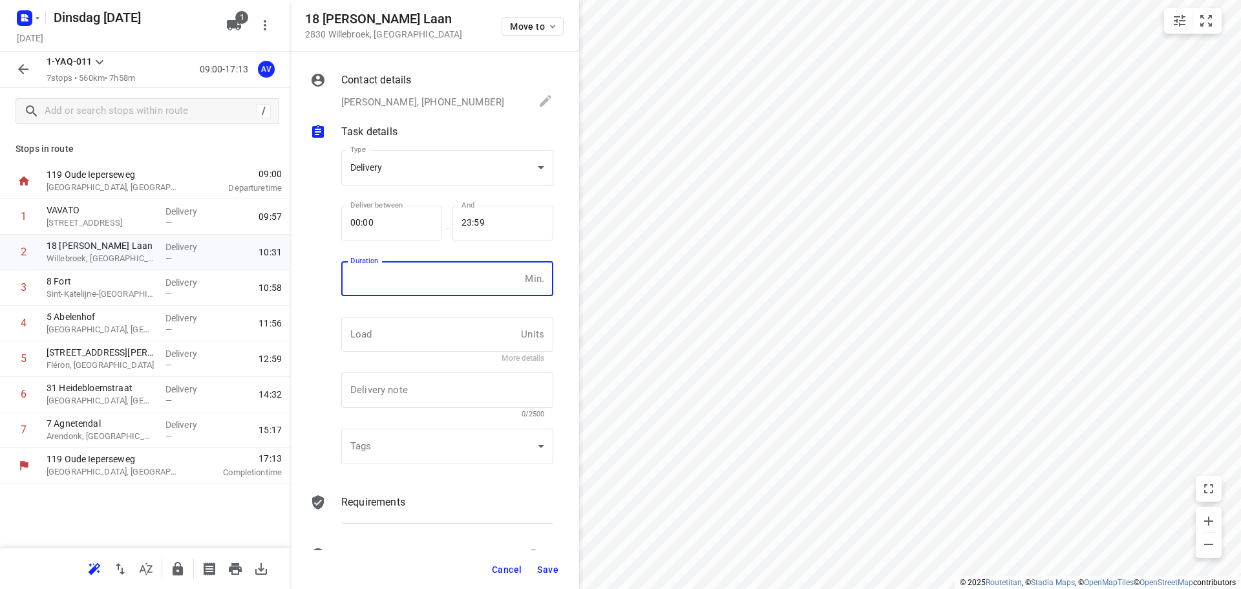
click at [441, 286] on input "number" at bounding box center [430, 278] width 178 height 35
type input "1"
click at [555, 568] on span "Save" at bounding box center [547, 569] width 21 height 10
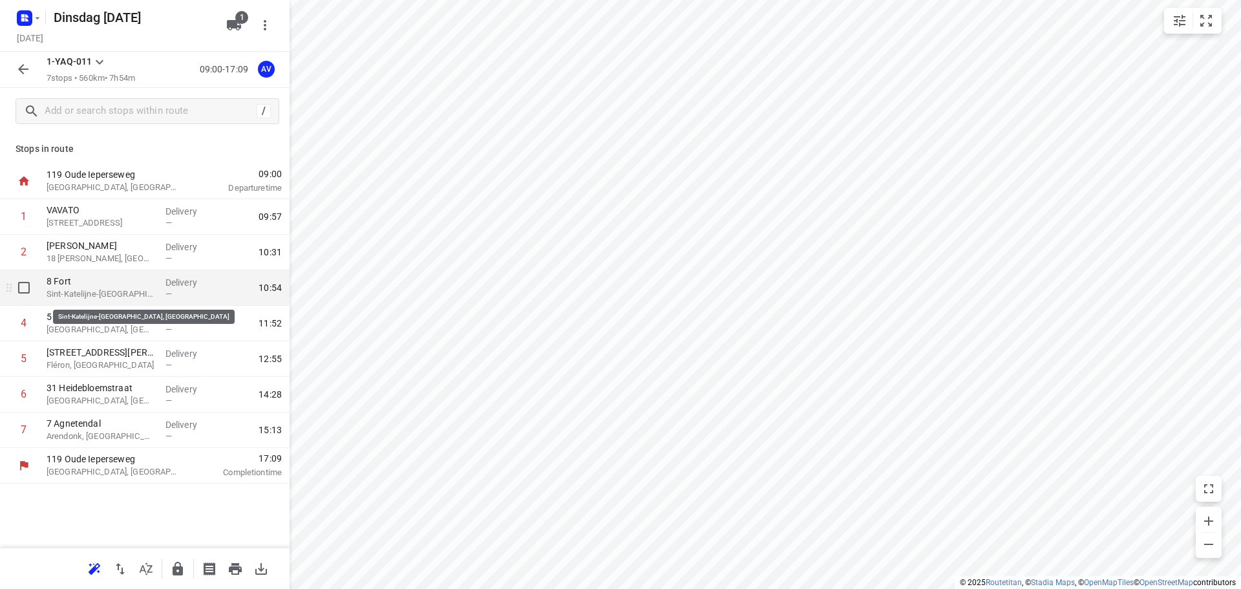
click at [136, 288] on p "Sint-Katelijne-[GEOGRAPHIC_DATA], [GEOGRAPHIC_DATA]" at bounding box center [101, 294] width 109 height 13
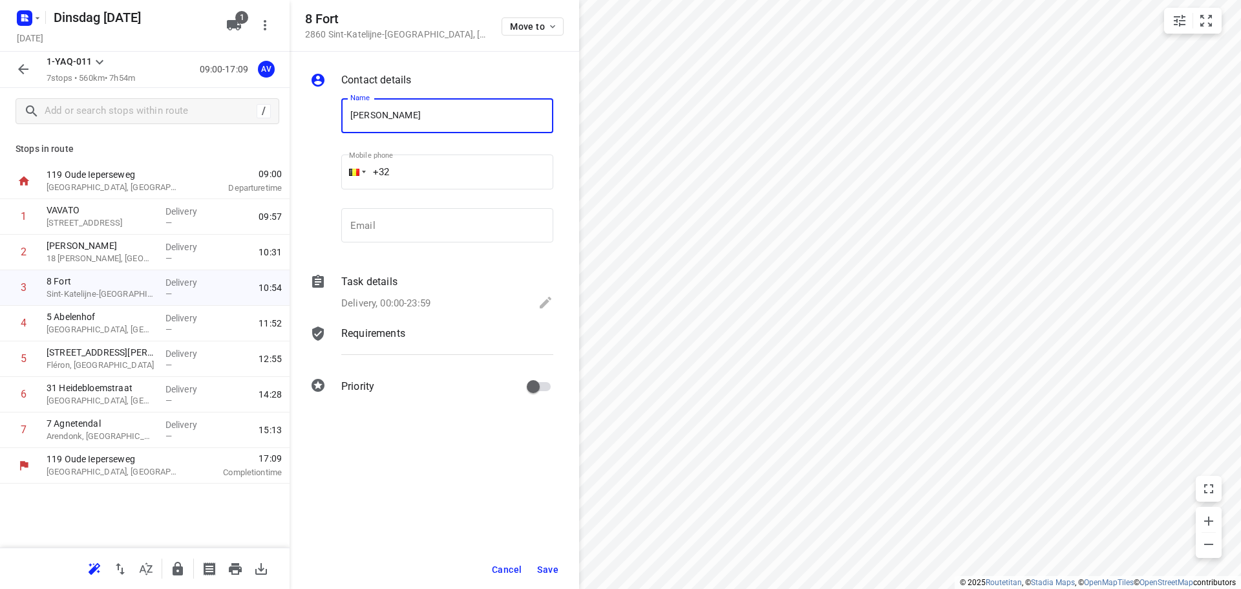
type input "[PERSON_NAME]"
click at [439, 170] on input "+32" at bounding box center [447, 171] width 212 height 35
click at [359, 165] on div at bounding box center [353, 171] width 25 height 35
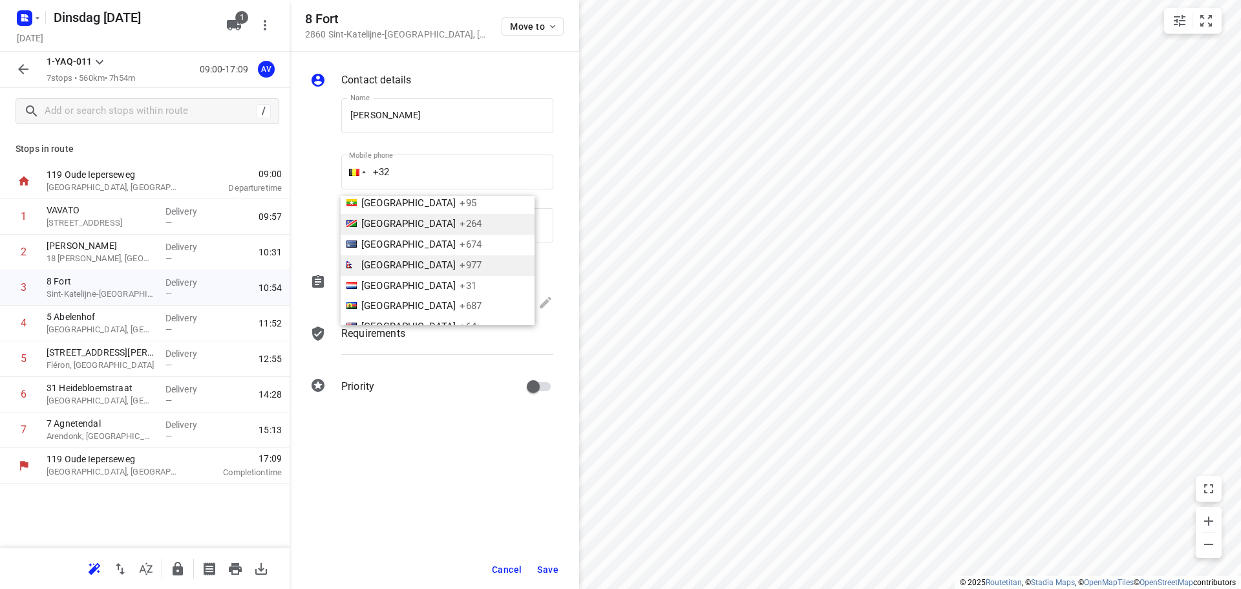
scroll to position [2684, 0]
click at [460, 262] on span "+31" at bounding box center [468, 268] width 16 height 12
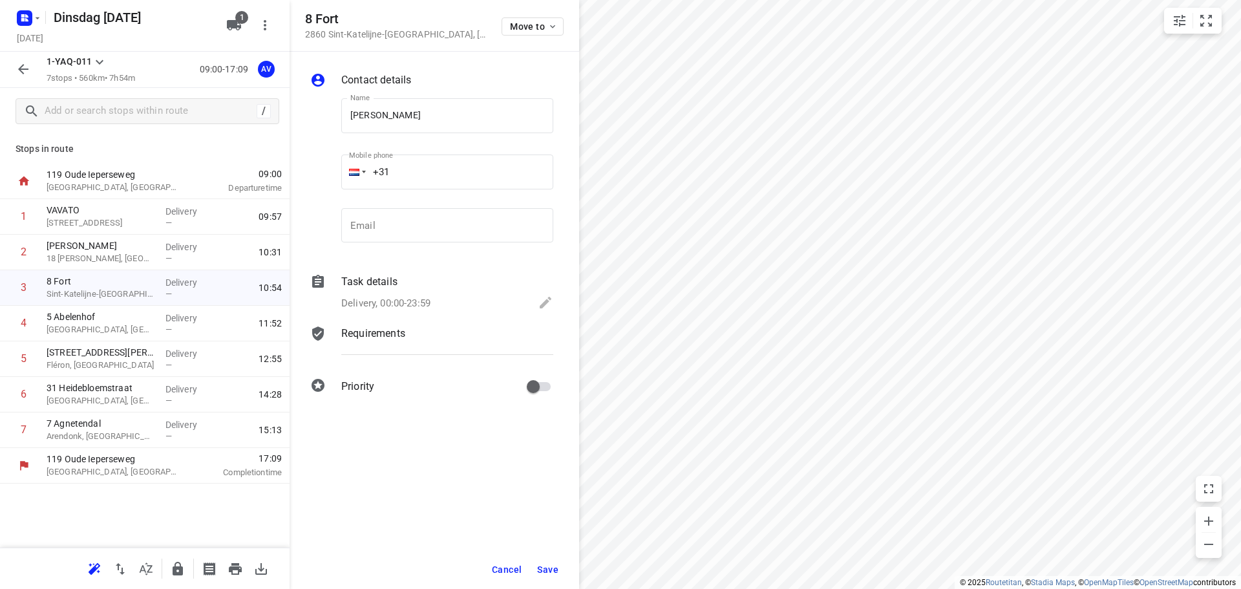
click at [440, 171] on input "+31" at bounding box center [447, 171] width 212 height 35
type input "[PHONE_NUMBER]"
click at [409, 304] on p "Delivery, 00:00-23:59" at bounding box center [385, 303] width 89 height 15
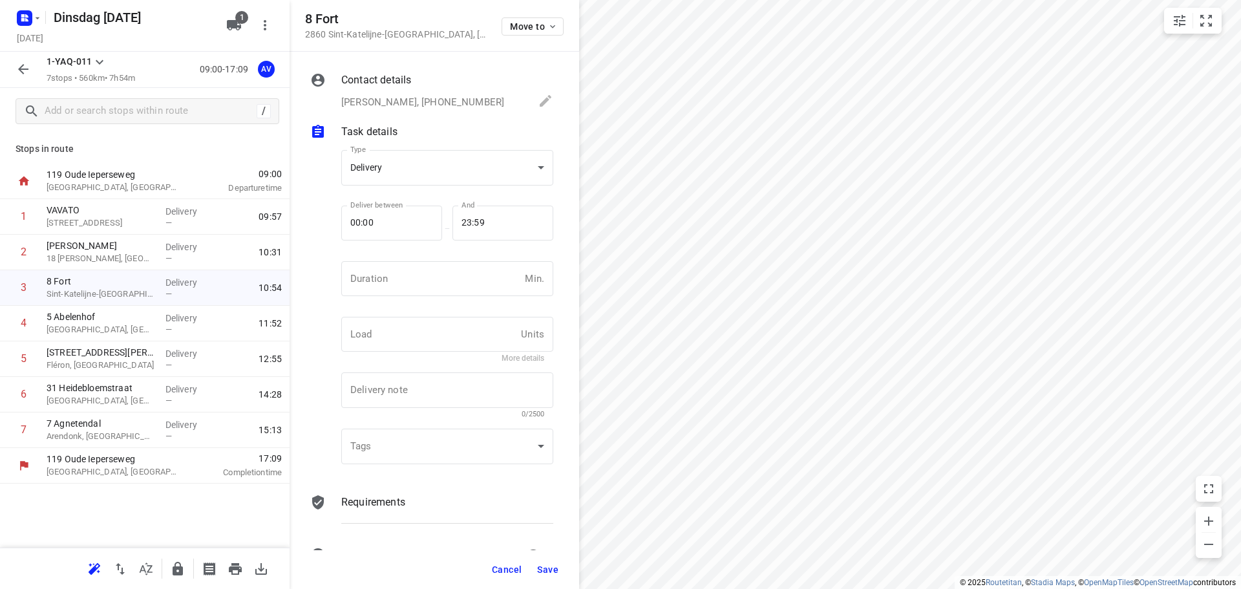
click at [416, 291] on input "number" at bounding box center [430, 278] width 178 height 35
type input "1"
click at [545, 567] on span "Save" at bounding box center [547, 569] width 21 height 10
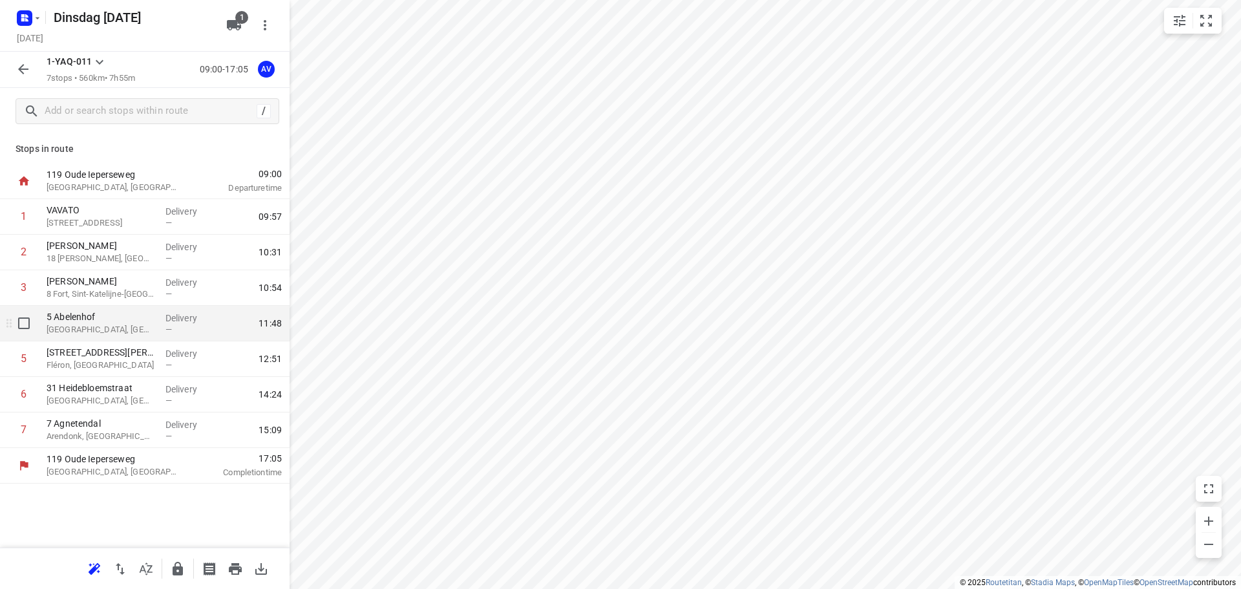
click at [110, 324] on p "[GEOGRAPHIC_DATA], [GEOGRAPHIC_DATA]" at bounding box center [101, 329] width 109 height 13
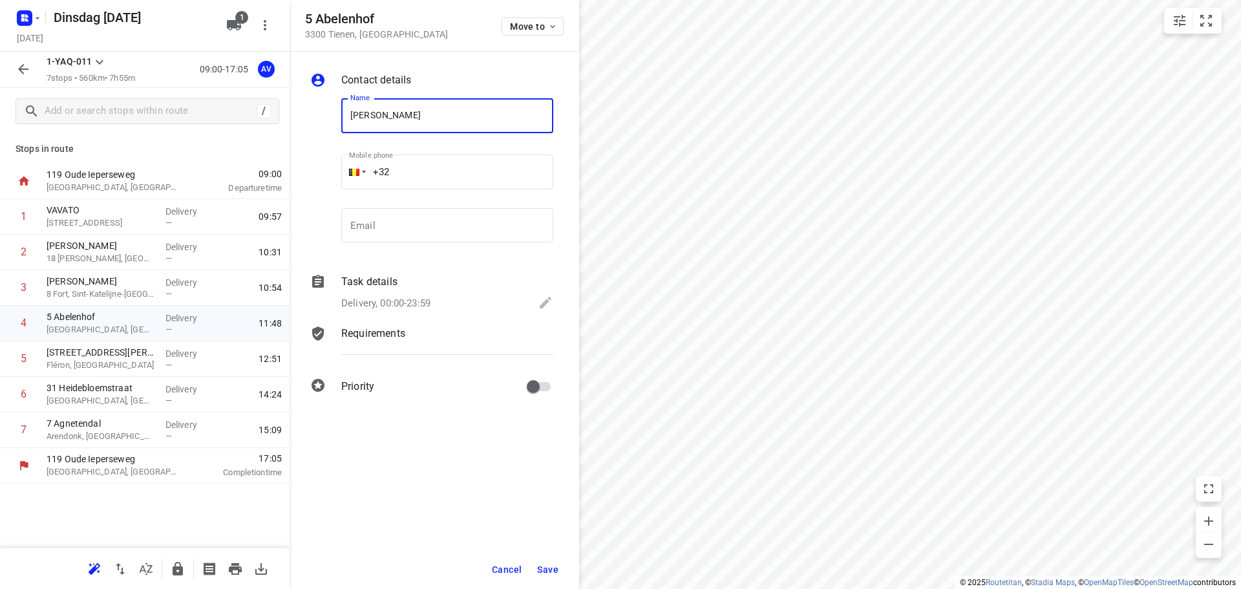
type input "[PERSON_NAME]"
drag, startPoint x: 400, startPoint y: 164, endPoint x: 415, endPoint y: 164, distance: 14.9
click at [401, 164] on input "+32" at bounding box center [447, 171] width 212 height 35
type input "[PHONE_NUMBER]"
click at [419, 298] on p "Delivery, 00:00-23:59" at bounding box center [385, 303] width 89 height 15
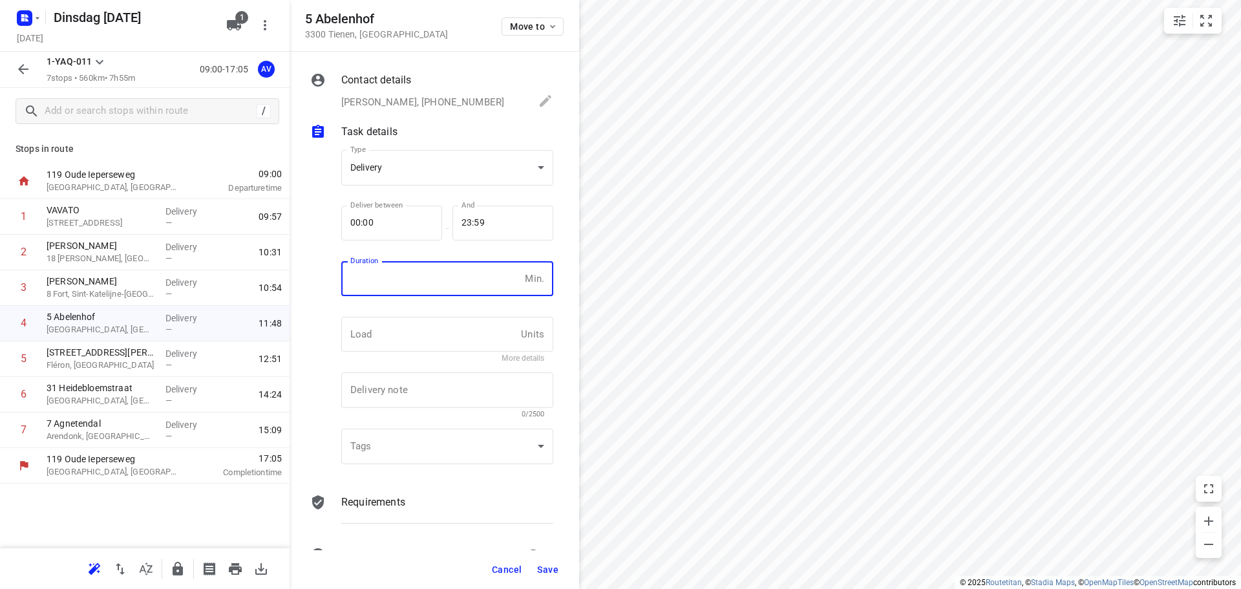
click at [421, 285] on input "number" at bounding box center [430, 278] width 178 height 35
type input "1"
click at [547, 569] on span "Save" at bounding box center [547, 569] width 21 height 10
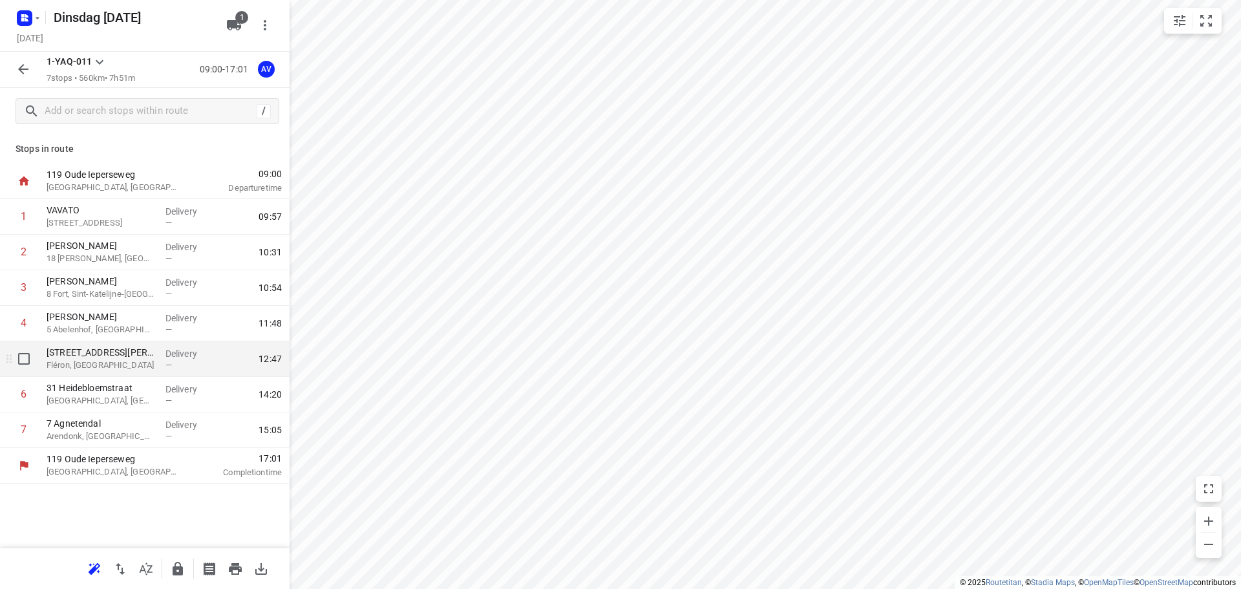
click at [134, 367] on p "Fléron, [GEOGRAPHIC_DATA]" at bounding box center [101, 365] width 109 height 13
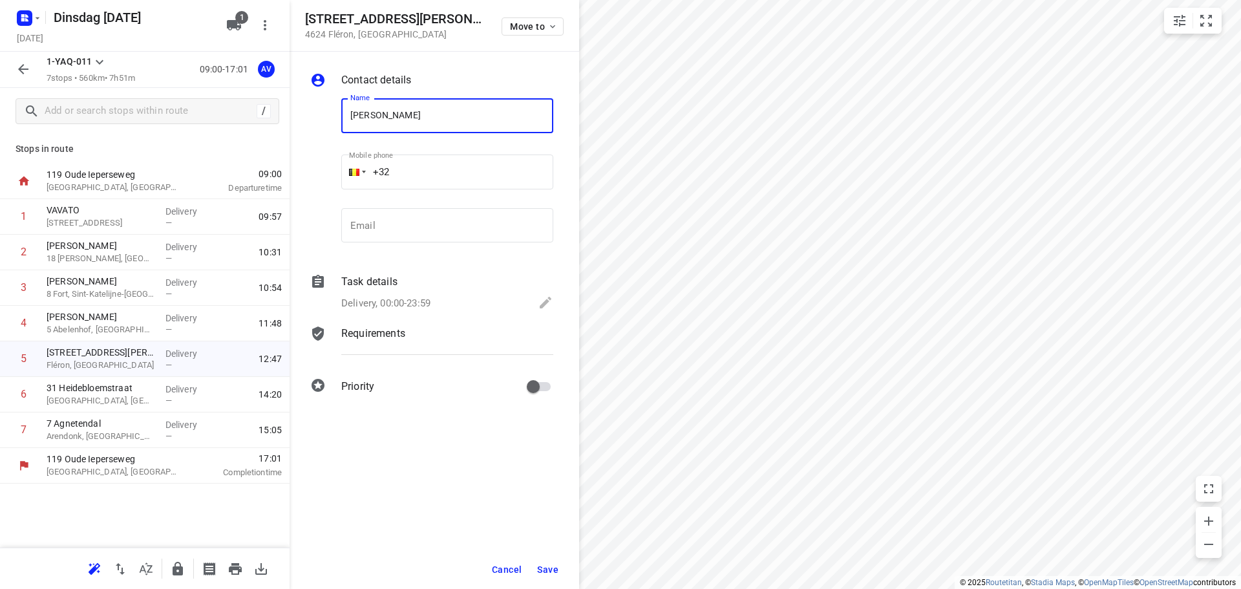
type input "[PERSON_NAME]"
drag, startPoint x: 438, startPoint y: 167, endPoint x: 445, endPoint y: 162, distance: 8.3
click at [439, 167] on input "+32" at bounding box center [447, 171] width 212 height 35
type input "[PHONE_NUMBER]"
click at [425, 301] on p "Delivery, 00:00-23:59" at bounding box center [385, 303] width 89 height 15
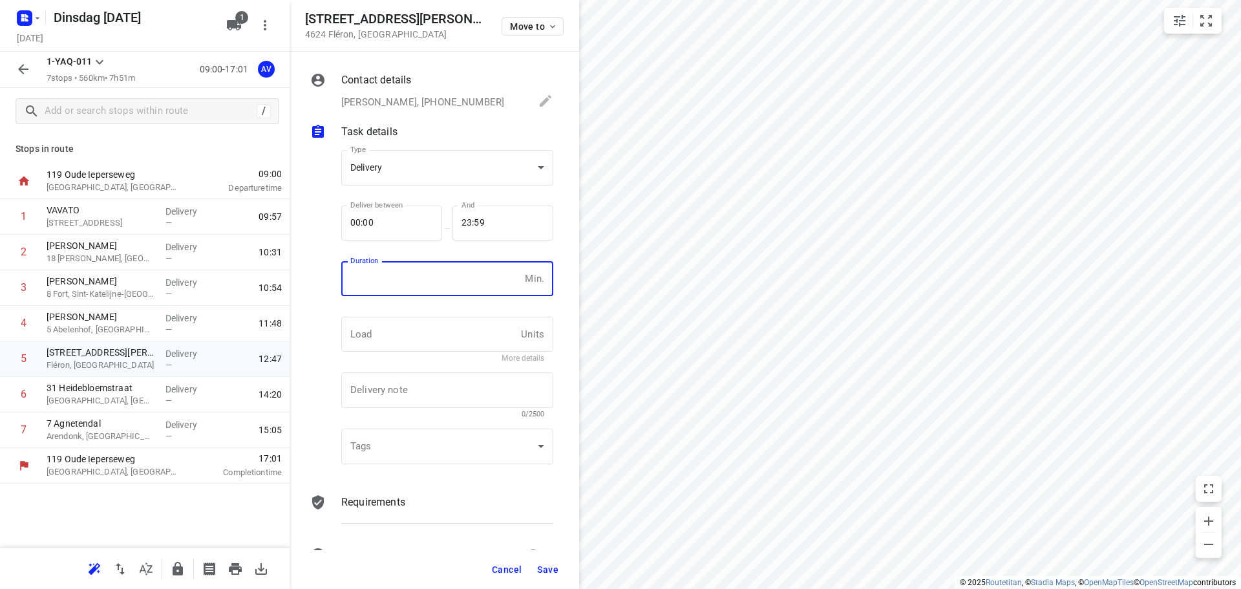
click at [432, 287] on input "number" at bounding box center [430, 278] width 178 height 35
type input "1"
click at [547, 570] on span "Save" at bounding box center [547, 569] width 21 height 10
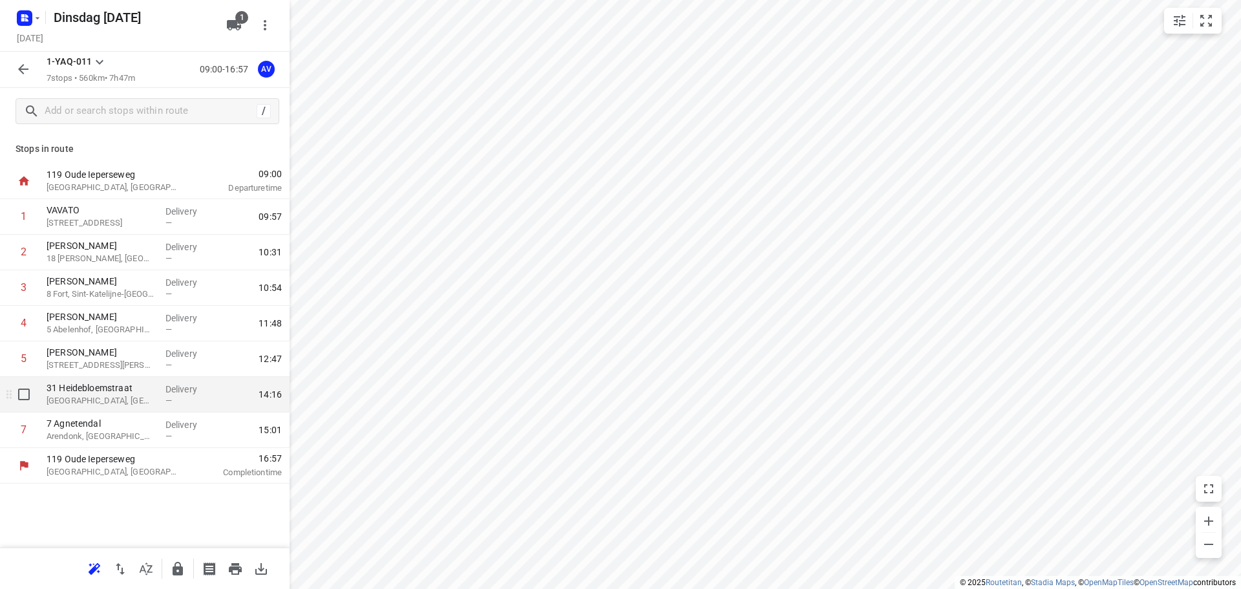
drag, startPoint x: 128, startPoint y: 396, endPoint x: 136, endPoint y: 390, distance: 10.2
click at [129, 396] on p "[GEOGRAPHIC_DATA], [GEOGRAPHIC_DATA]" at bounding box center [101, 400] width 109 height 13
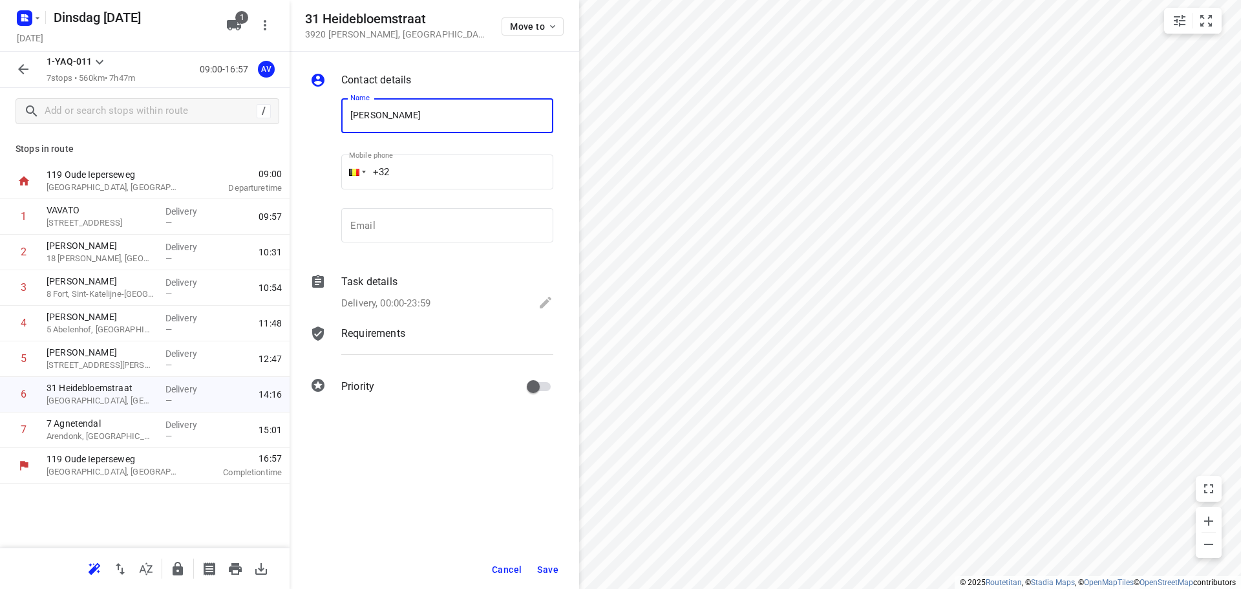
type input "[PERSON_NAME]"
click at [423, 167] on input "+32" at bounding box center [447, 171] width 212 height 35
type input "[PHONE_NUMBER]"
click at [423, 302] on p "Delivery, 00:00-23:59" at bounding box center [385, 303] width 89 height 15
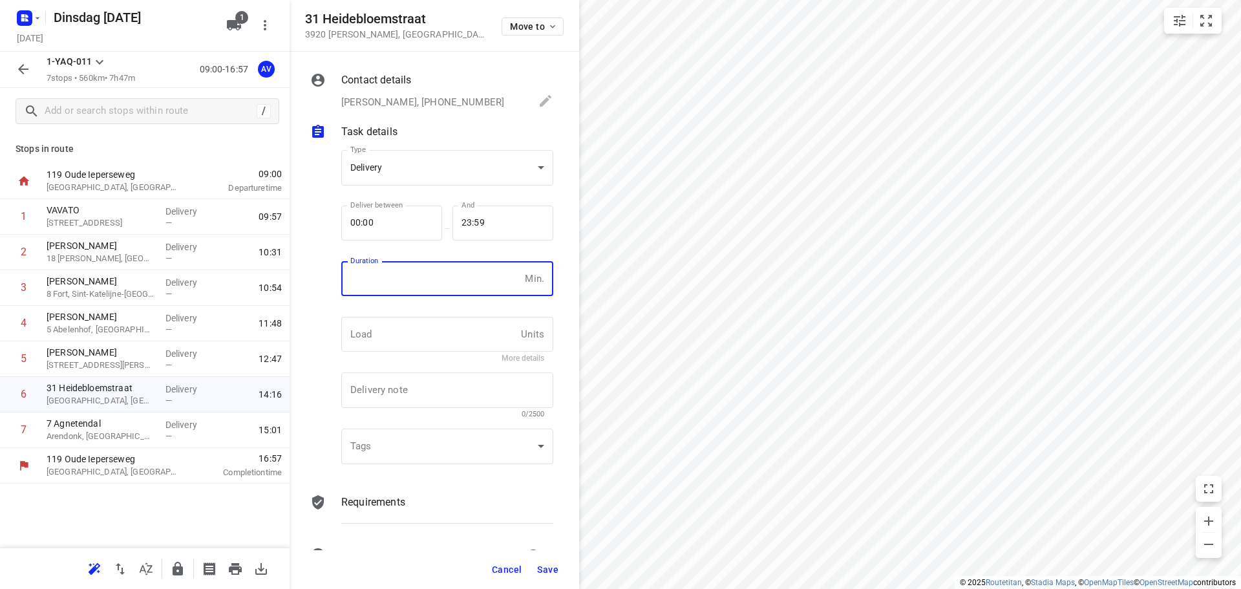
click at [425, 293] on input "number" at bounding box center [430, 278] width 178 height 35
type input "1"
click at [546, 569] on span "Save" at bounding box center [547, 569] width 21 height 10
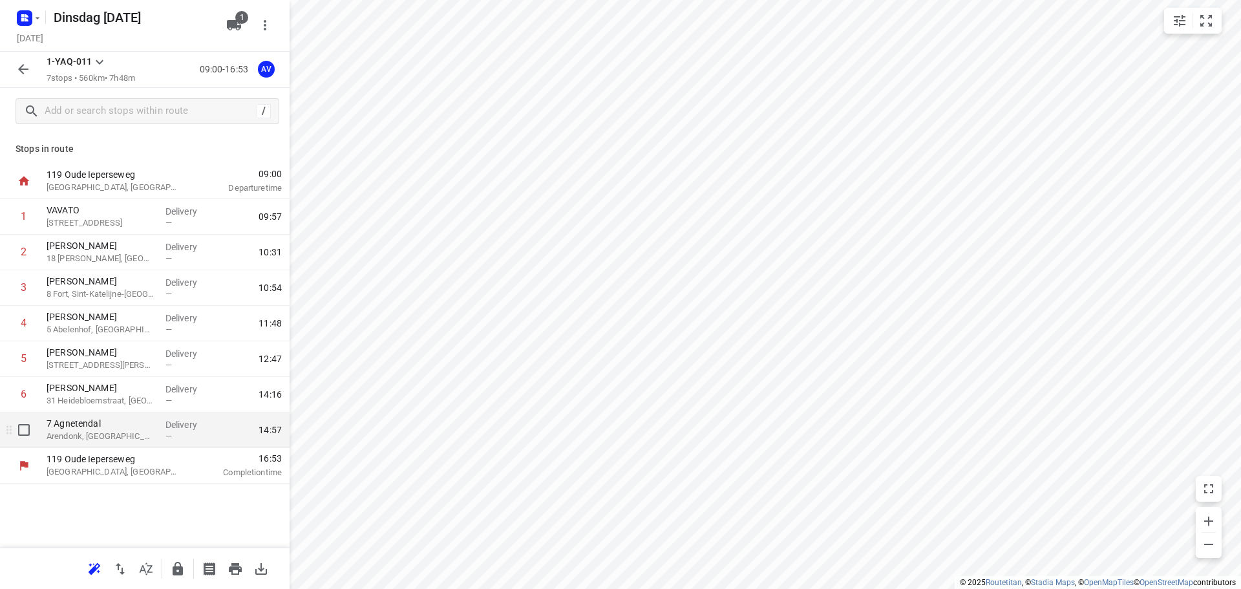
click at [124, 429] on p "7 Agnetendal" at bounding box center [101, 423] width 109 height 13
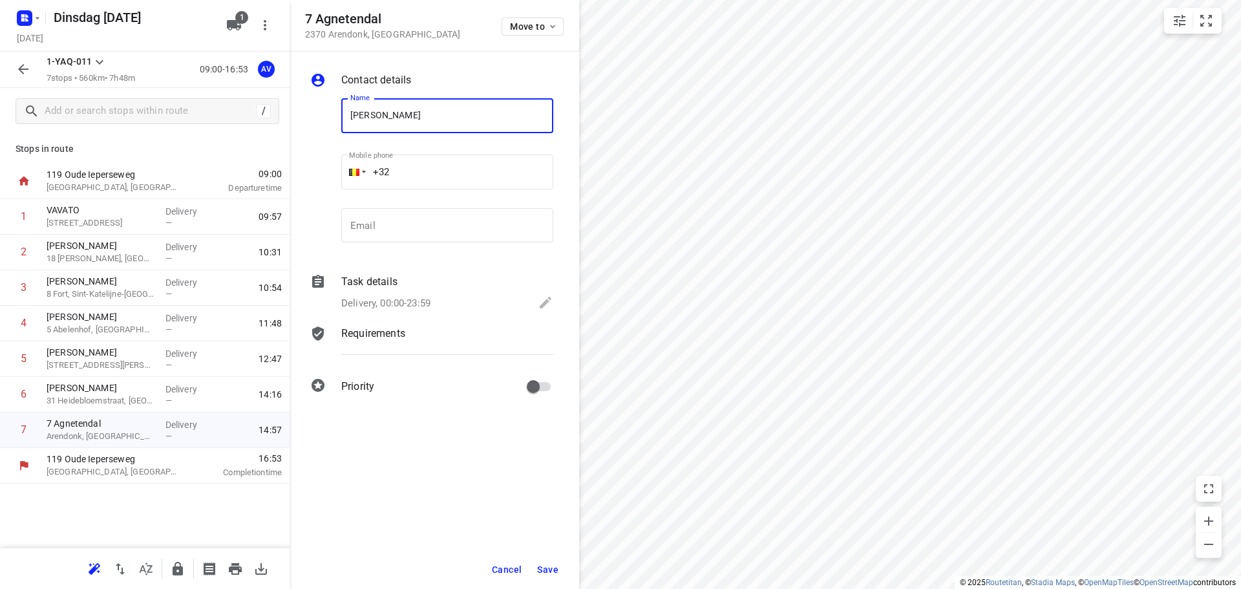
type input "[PERSON_NAME]"
click at [469, 165] on input "+32" at bounding box center [447, 171] width 212 height 35
click at [361, 173] on div at bounding box center [353, 171] width 25 height 35
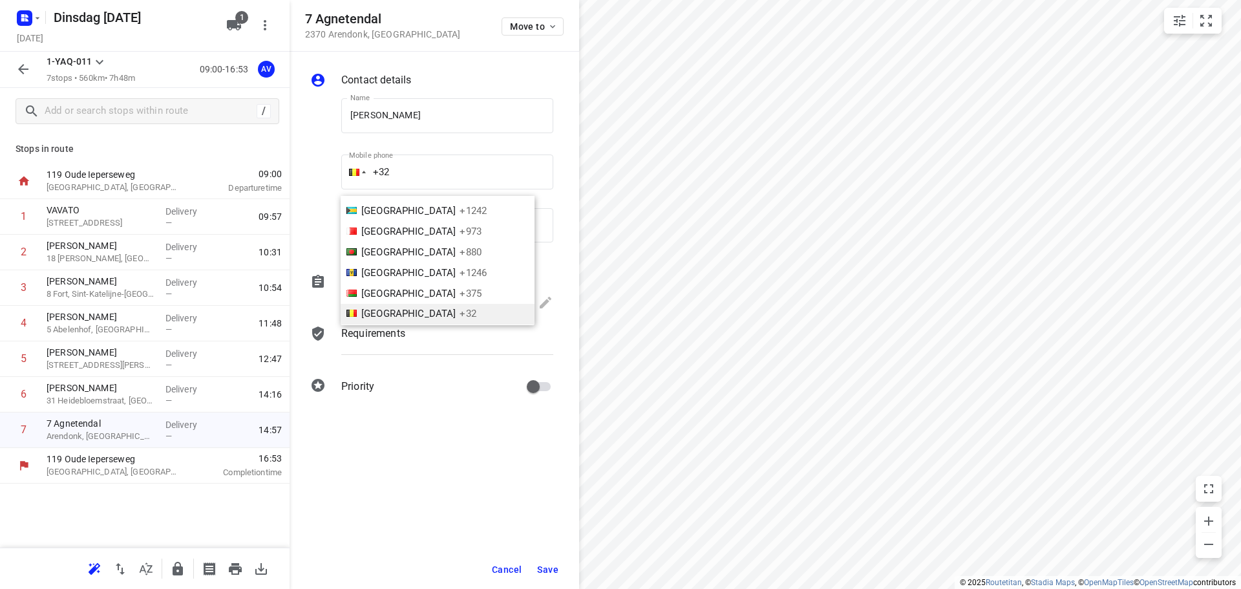
scroll to position [2620, 0]
click at [405, 323] on li "Netherlands +31" at bounding box center [438, 333] width 194 height 21
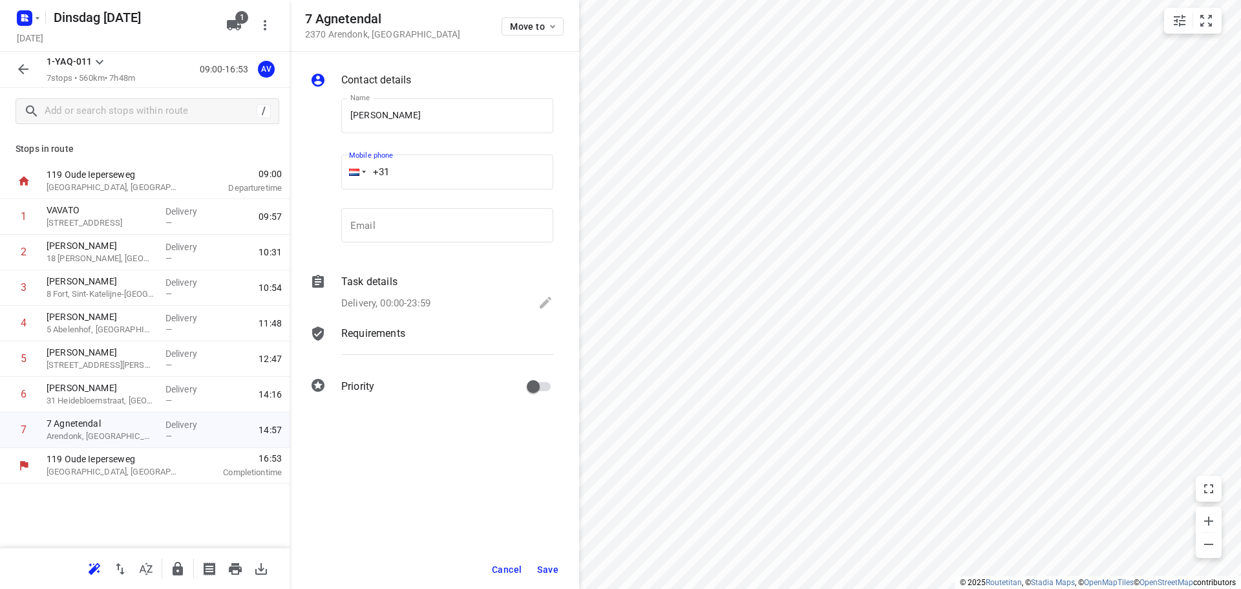
click at [445, 169] on input "+31" at bounding box center [447, 171] width 212 height 35
type input "[PHONE_NUMBER]"
click at [421, 297] on p "Delivery, 00:00-23:59" at bounding box center [385, 303] width 89 height 15
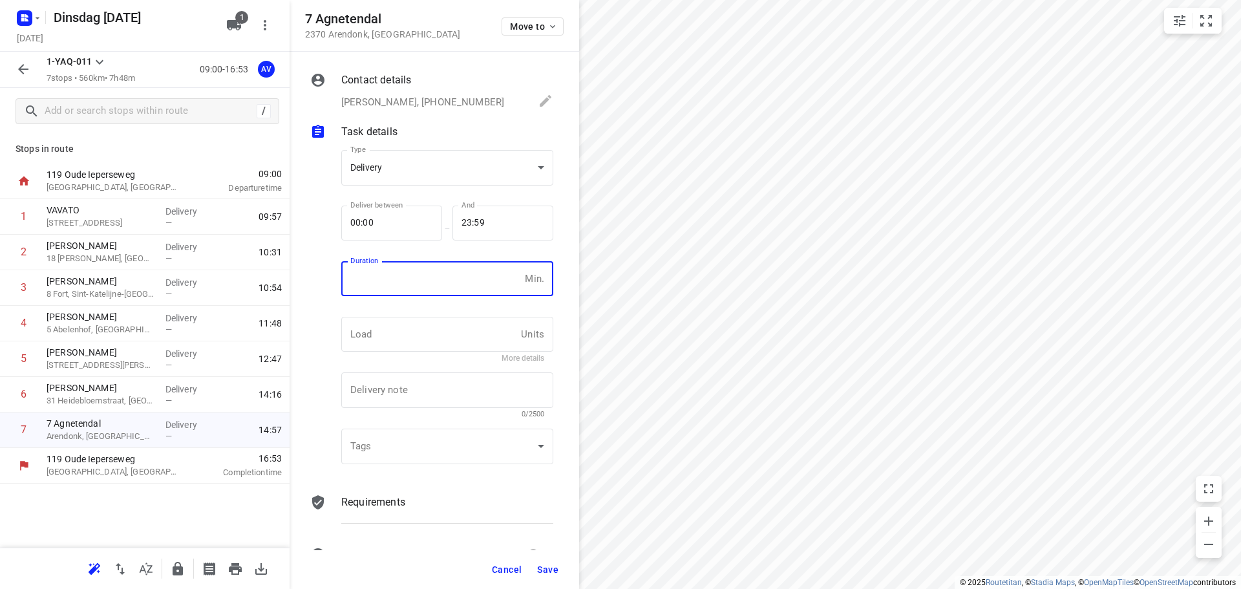
click at [430, 284] on input "number" at bounding box center [430, 278] width 178 height 35
type input "1"
click at [551, 570] on span "Save" at bounding box center [547, 569] width 21 height 10
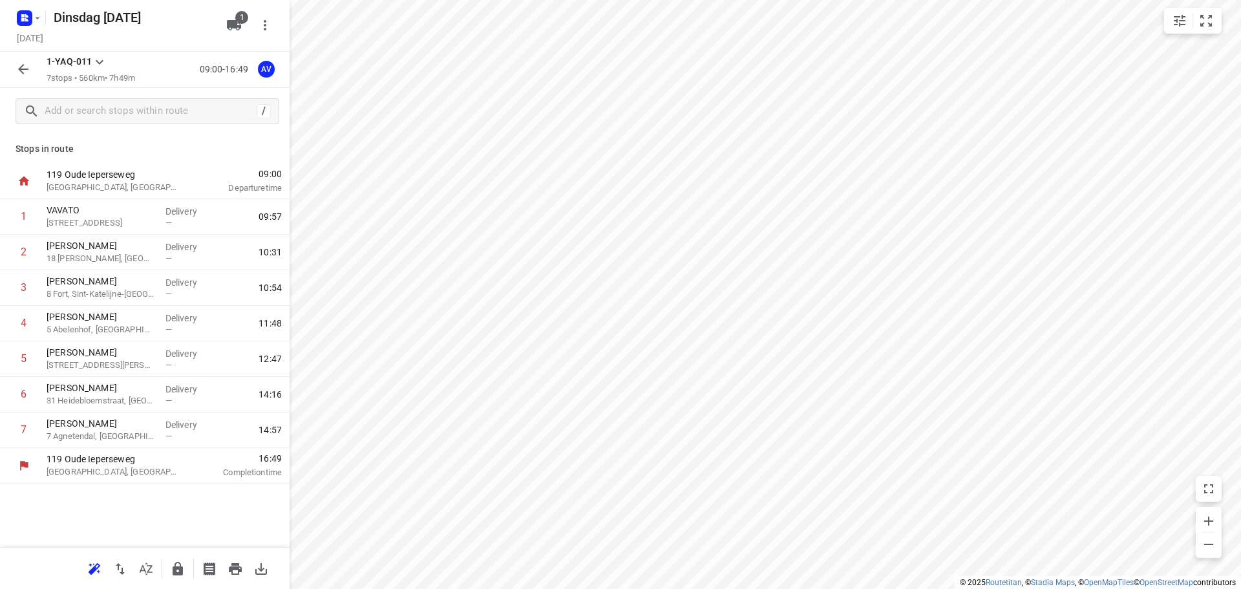
click at [20, 68] on icon "button" at bounding box center [23, 69] width 10 height 10
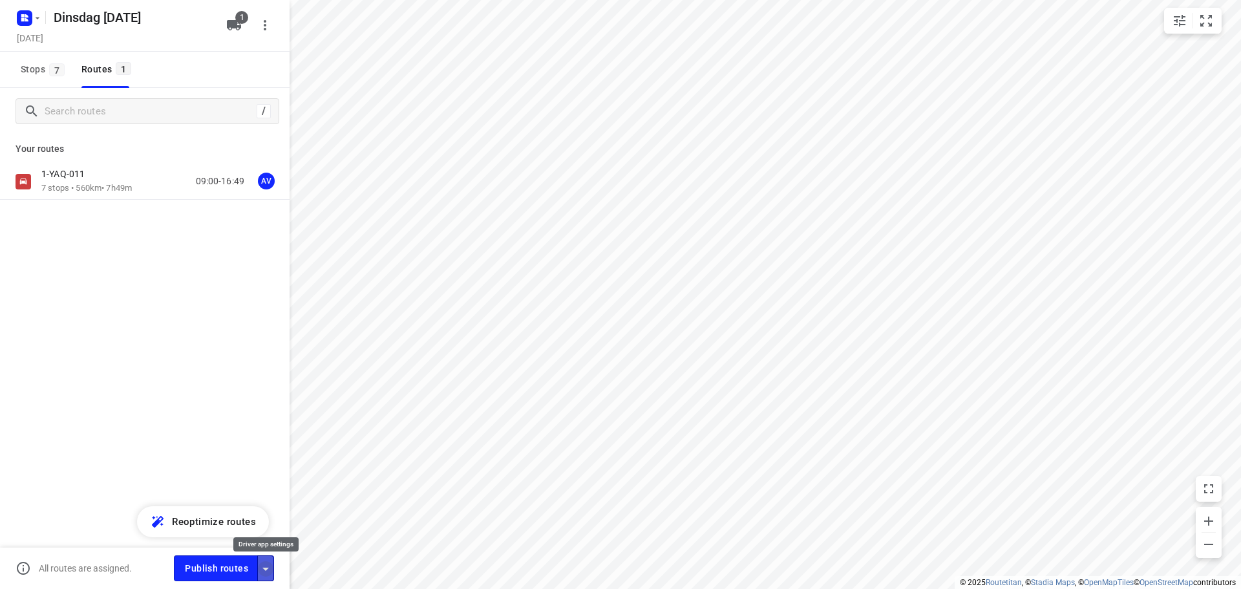
click at [264, 566] on icon "button" at bounding box center [266, 569] width 16 height 16
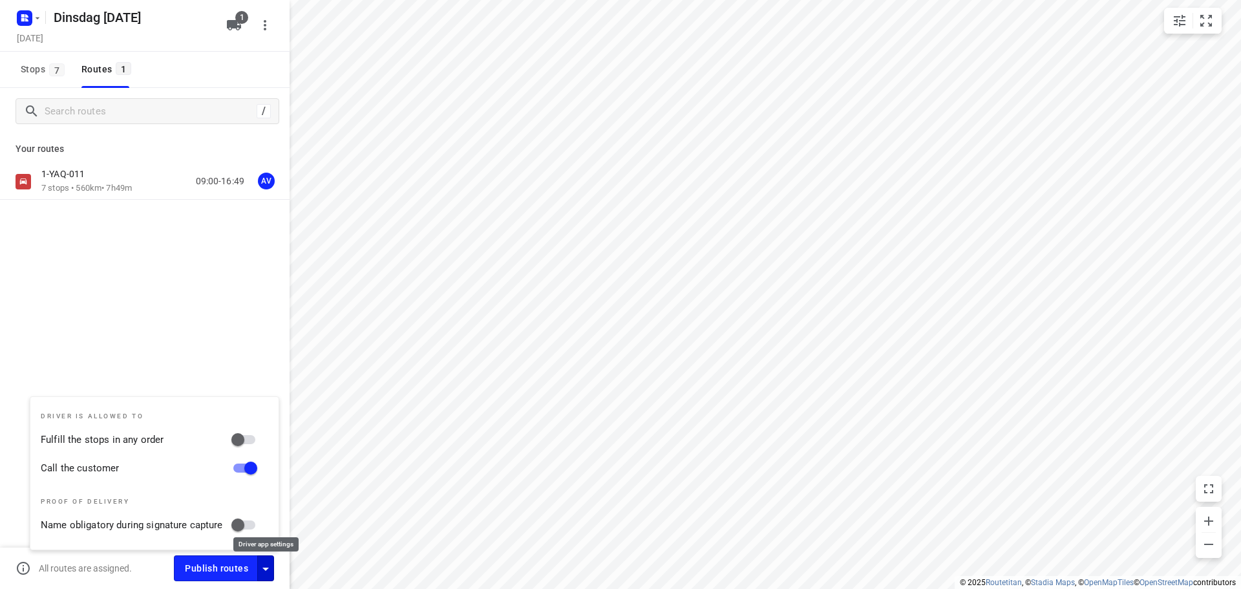
click at [266, 568] on icon "button" at bounding box center [265, 568] width 6 height 3
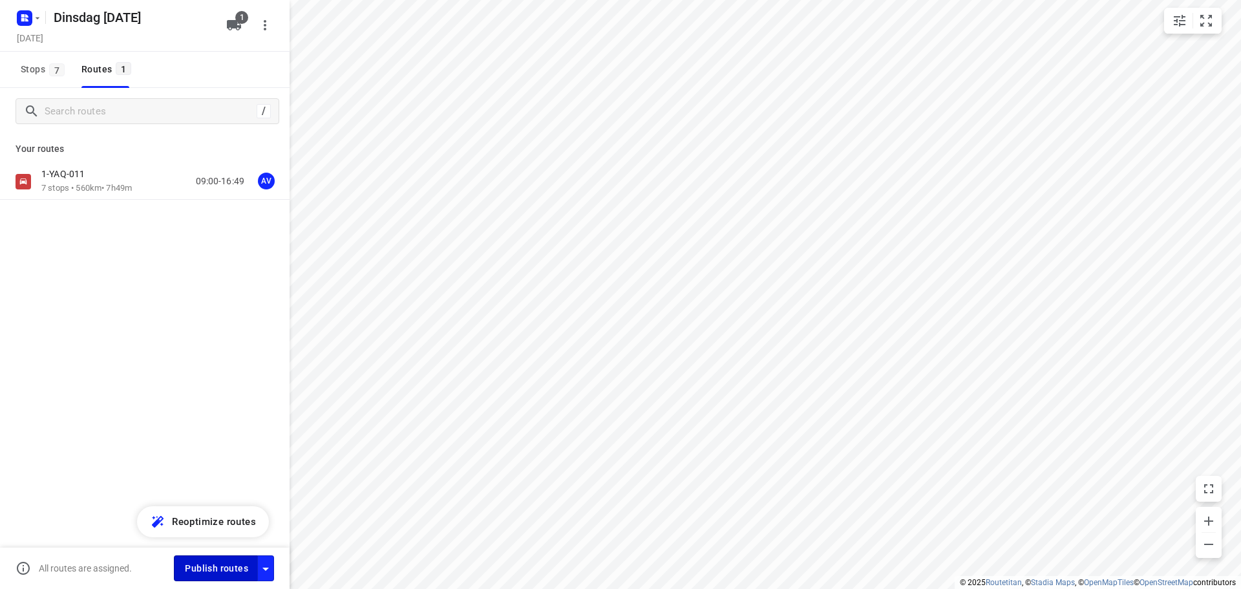
click at [211, 566] on span "Publish routes" at bounding box center [216, 568] width 63 height 16
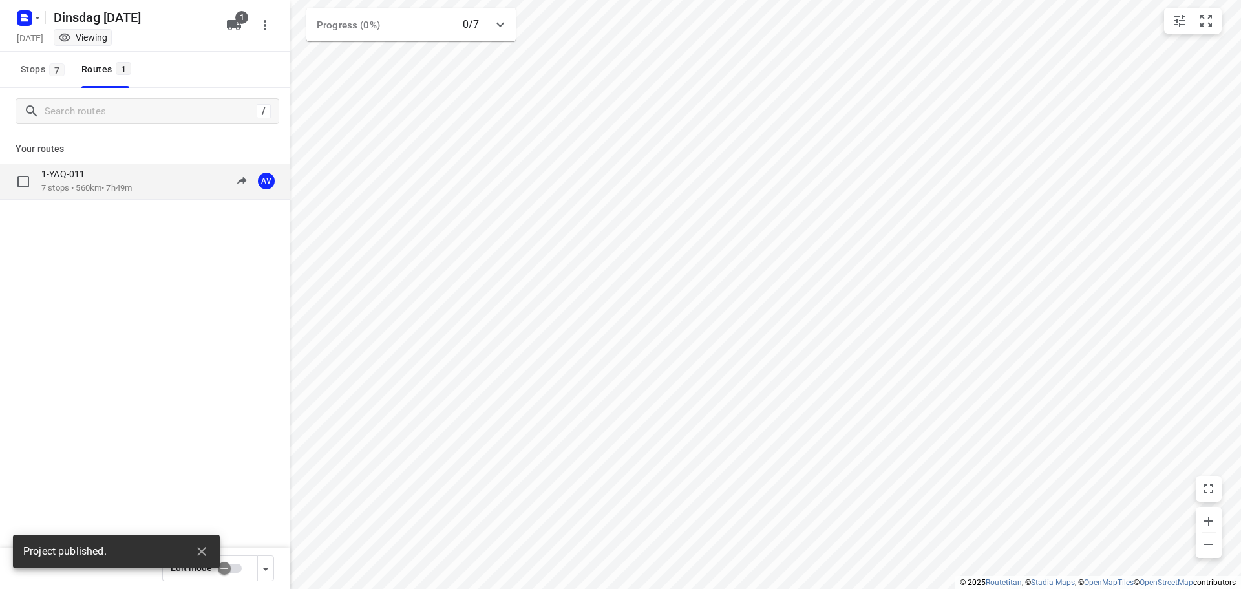
click at [146, 184] on div "1-YAQ-011 7 stops • 560km • 7h49m 09:00-16:49 AV" at bounding box center [165, 181] width 248 height 26
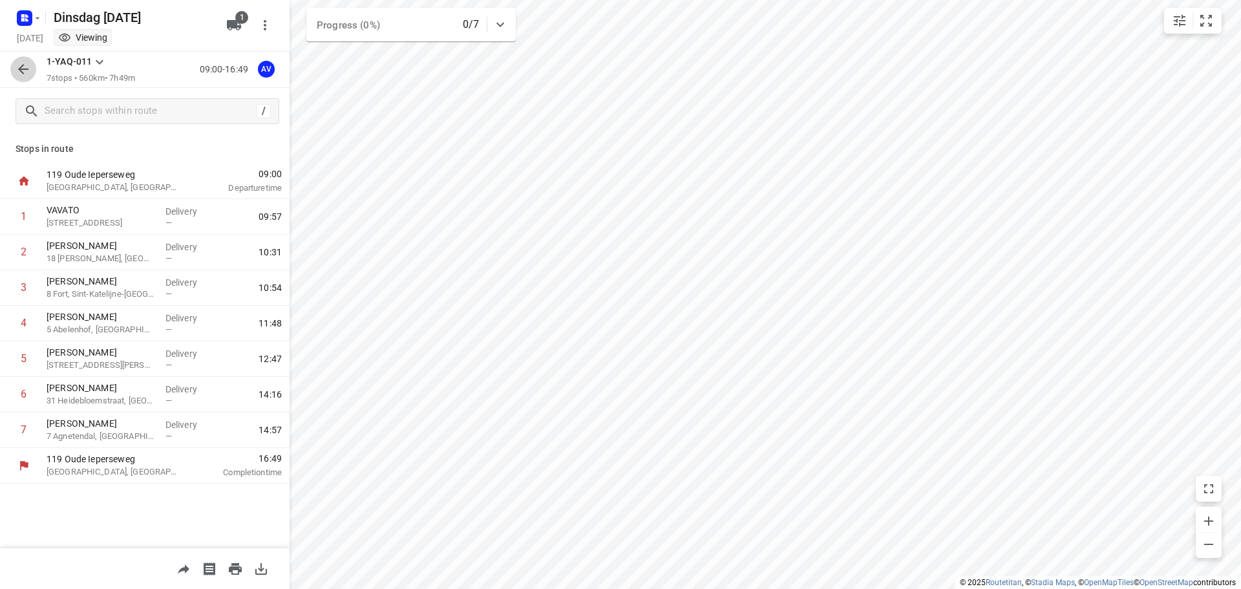
click at [33, 67] on button "button" at bounding box center [23, 69] width 26 height 26
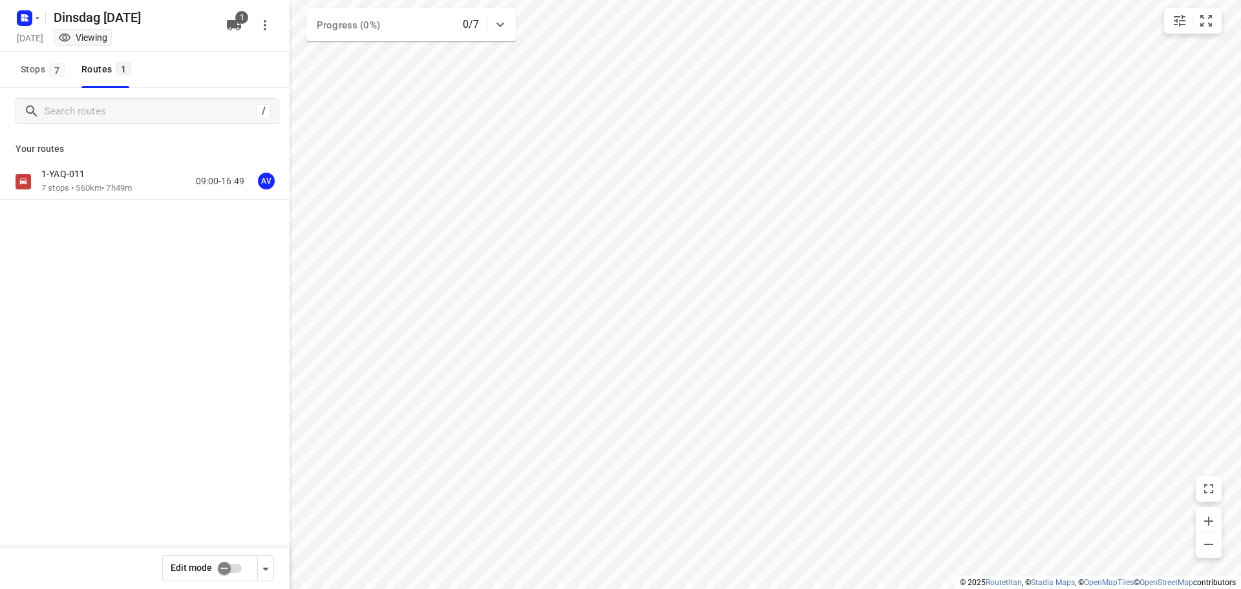
click at [235, 567] on input "checkbox" at bounding box center [224, 568] width 74 height 25
checkbox input "true"
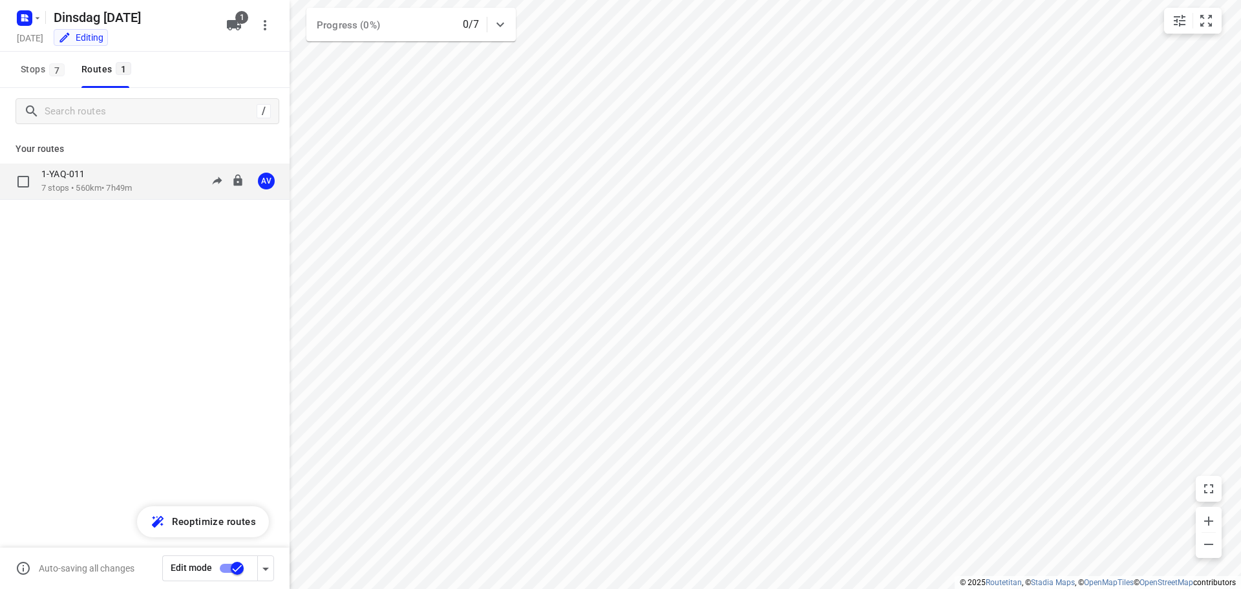
click at [132, 175] on div "1-YAQ-011" at bounding box center [86, 175] width 90 height 14
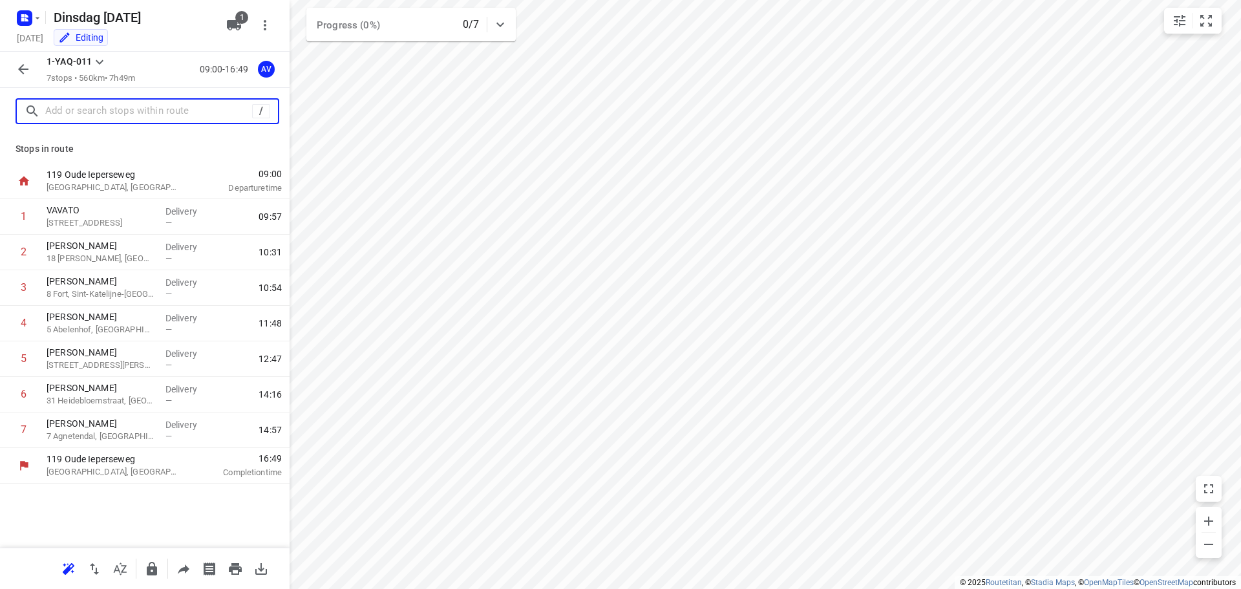
click at [139, 114] on input "text" at bounding box center [148, 111] width 207 height 20
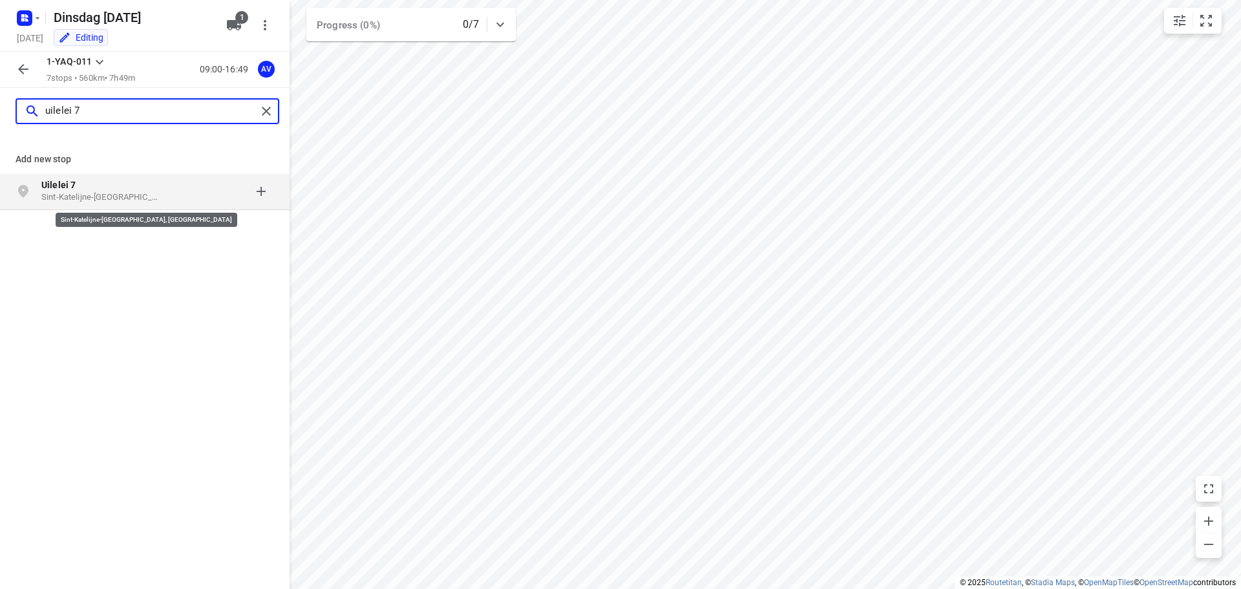
type input "uilelei 7"
click at [136, 193] on p "Sint-Katelijne-[GEOGRAPHIC_DATA], [GEOGRAPHIC_DATA]" at bounding box center [100, 197] width 119 height 12
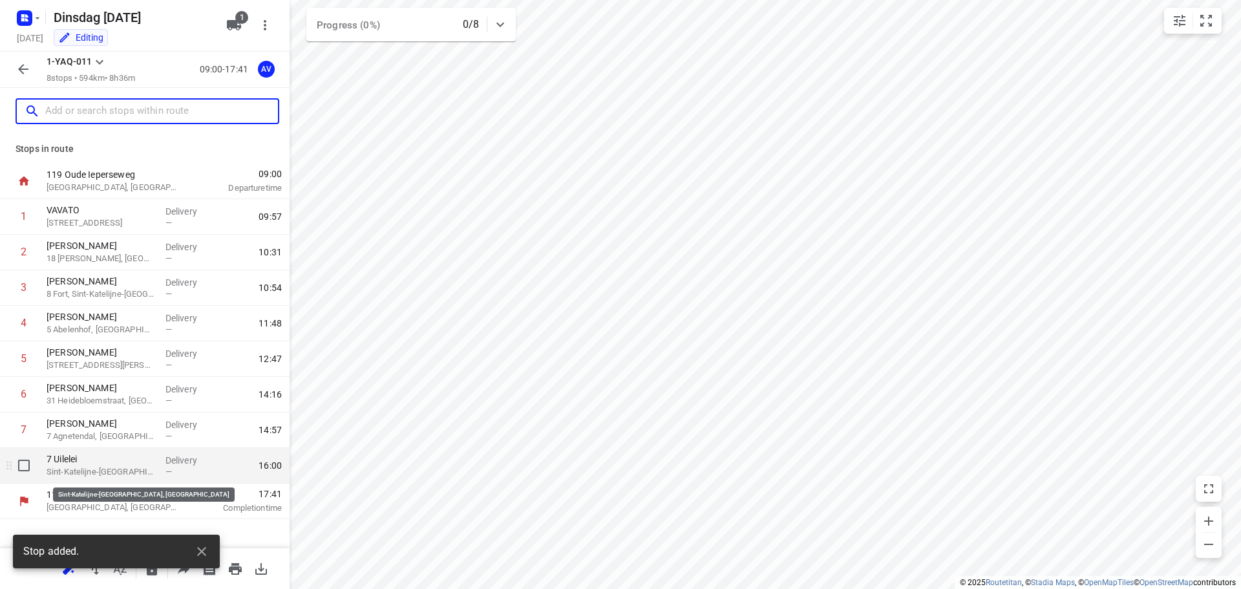
click at [89, 467] on p "Sint-Katelijne-[GEOGRAPHIC_DATA], [GEOGRAPHIC_DATA]" at bounding box center [101, 471] width 109 height 13
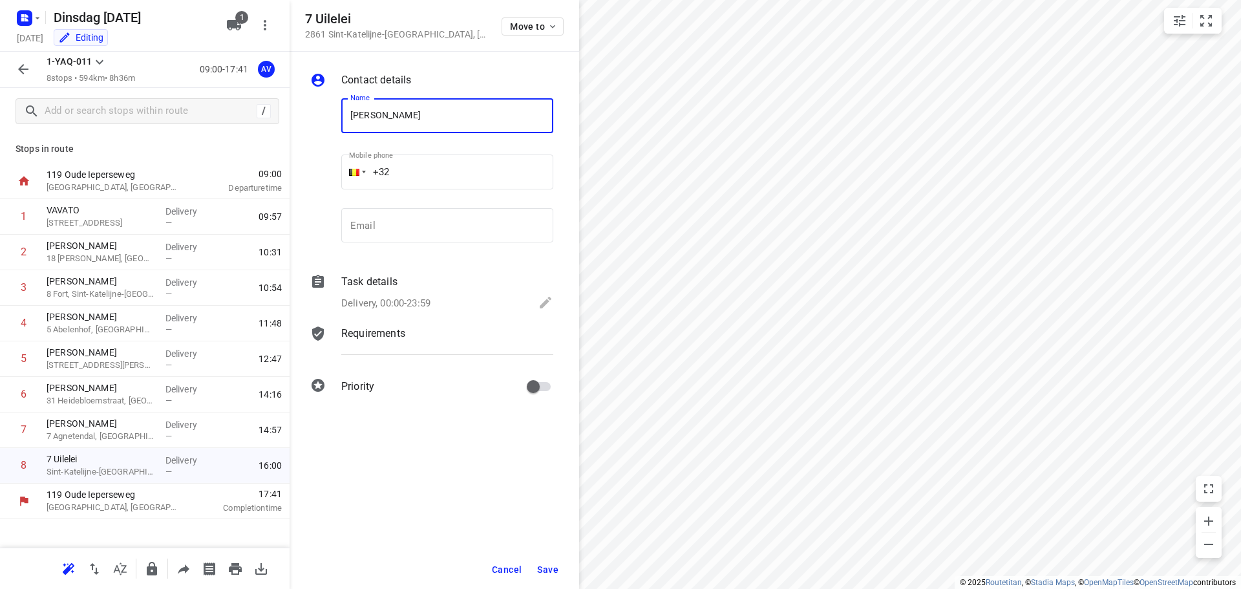
type input "[PERSON_NAME]"
click at [439, 172] on input "+32" at bounding box center [447, 171] width 212 height 35
type input "[PHONE_NUMBER]"
click at [417, 296] on p "Delivery, 00:00-23:59" at bounding box center [385, 303] width 89 height 15
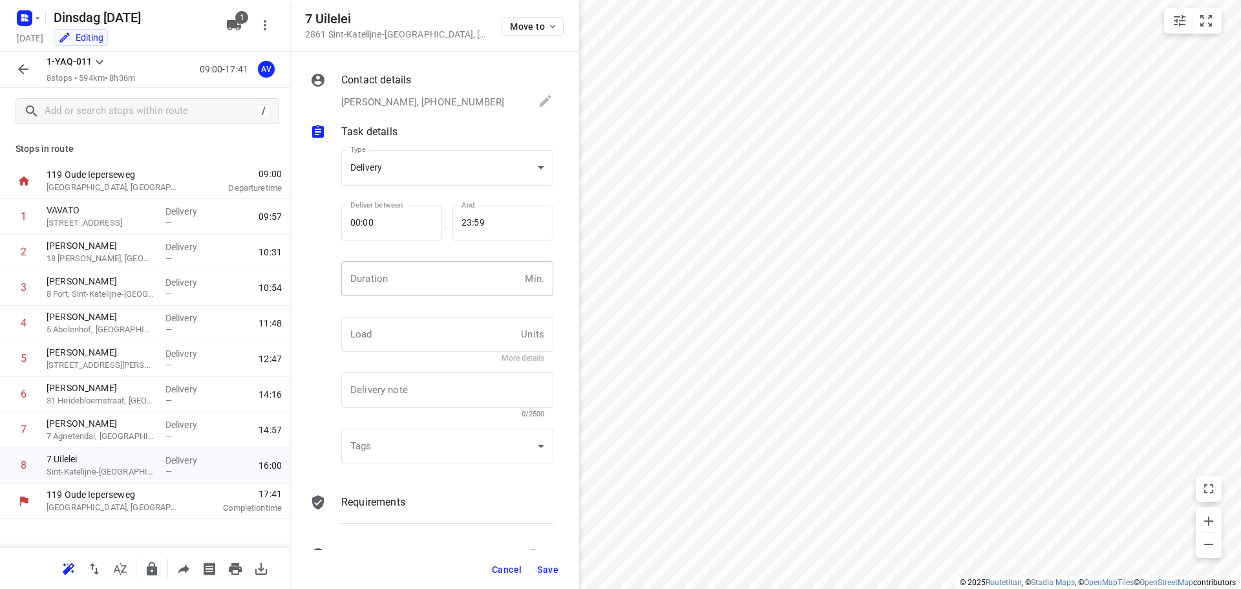
click at [411, 284] on input "number" at bounding box center [430, 278] width 178 height 35
type input "1"
click at [547, 569] on span "Save" at bounding box center [547, 569] width 21 height 10
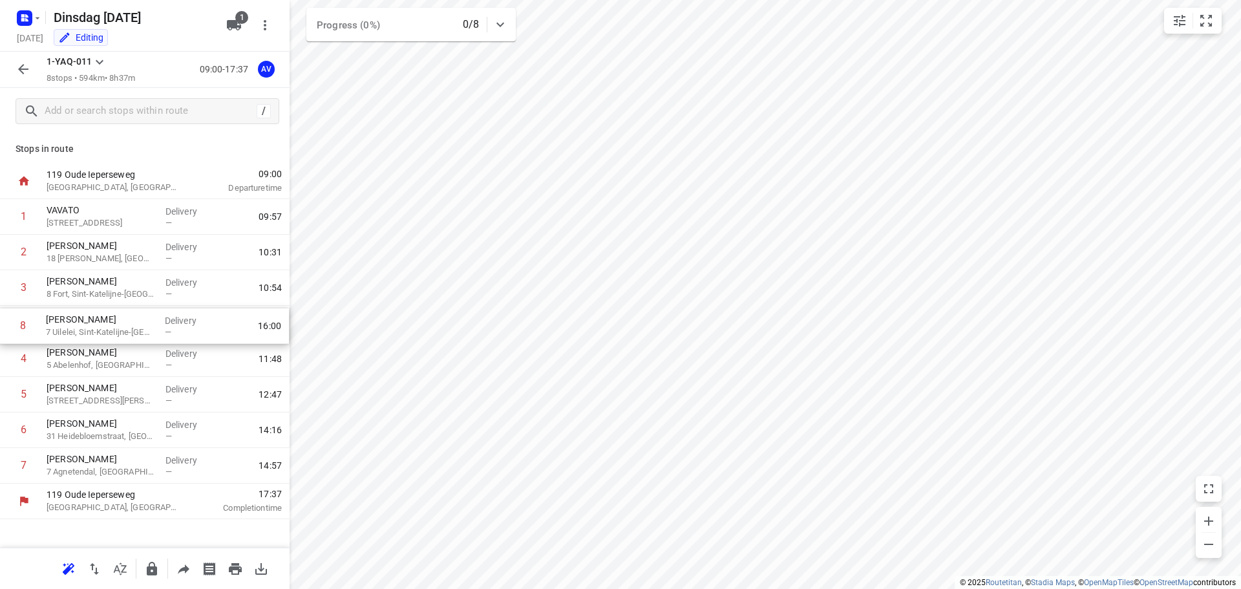
drag, startPoint x: 5, startPoint y: 472, endPoint x: 4, endPoint y: 329, distance: 143.5
click at [4, 329] on div "1 VAVATO 14 Waaslandlaan, Lokeren Delivery — 09:57 2 [PERSON_NAME] 18 [PERSON_N…" at bounding box center [145, 341] width 290 height 284
click at [20, 63] on icon "button" at bounding box center [24, 69] width 16 height 16
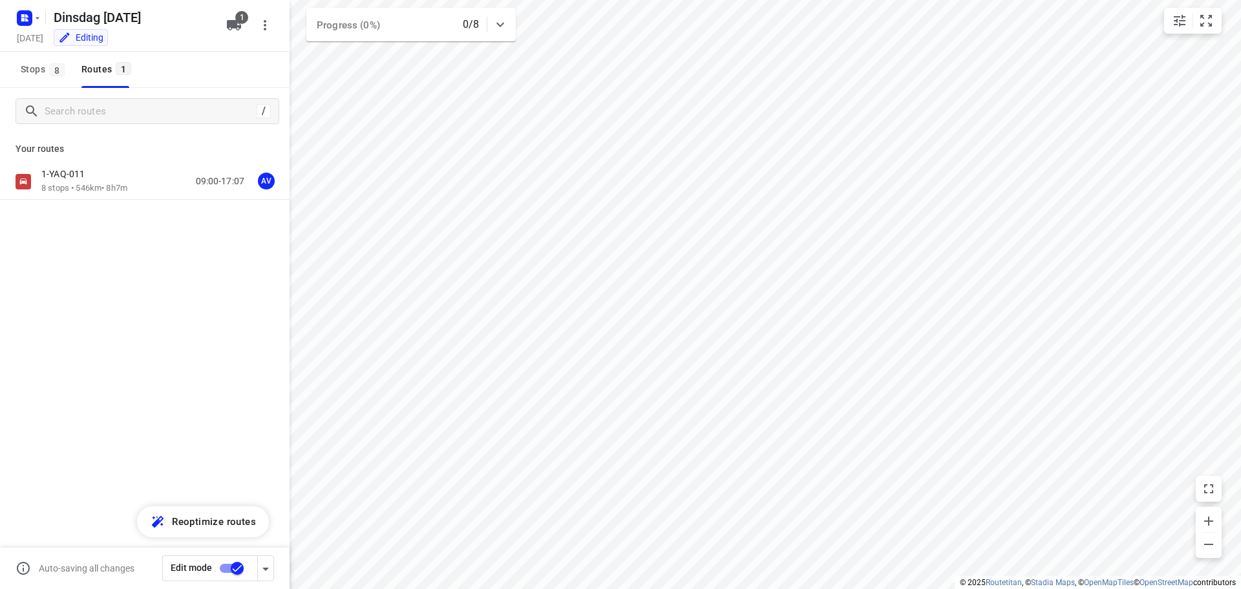
click at [229, 569] on input "checkbox" at bounding box center [237, 568] width 74 height 25
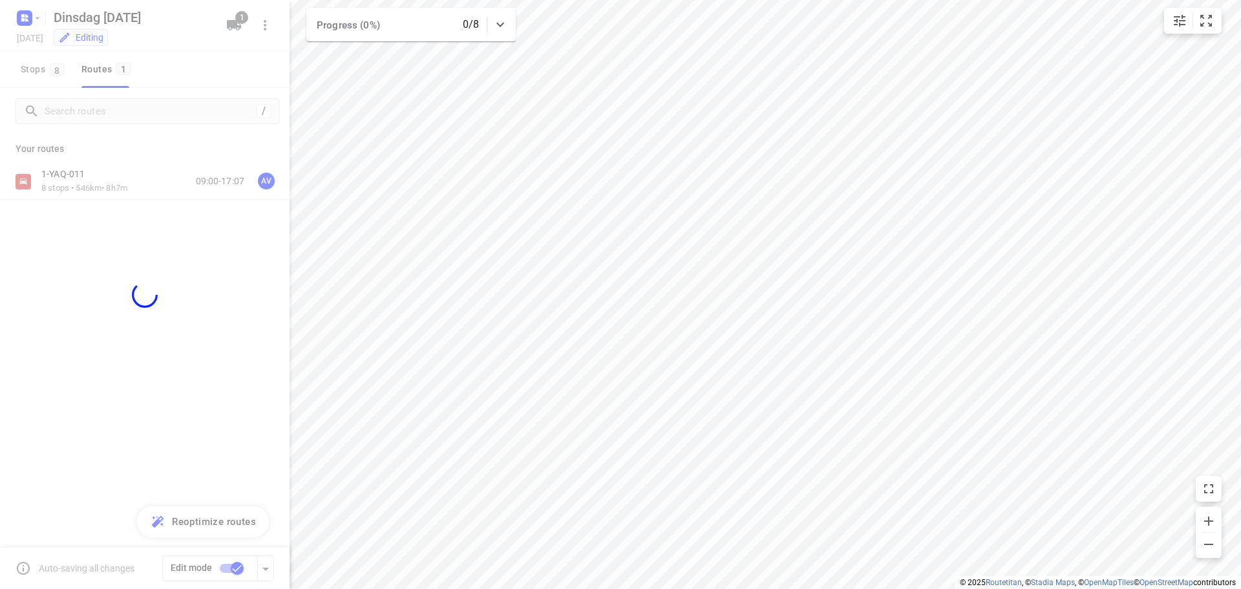
checkbox input "false"
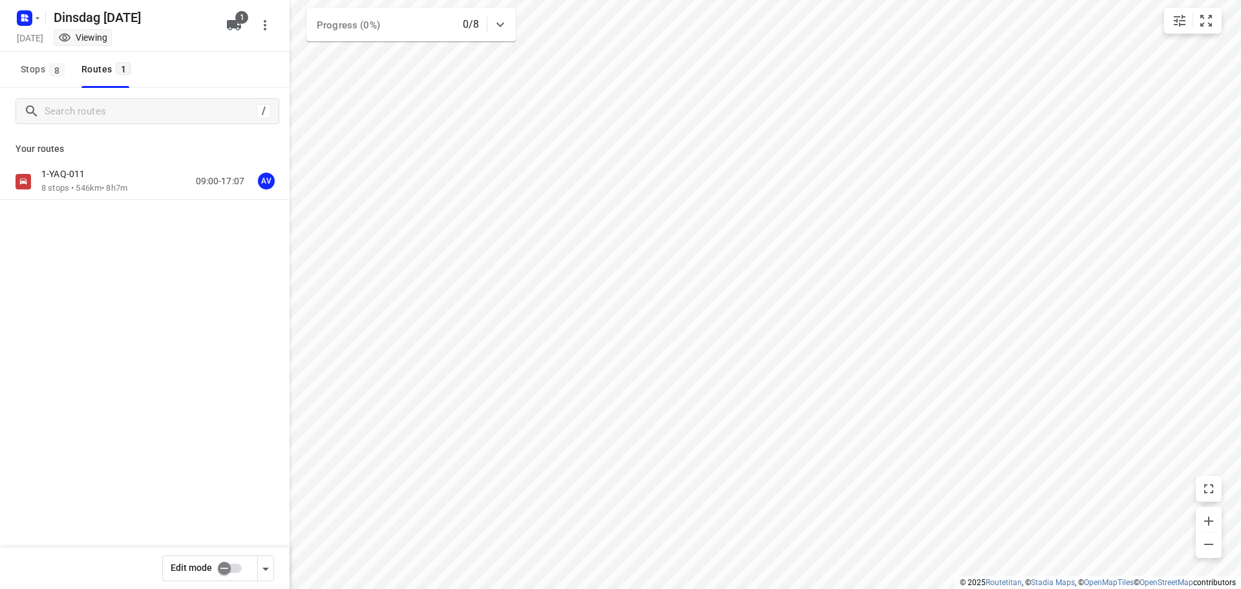
click at [147, 182] on div "1-YAQ-011 8 stops • 546km • 8h7m 09:00-17:07 AV" at bounding box center [165, 181] width 248 height 26
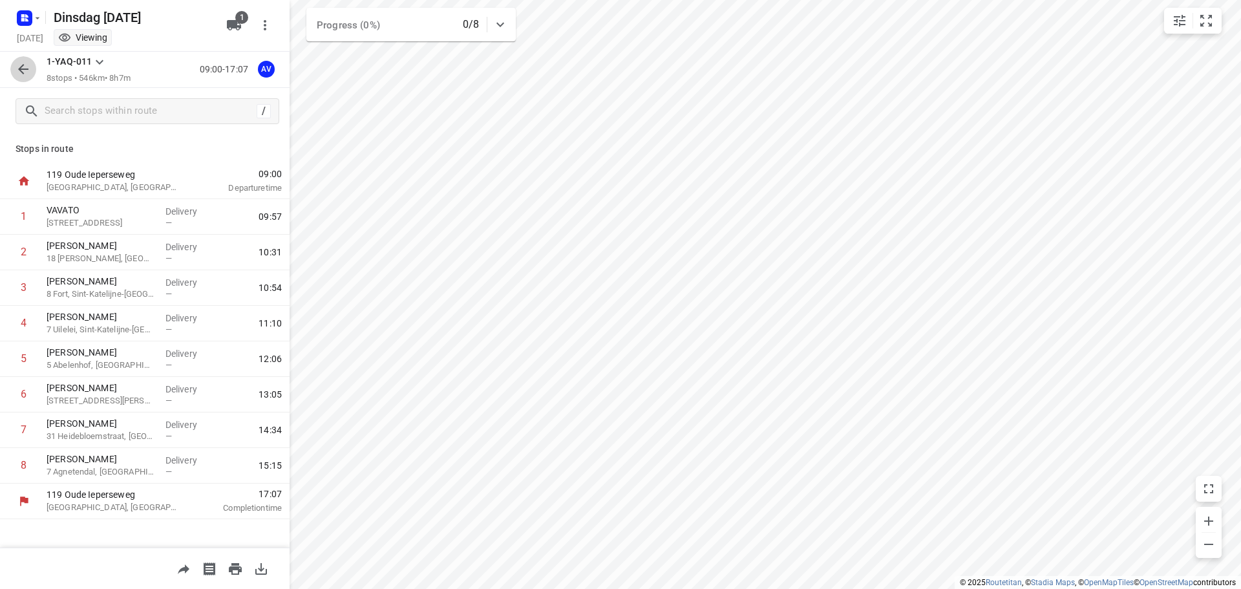
click at [32, 66] on button "button" at bounding box center [23, 69] width 26 height 26
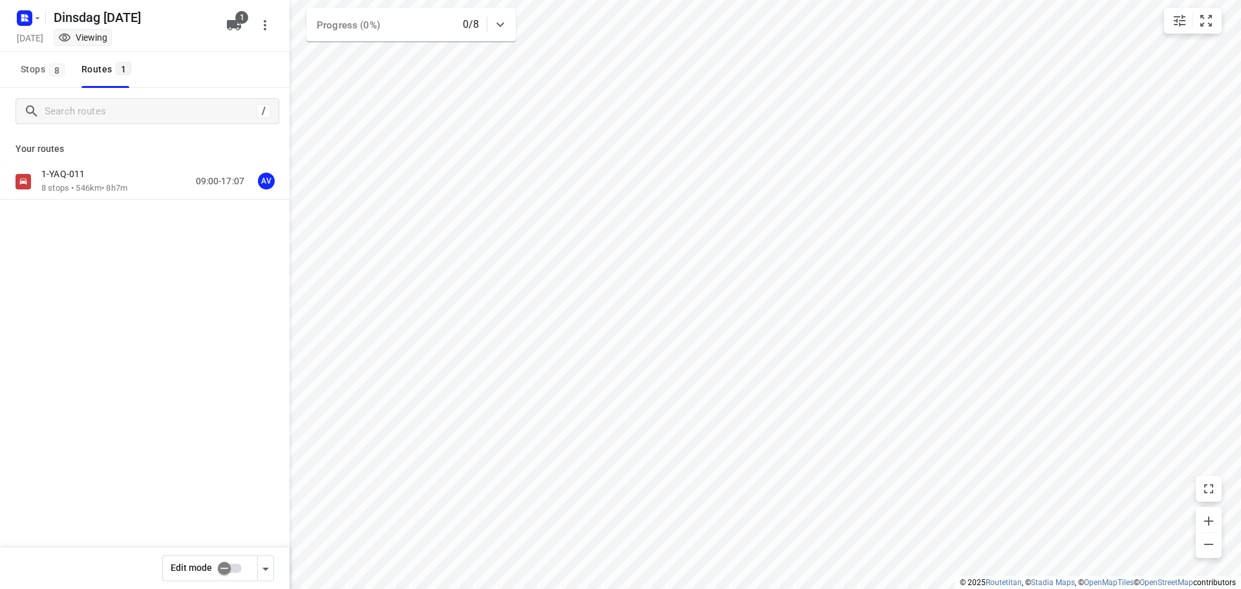
click at [235, 569] on input "checkbox" at bounding box center [224, 568] width 74 height 25
checkbox input "true"
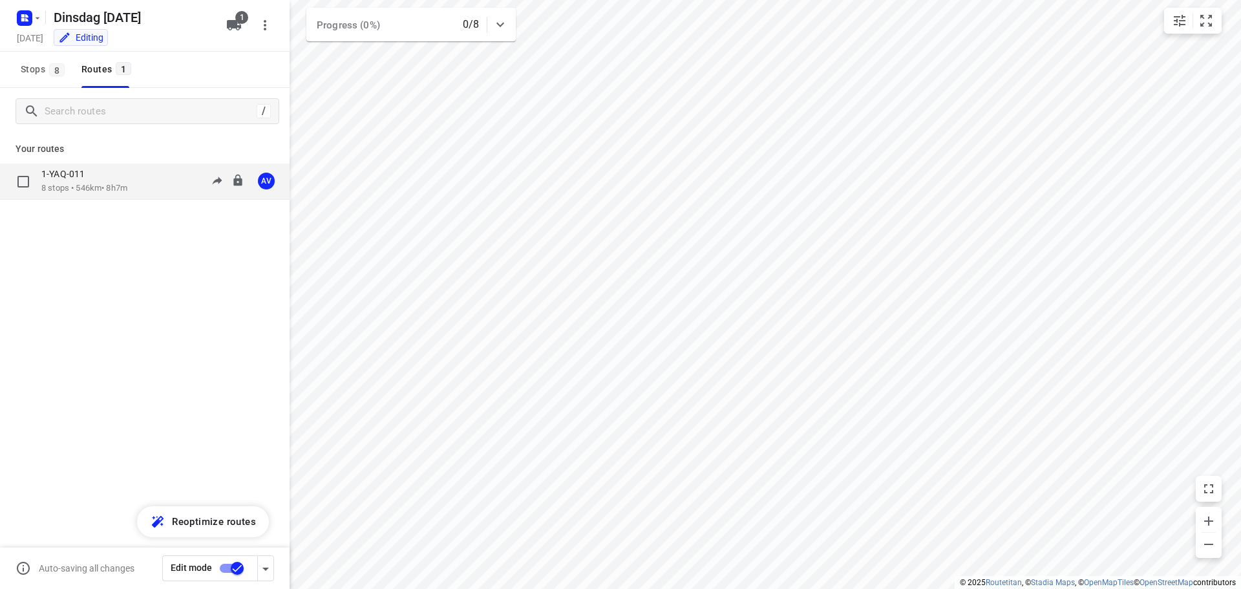
click at [150, 179] on div "1-YAQ-011 8 stops • 546km • 8h7m 09:00-17:07 AV" at bounding box center [165, 181] width 248 height 26
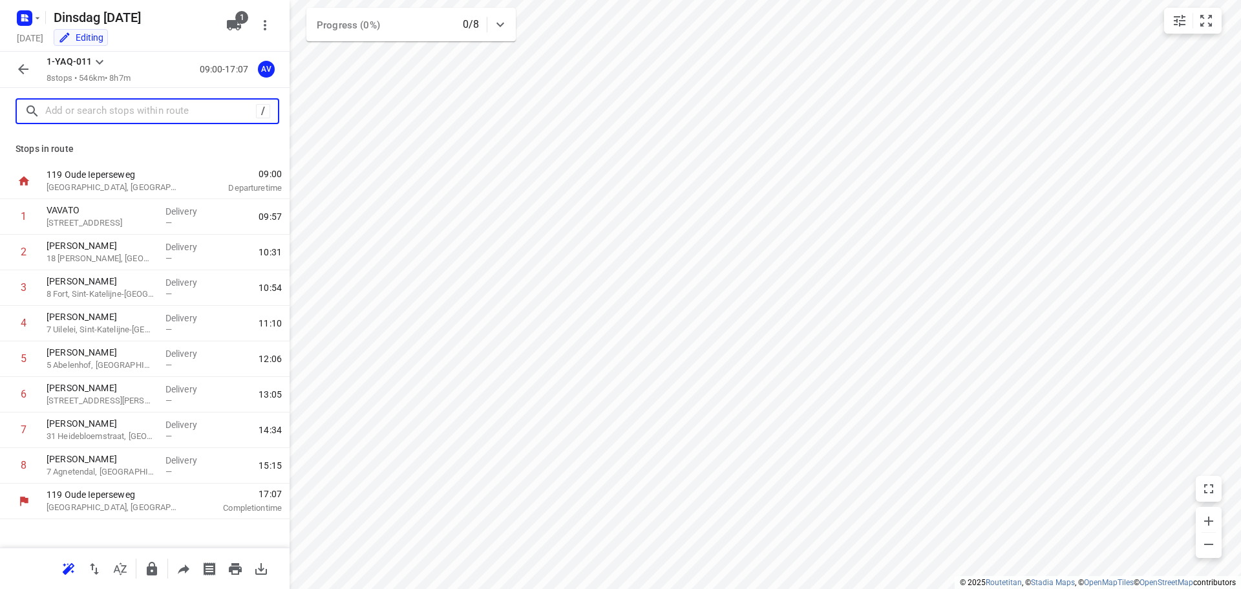
click at [142, 106] on input "text" at bounding box center [150, 111] width 211 height 20
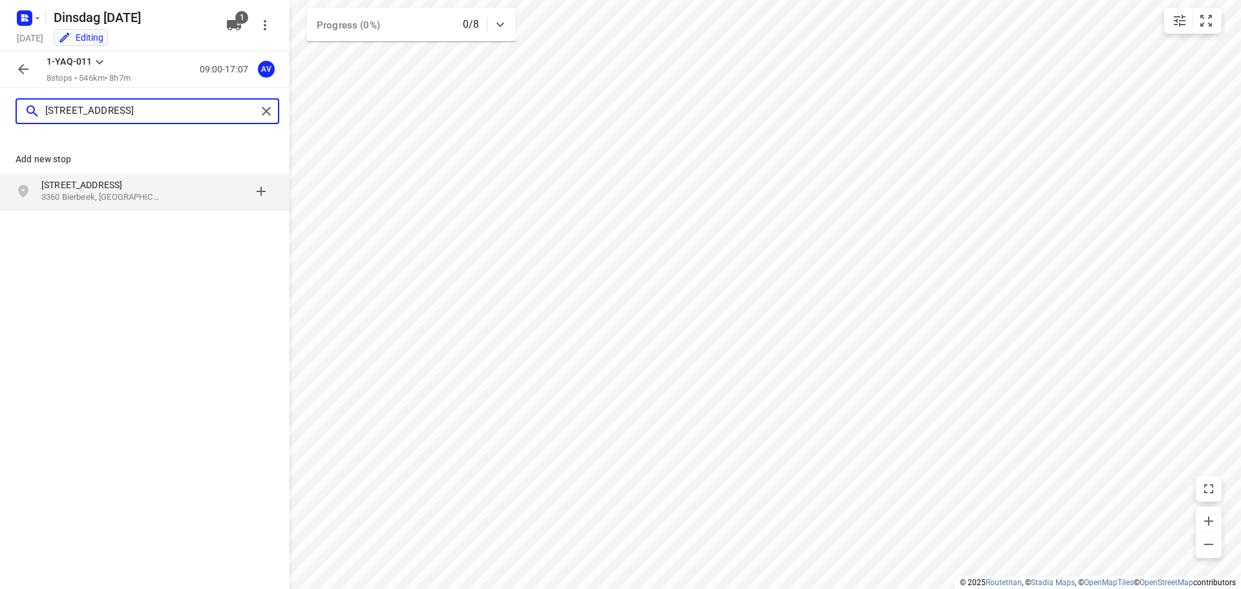
type input "[STREET_ADDRESS]"
click at [113, 197] on p "3360 Bierbeek, [GEOGRAPHIC_DATA]" at bounding box center [100, 197] width 119 height 12
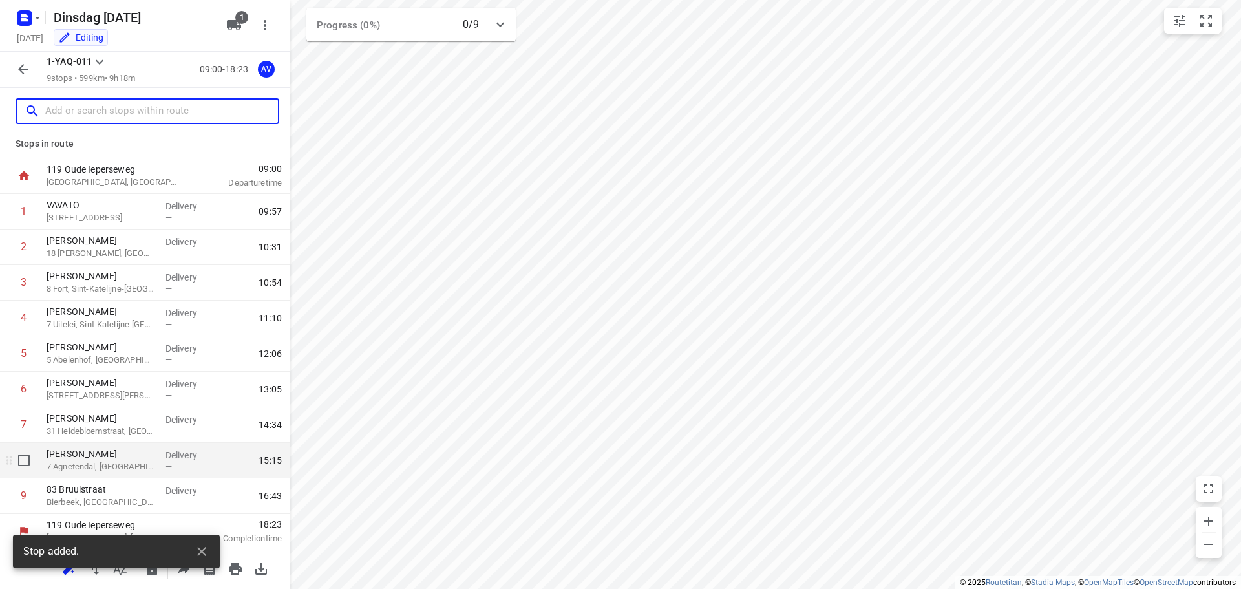
scroll to position [7, 0]
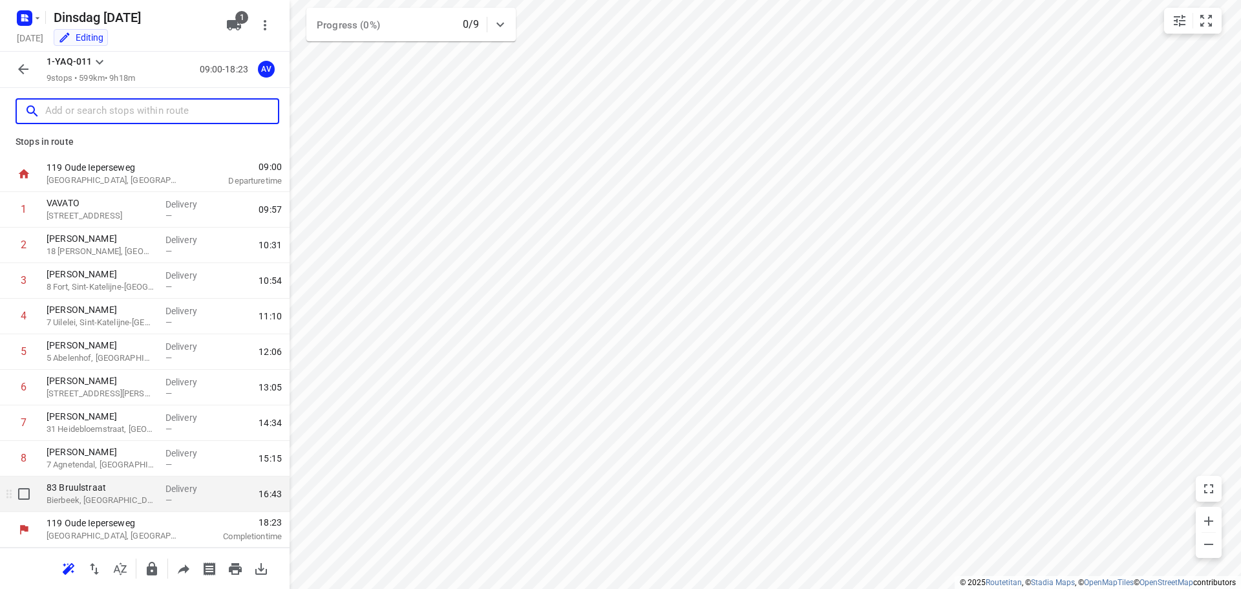
click at [110, 495] on p "Bierbeek, [GEOGRAPHIC_DATA]" at bounding box center [101, 500] width 109 height 13
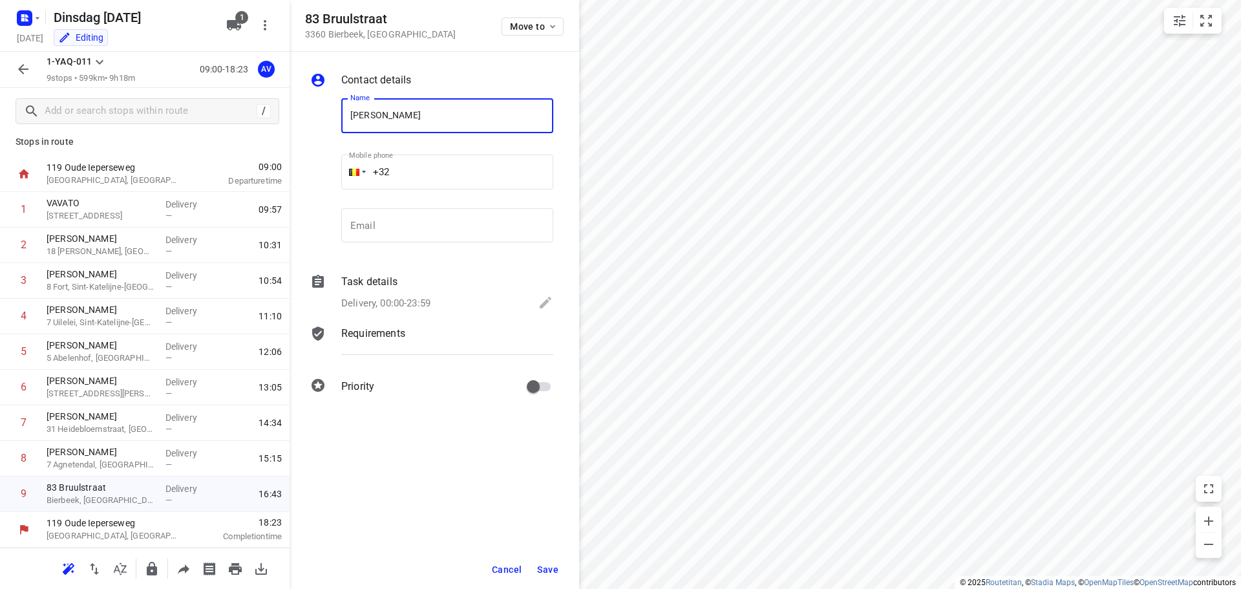
type input "[PERSON_NAME]"
click at [442, 164] on input "+32" at bounding box center [447, 171] width 212 height 35
type input "[PHONE_NUMBER]"
click at [421, 300] on p "Delivery, 00:00-23:59" at bounding box center [385, 303] width 89 height 15
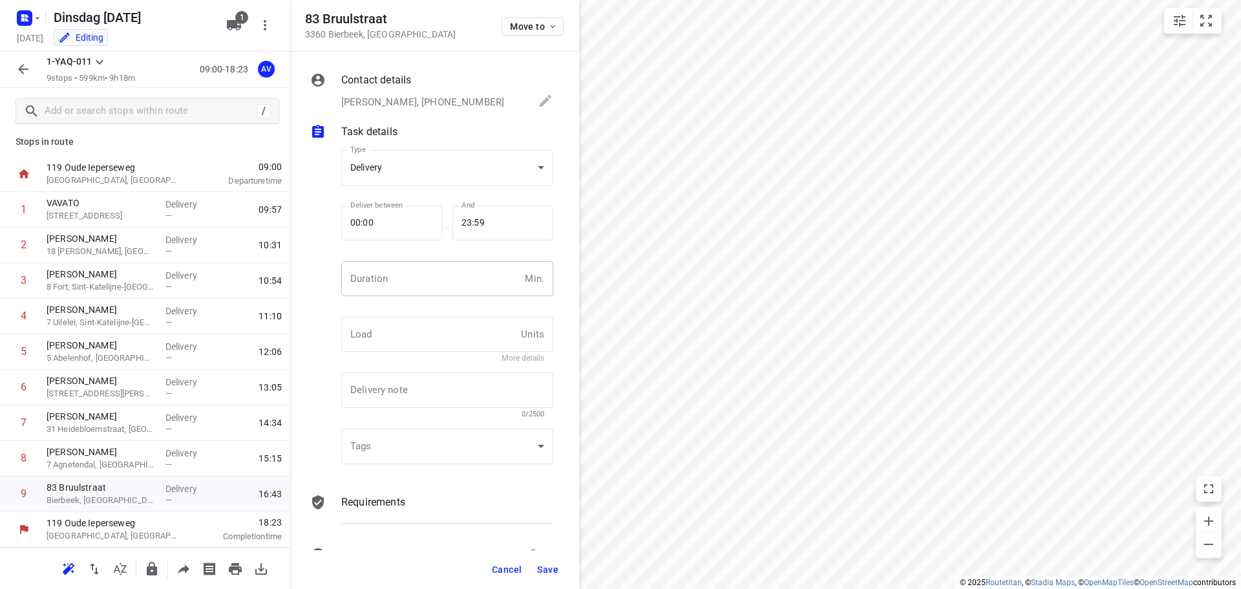
click at [427, 289] on input "number" at bounding box center [430, 278] width 178 height 35
type input "1"
click at [551, 566] on span "Save" at bounding box center [547, 569] width 21 height 10
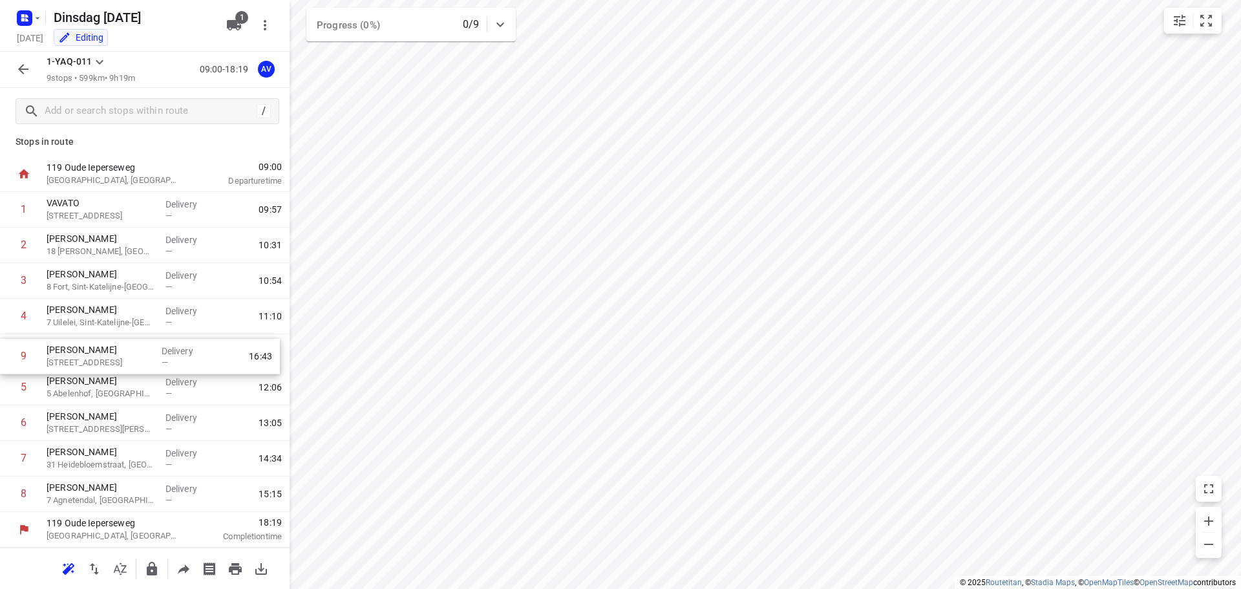
drag, startPoint x: 5, startPoint y: 495, endPoint x: 5, endPoint y: 352, distance: 142.8
click at [5, 352] on div "1 VAVATO 14 Waaslandlaan, Lokeren Delivery — 09:57 2 [PERSON_NAME] 18 [PERSON_N…" at bounding box center [145, 352] width 290 height 320
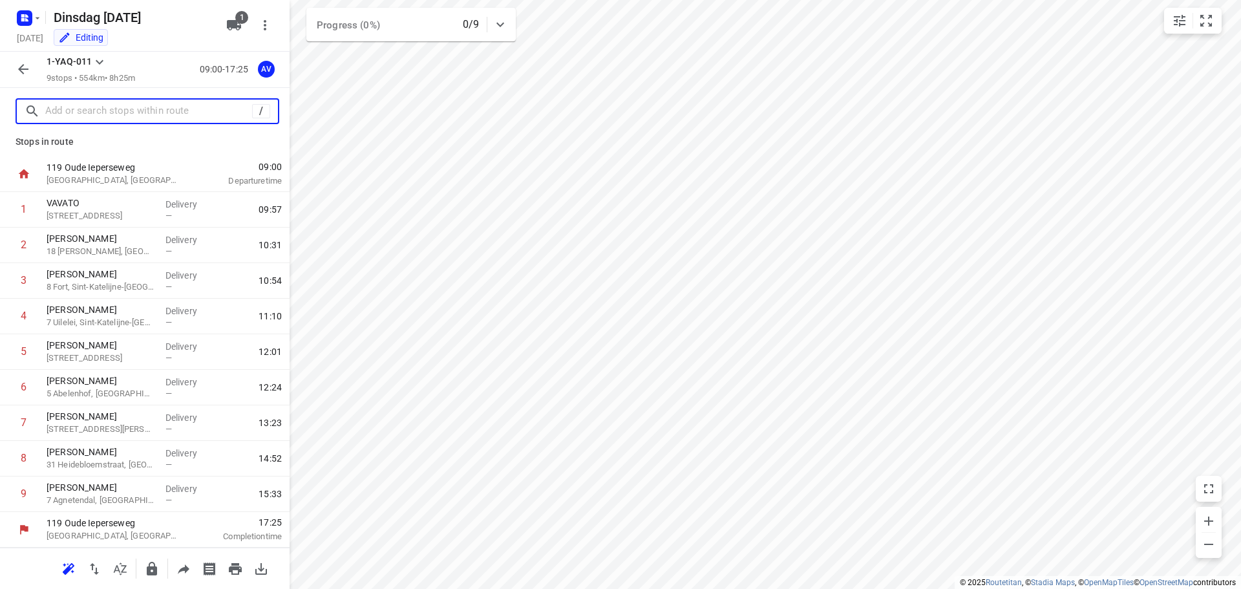
click at [142, 115] on input "text" at bounding box center [148, 111] width 207 height 20
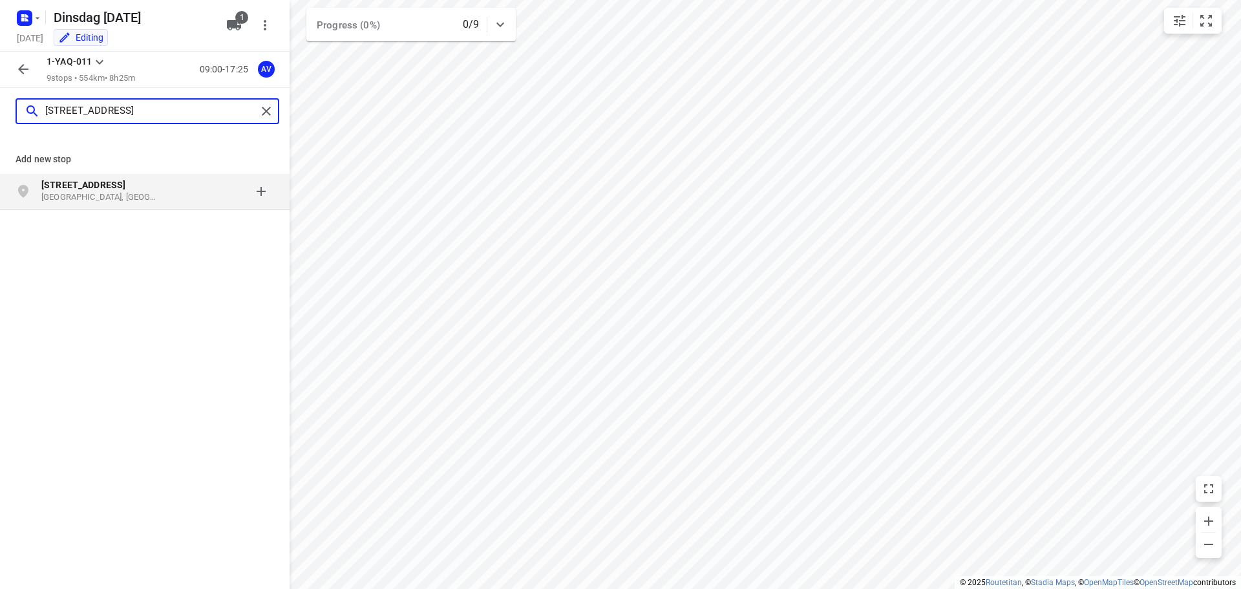
type input "[STREET_ADDRESS]"
click at [124, 192] on p "[GEOGRAPHIC_DATA], [GEOGRAPHIC_DATA]" at bounding box center [100, 197] width 119 height 12
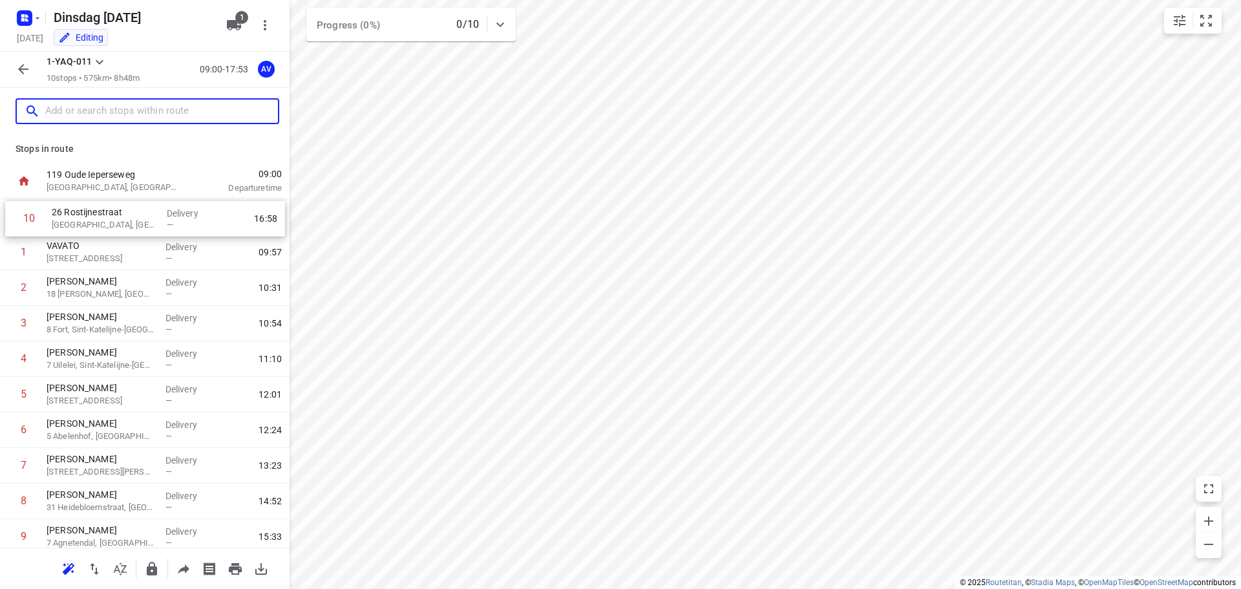
drag, startPoint x: 6, startPoint y: 498, endPoint x: 11, endPoint y: 215, distance: 283.1
click at [11, 215] on div "1 VAVATO 14 Waaslandlaan, Lokeren Delivery — 09:57 2 [PERSON_NAME] 18 [PERSON_N…" at bounding box center [145, 376] width 290 height 355
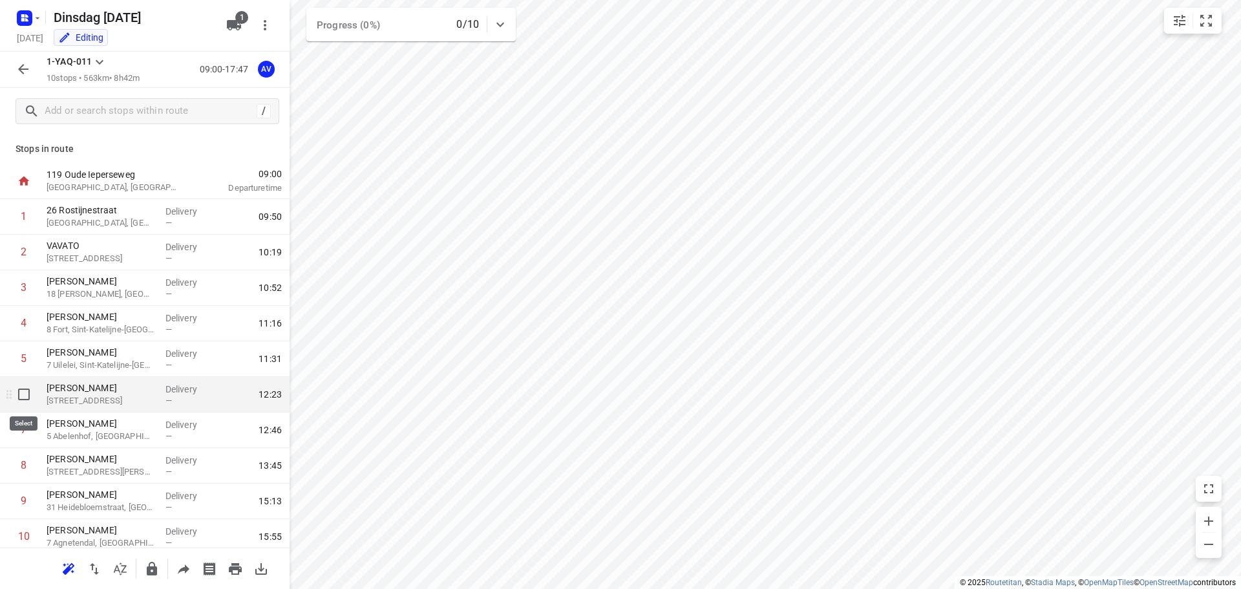
click at [22, 392] on input "checkbox" at bounding box center [24, 394] width 26 height 26
checkbox input "true"
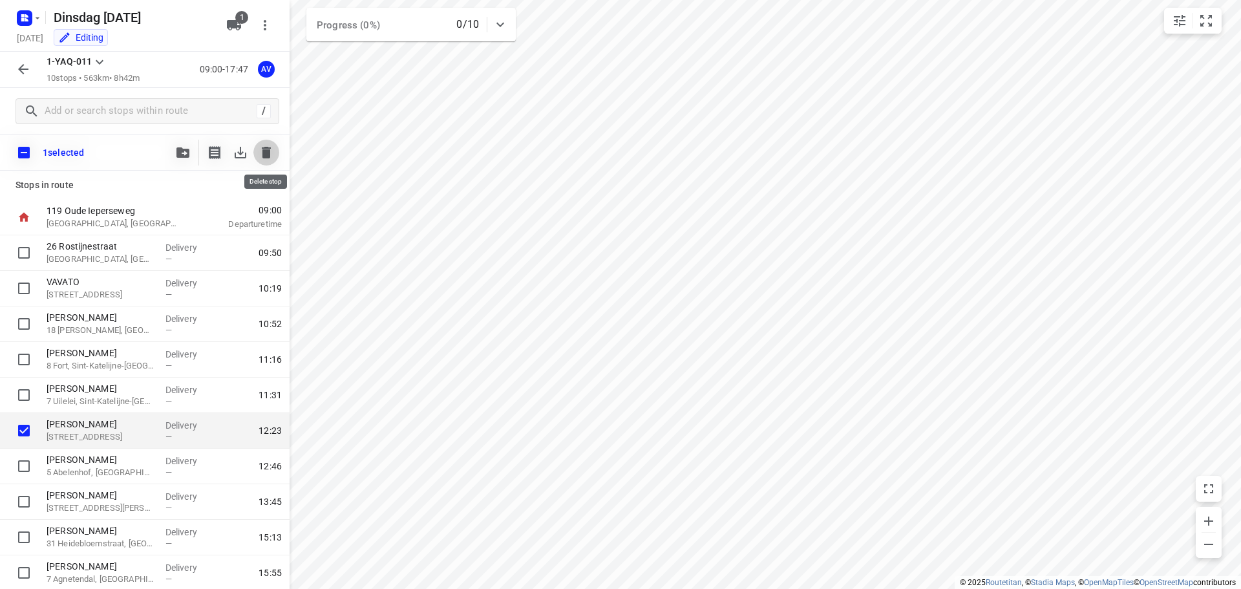
click at [260, 153] on icon "button" at bounding box center [267, 153] width 16 height 16
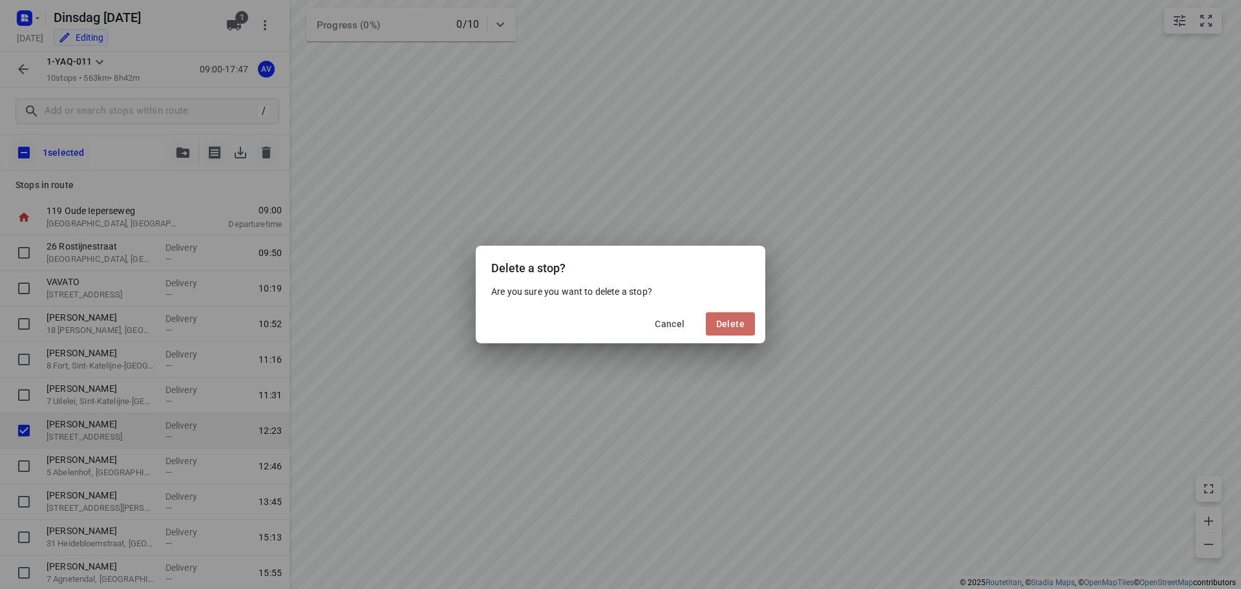
click at [734, 324] on span "Delete" at bounding box center [730, 324] width 28 height 10
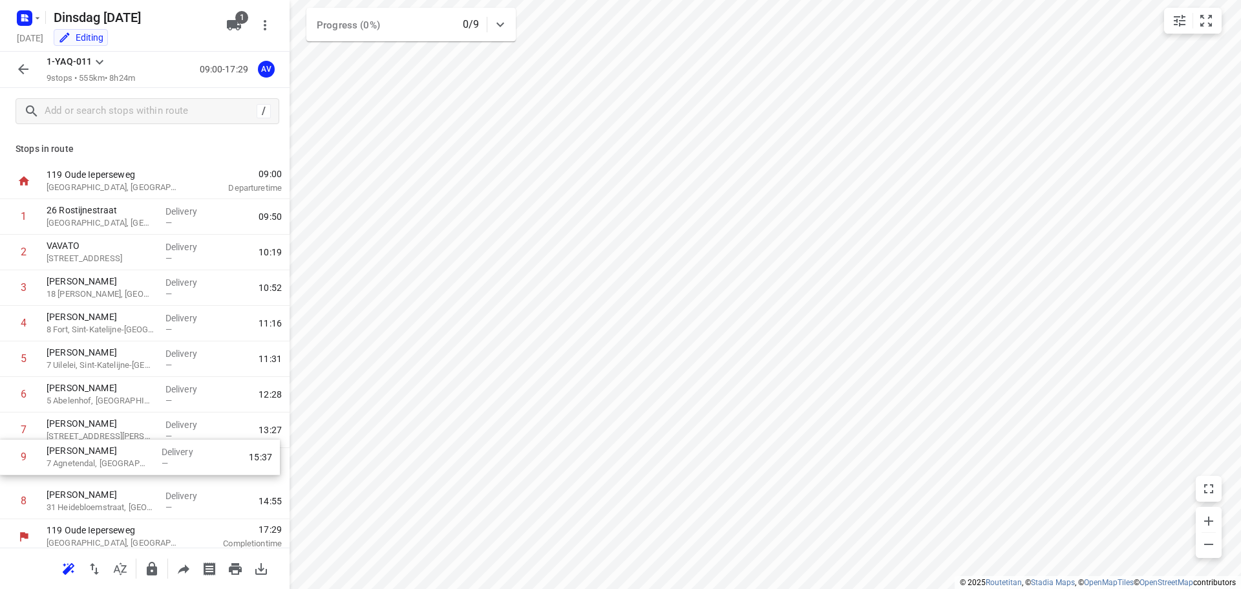
scroll to position [4, 0]
drag, startPoint x: 9, startPoint y: 503, endPoint x: 11, endPoint y: 388, distance: 115.7
click at [11, 388] on div "1 [GEOGRAPHIC_DATA], [GEOGRAPHIC_DATA] Delivery — 09:50 2 VAVATO 14 [GEOGRAPHIC…" at bounding box center [145, 355] width 290 height 320
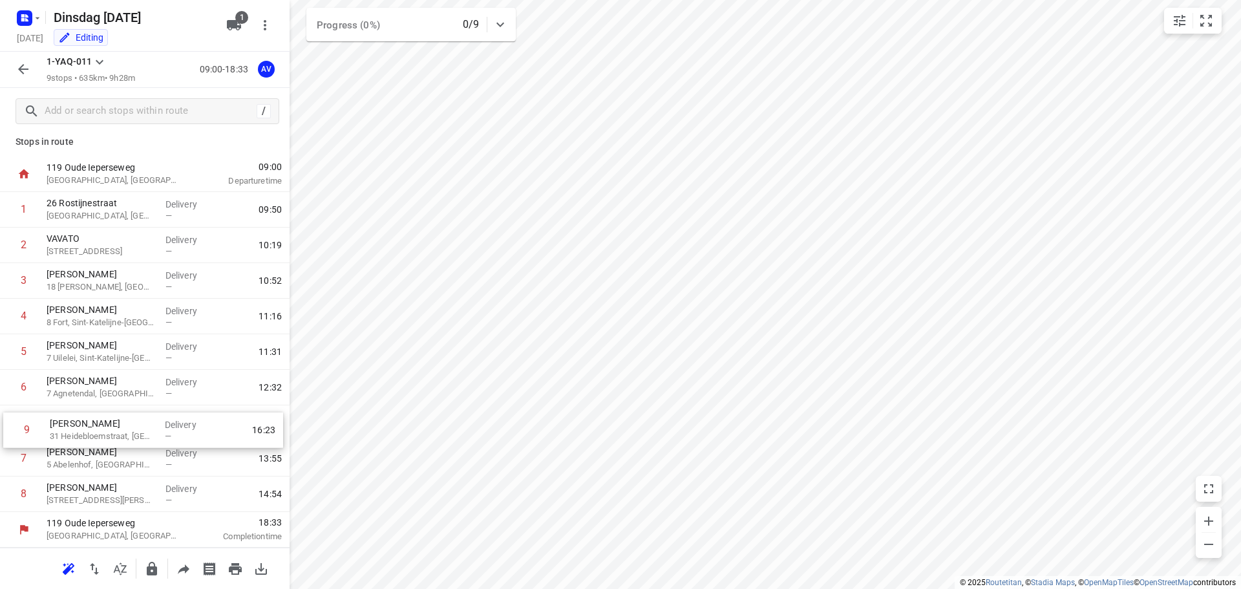
drag, startPoint x: 4, startPoint y: 502, endPoint x: 8, endPoint y: 429, distance: 73.2
click at [8, 429] on div "1 [GEOGRAPHIC_DATA], [GEOGRAPHIC_DATA] Delivery — 09:50 2 VAVATO 14 [GEOGRAPHIC…" at bounding box center [145, 352] width 290 height 320
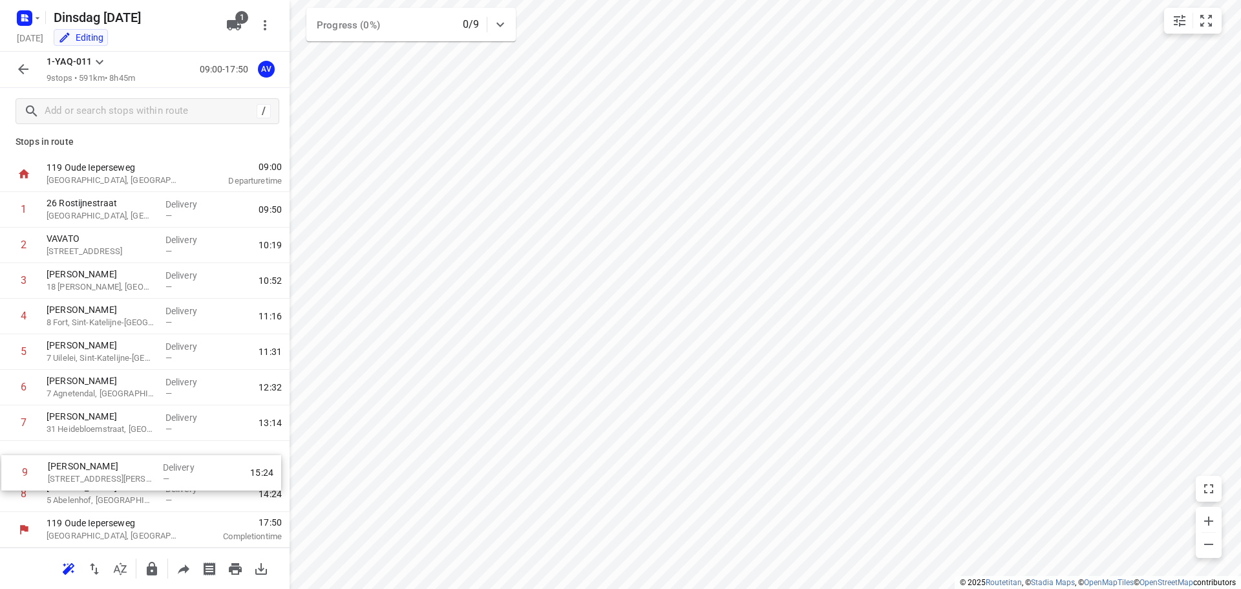
drag, startPoint x: 6, startPoint y: 498, endPoint x: 8, endPoint y: 467, distance: 31.1
click at [8, 467] on div "1 [GEOGRAPHIC_DATA], [GEOGRAPHIC_DATA] Delivery — 09:50 2 VAVATO 14 [GEOGRAPHIC…" at bounding box center [145, 352] width 290 height 320
click at [18, 69] on icon "button" at bounding box center [24, 69] width 16 height 16
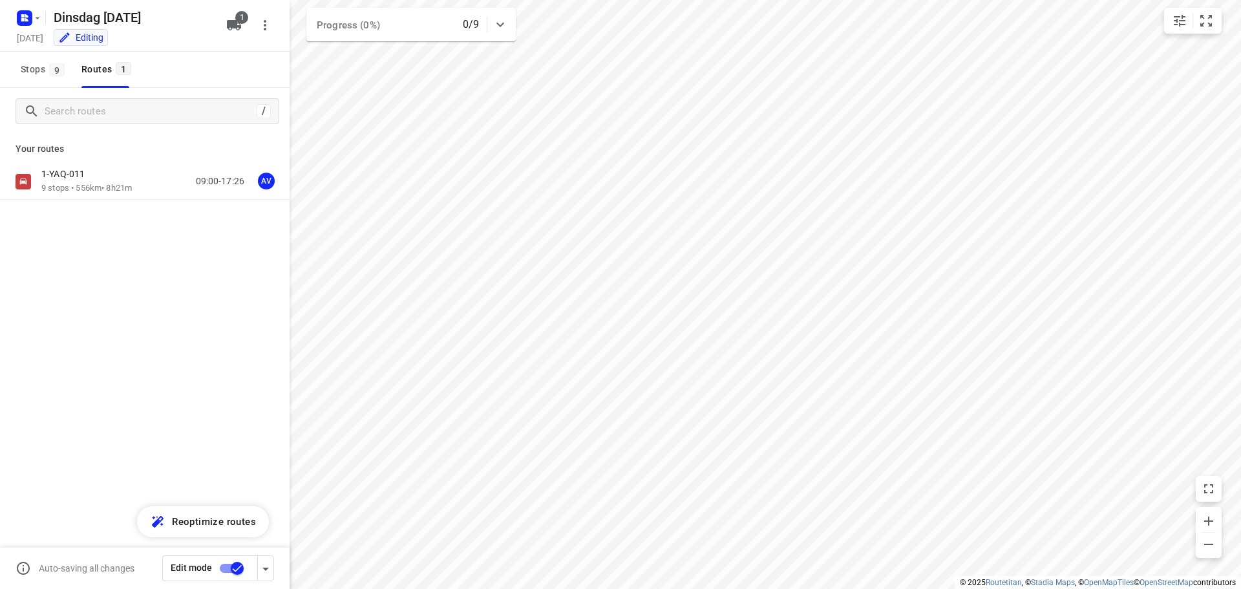
click at [227, 568] on input "checkbox" at bounding box center [237, 568] width 74 height 25
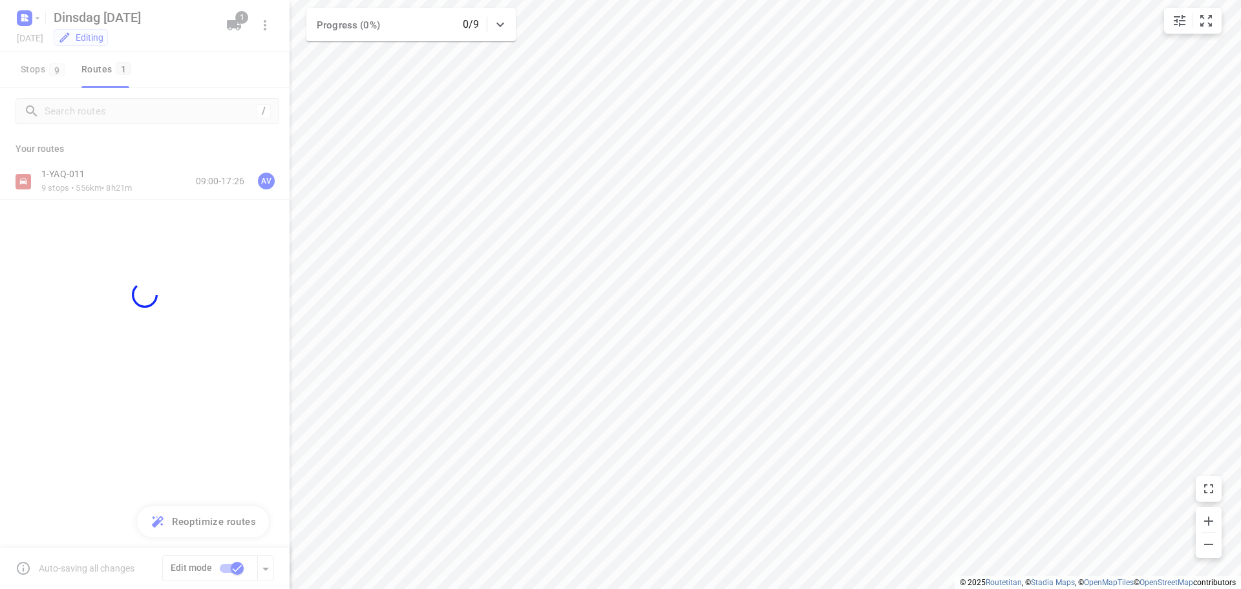
checkbox input "false"
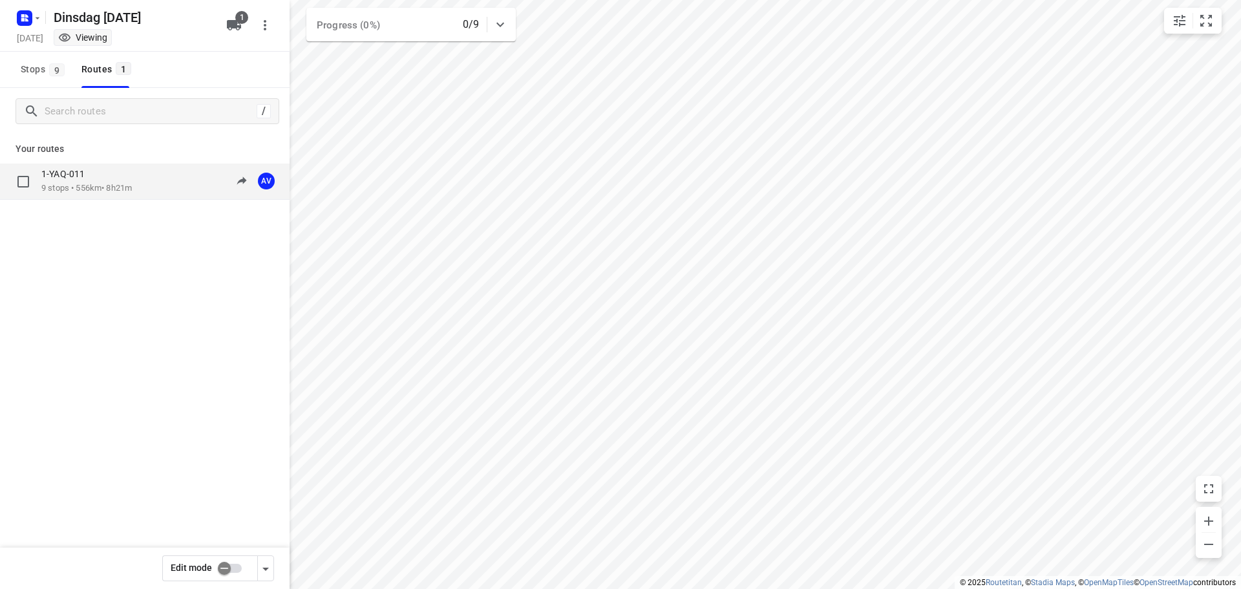
click at [154, 184] on div "1-YAQ-011 9 stops • 556km • 8h21m 09:00-17:26 AV" at bounding box center [165, 181] width 248 height 26
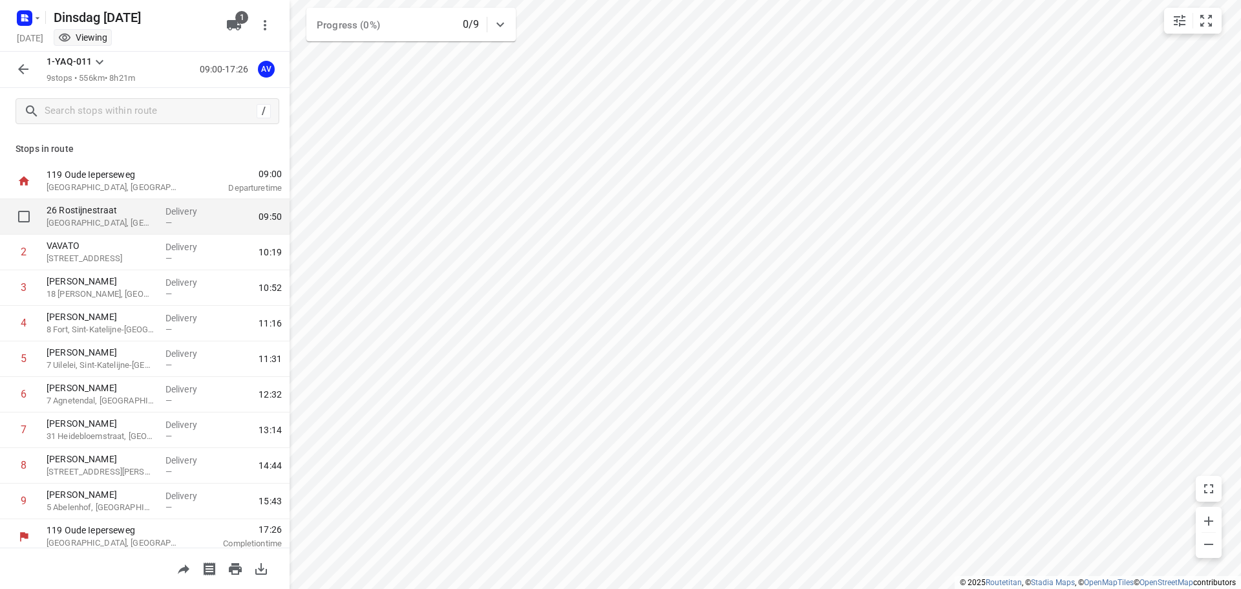
click at [135, 220] on p "[GEOGRAPHIC_DATA], [GEOGRAPHIC_DATA]" at bounding box center [101, 223] width 109 height 13
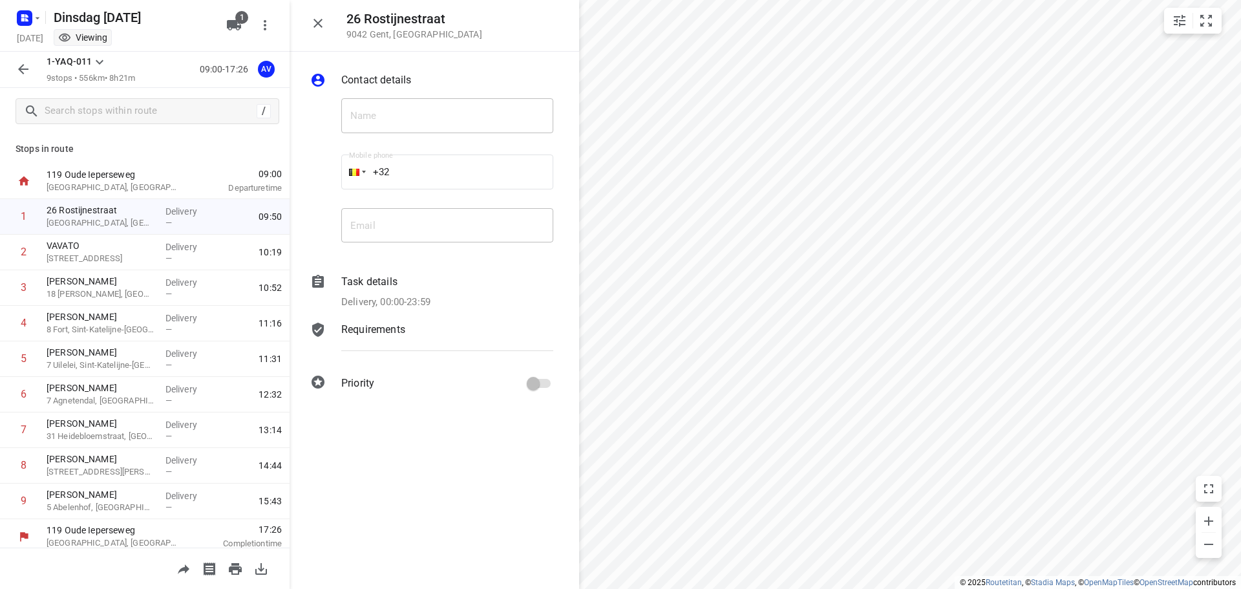
click at [315, 19] on icon "button" at bounding box center [318, 24] width 16 height 16
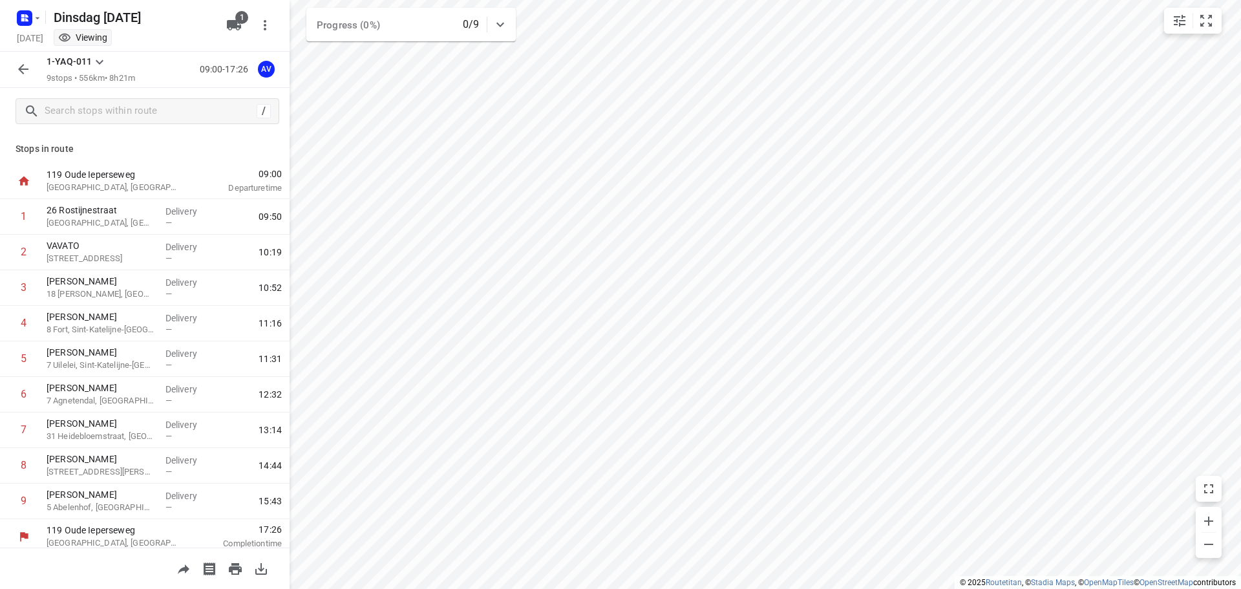
click at [23, 71] on icon "button" at bounding box center [24, 69] width 16 height 16
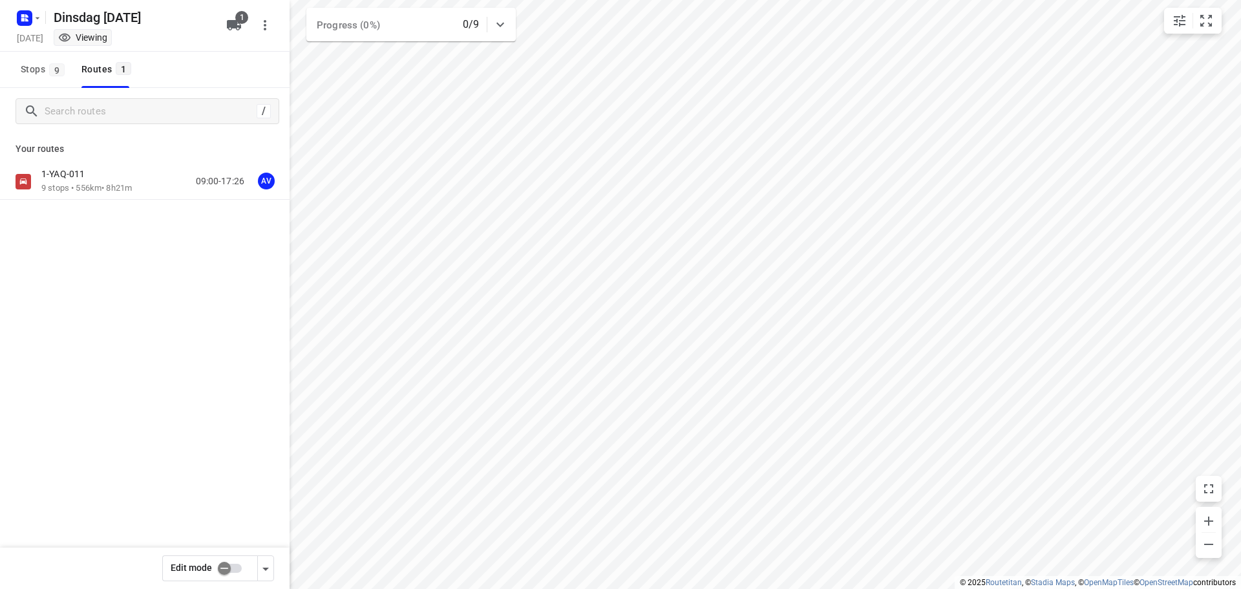
click at [235, 571] on input "checkbox" at bounding box center [224, 568] width 74 height 25
checkbox input "true"
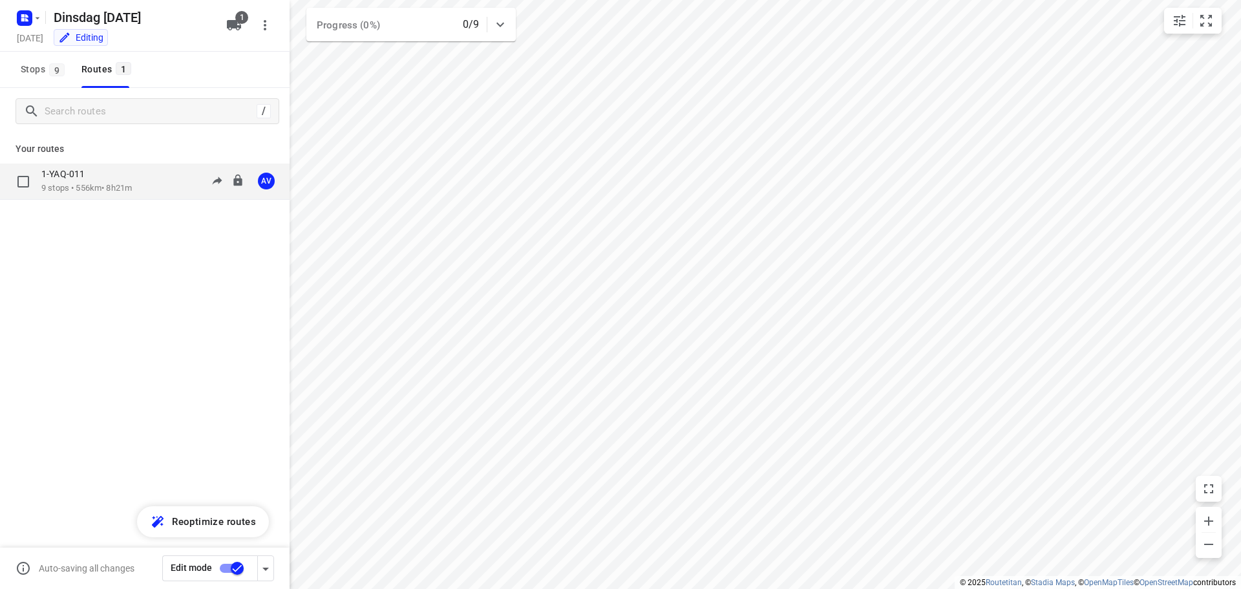
click at [159, 181] on div "1-YAQ-011 9 stops • 556km • 8h21m 09:00-17:26 AV" at bounding box center [165, 181] width 248 height 26
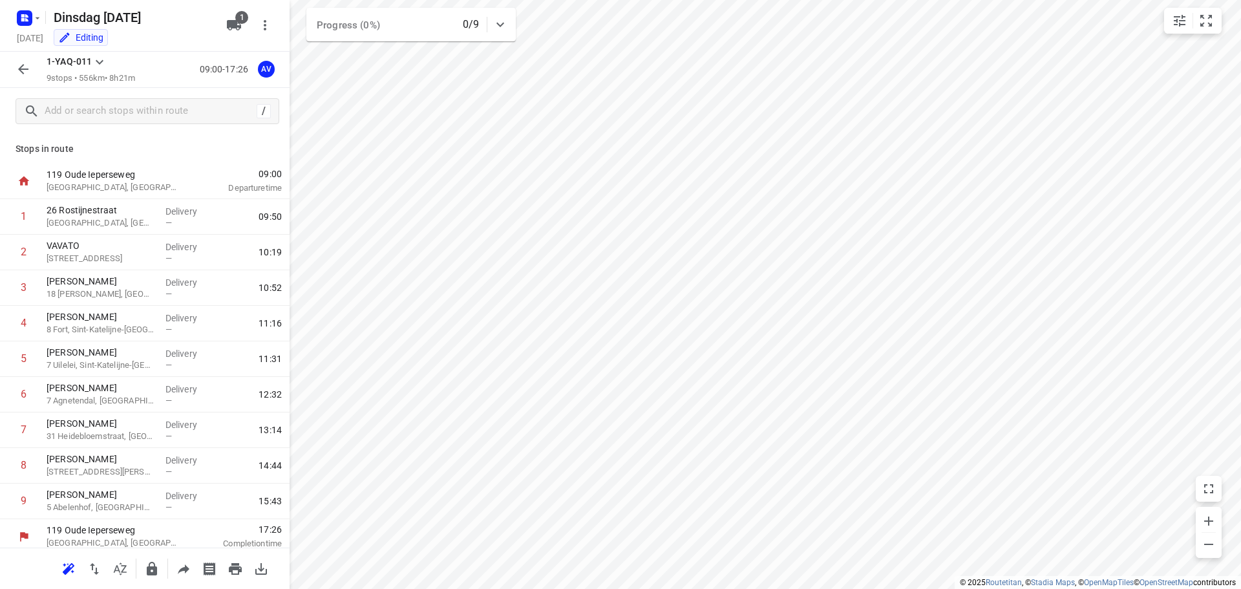
click at [180, 165] on div "[STREET_ADDRESS]" at bounding box center [113, 182] width 145 height 36
click at [112, 221] on p "[GEOGRAPHIC_DATA], [GEOGRAPHIC_DATA]" at bounding box center [101, 223] width 109 height 13
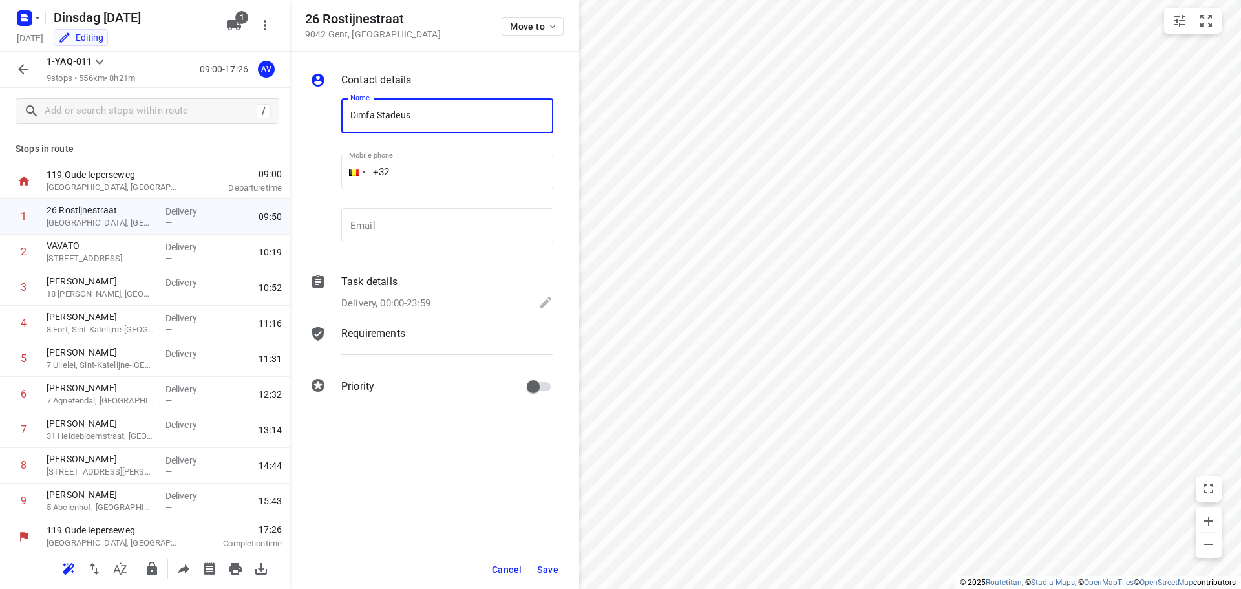
type input "Dimfa Stadeus"
click at [463, 174] on input "+32" at bounding box center [447, 171] width 212 height 35
type input "[PHONE_NUMBER]"
click at [421, 307] on p "Delivery, 00:00-23:59" at bounding box center [385, 303] width 89 height 15
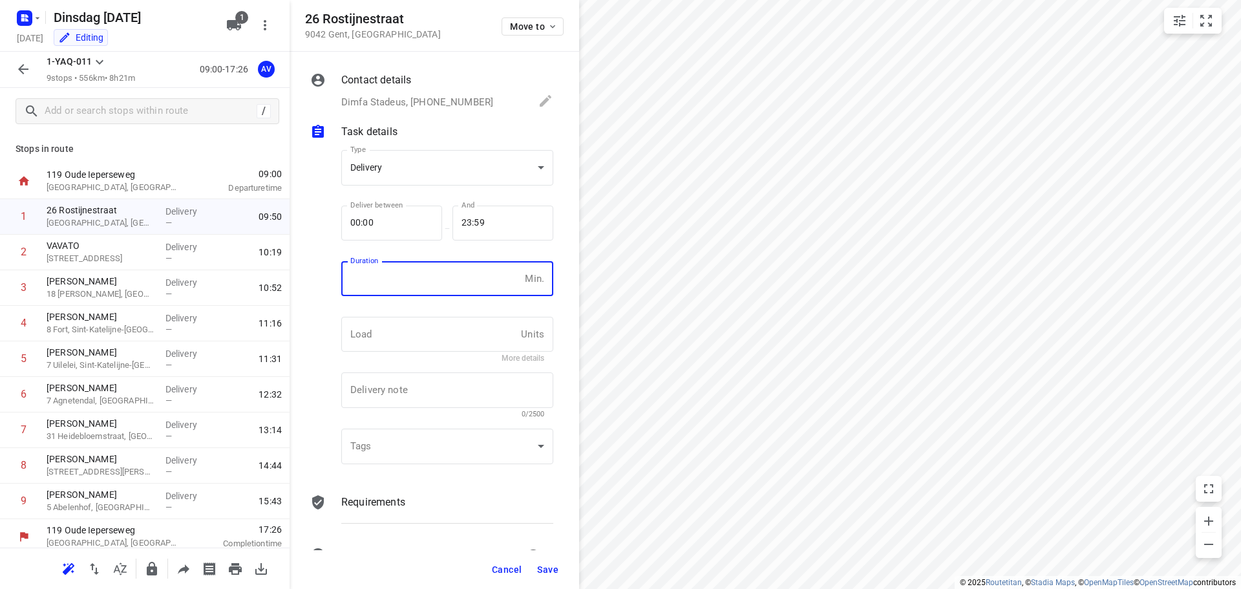
click at [420, 289] on input "number" at bounding box center [430, 278] width 178 height 35
type input "1"
click at [555, 567] on span "Save" at bounding box center [547, 569] width 21 height 10
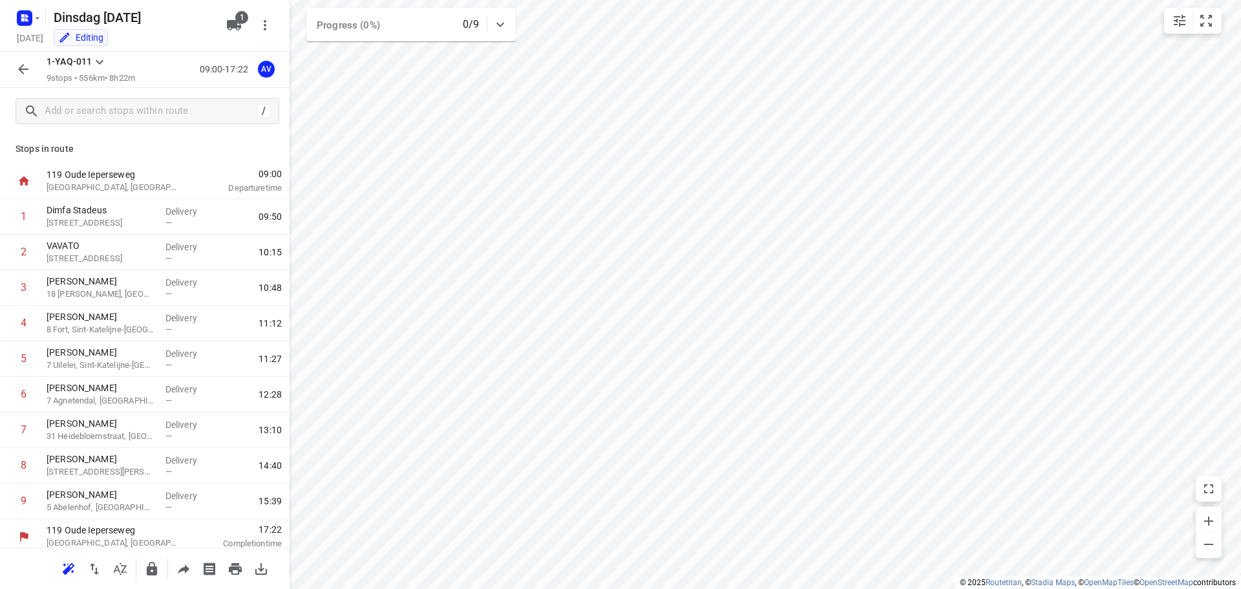
click at [30, 69] on icon "button" at bounding box center [24, 69] width 16 height 16
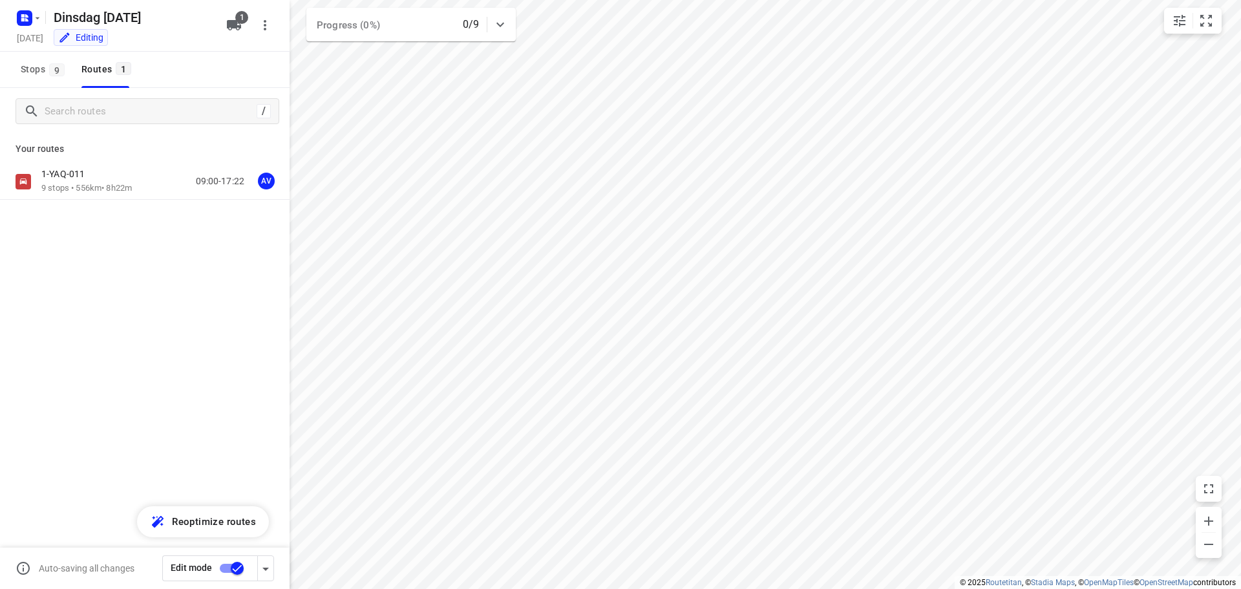
click at [228, 565] on input "checkbox" at bounding box center [237, 568] width 74 height 25
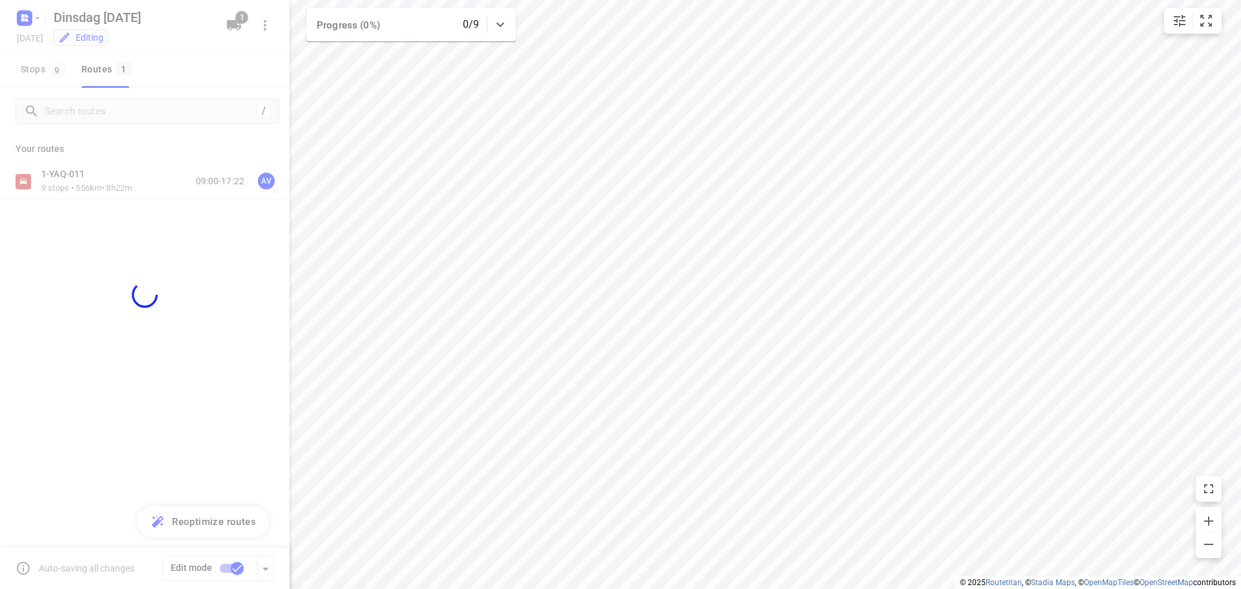
checkbox input "false"
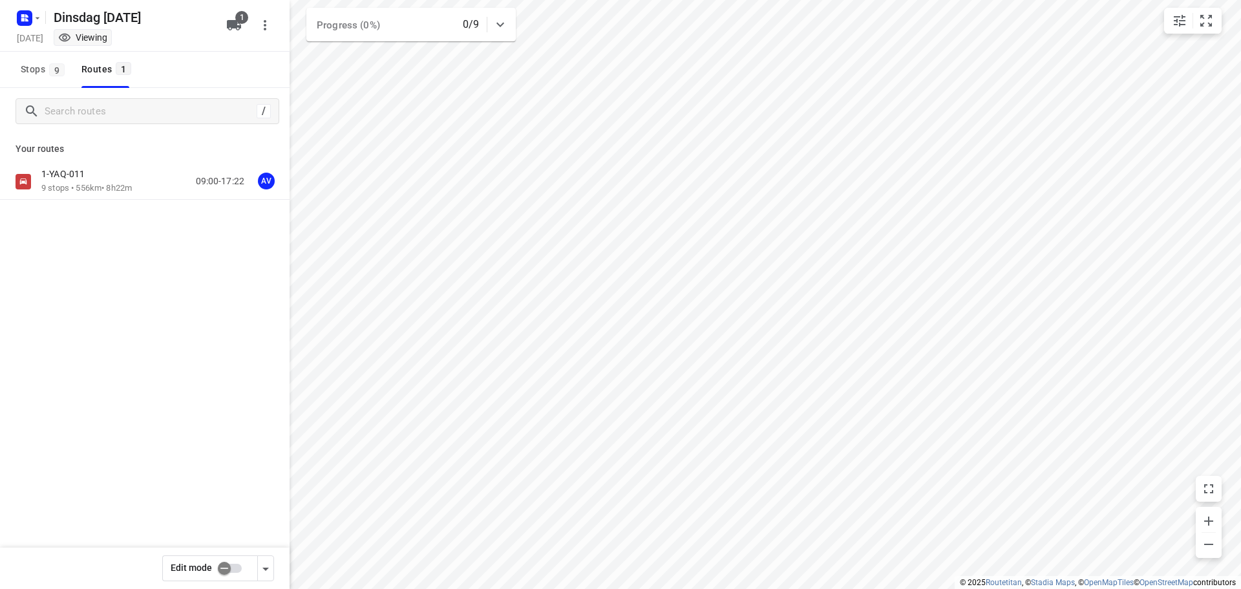
click at [153, 182] on div "1-YAQ-011 9 stops • 556km • 8h22m 09:00-17:22 AV" at bounding box center [165, 181] width 248 height 26
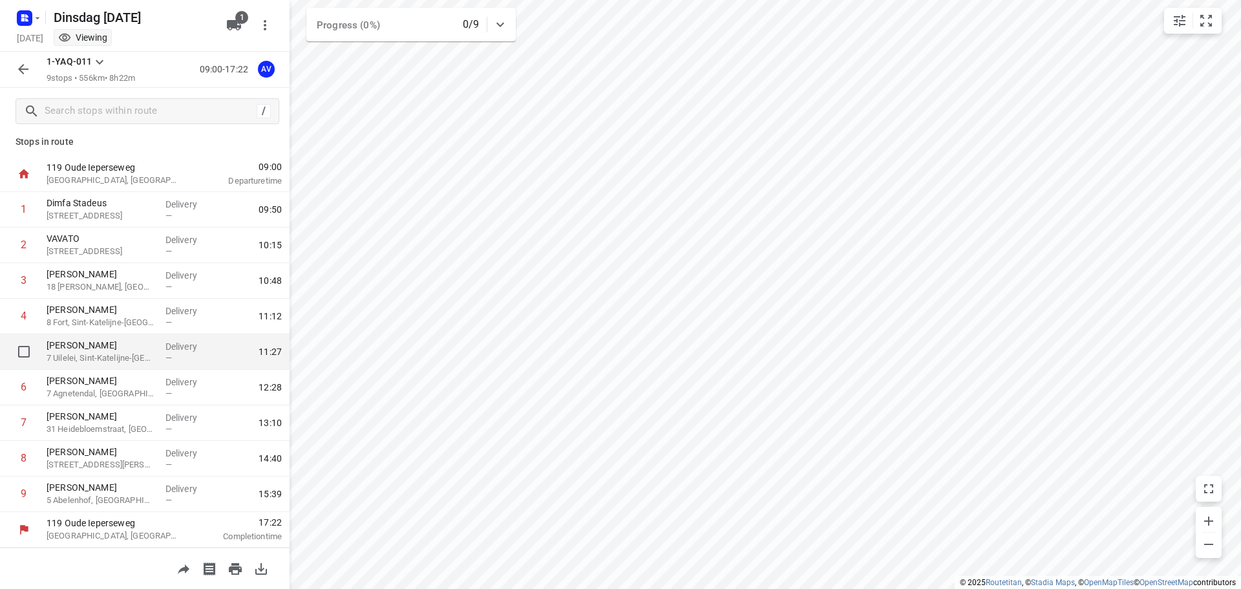
scroll to position [0, 0]
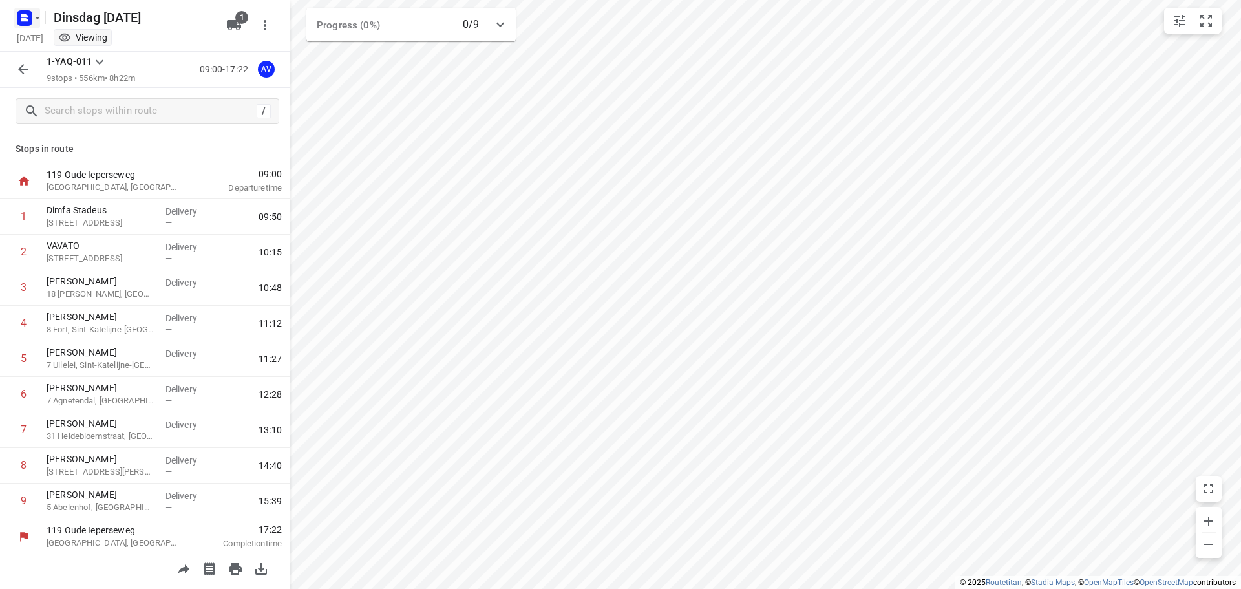
click at [27, 15] on icon "button" at bounding box center [26, 15] width 3 height 3
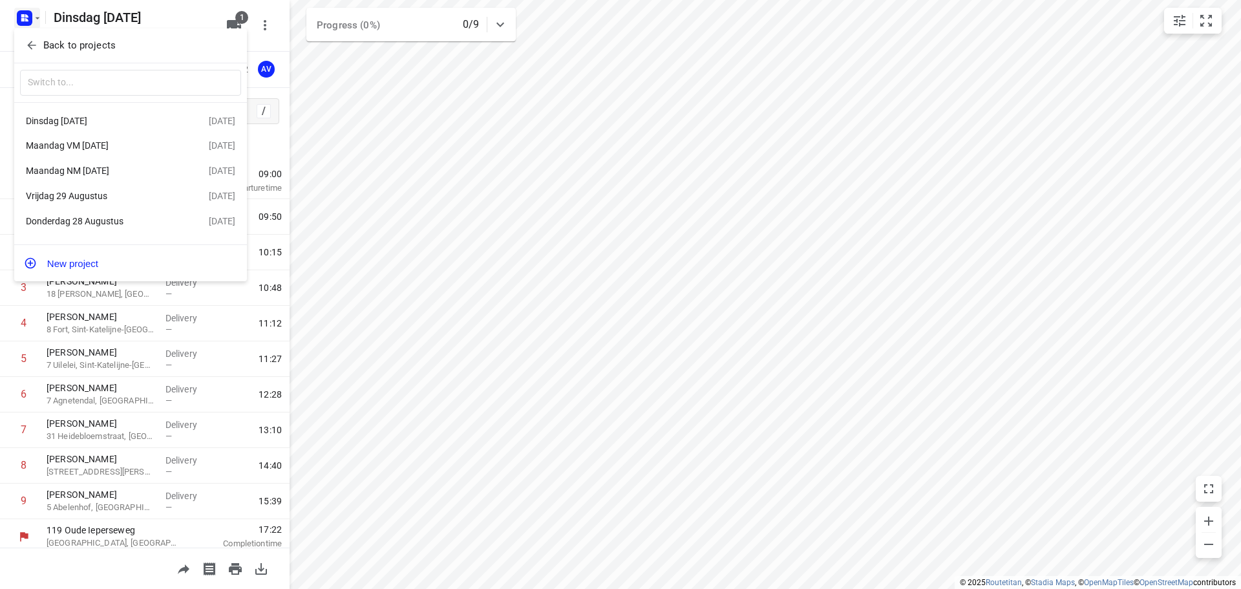
click at [131, 167] on div "Maandag NM [DATE]" at bounding box center [100, 170] width 149 height 10
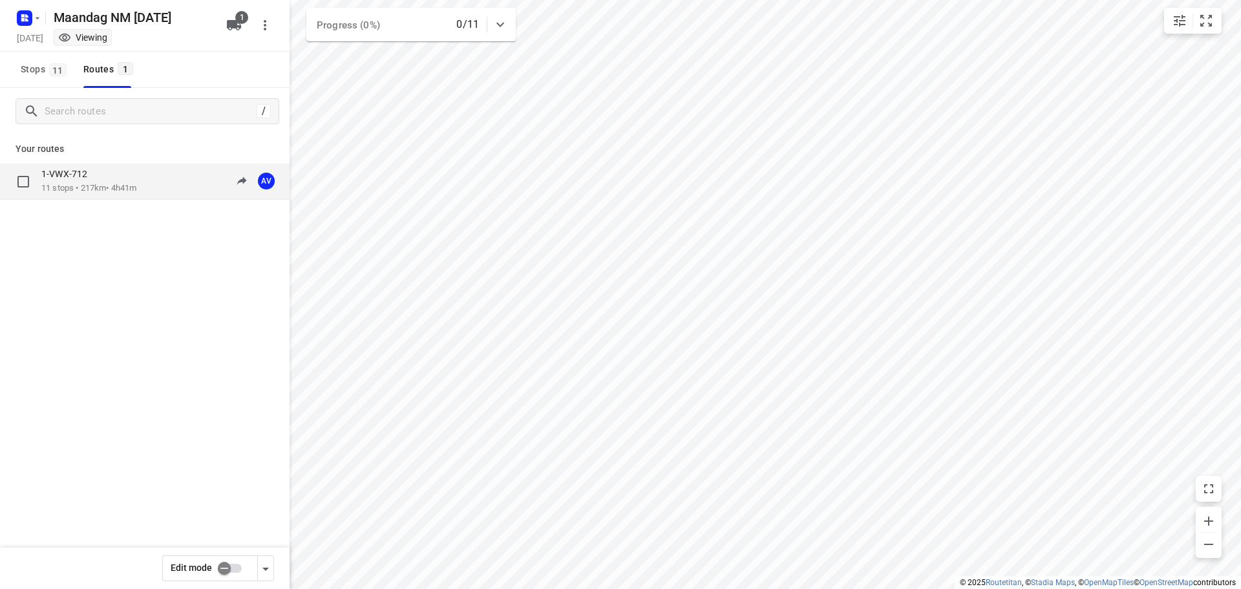
click at [146, 193] on div "1-VWX-712 11 stops • 217km • 4h41m 13:00-17:41 AV" at bounding box center [165, 181] width 248 height 26
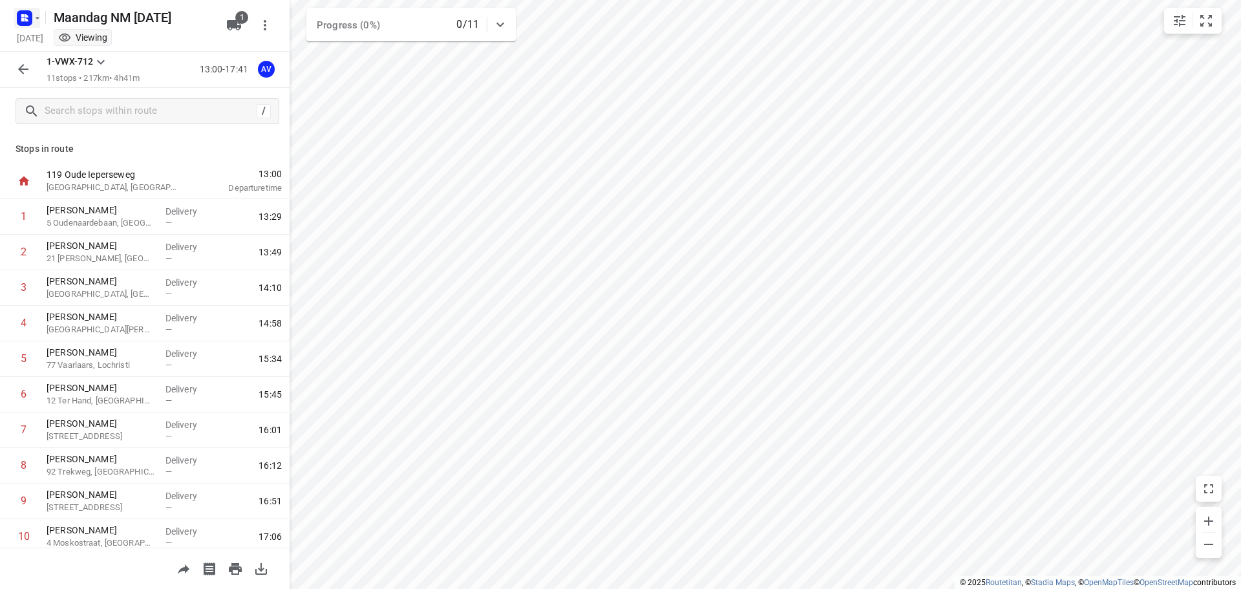
click at [26, 19] on icon "button" at bounding box center [26, 19] width 3 height 3
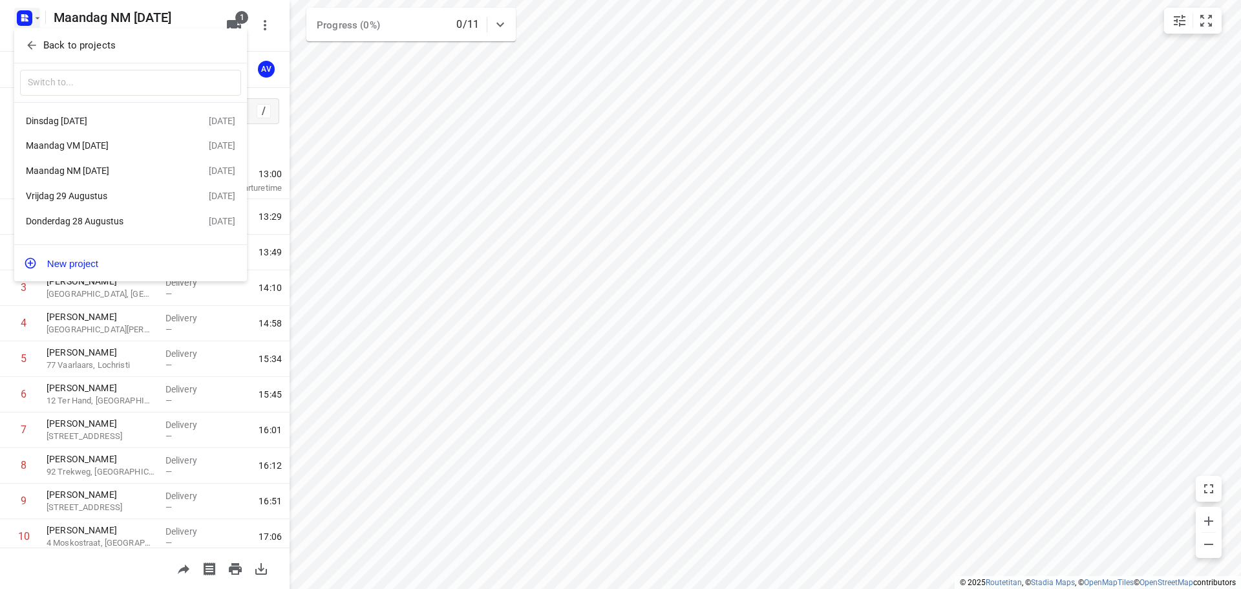
click at [125, 116] on div "Dinsdag [DATE]" at bounding box center [100, 121] width 149 height 10
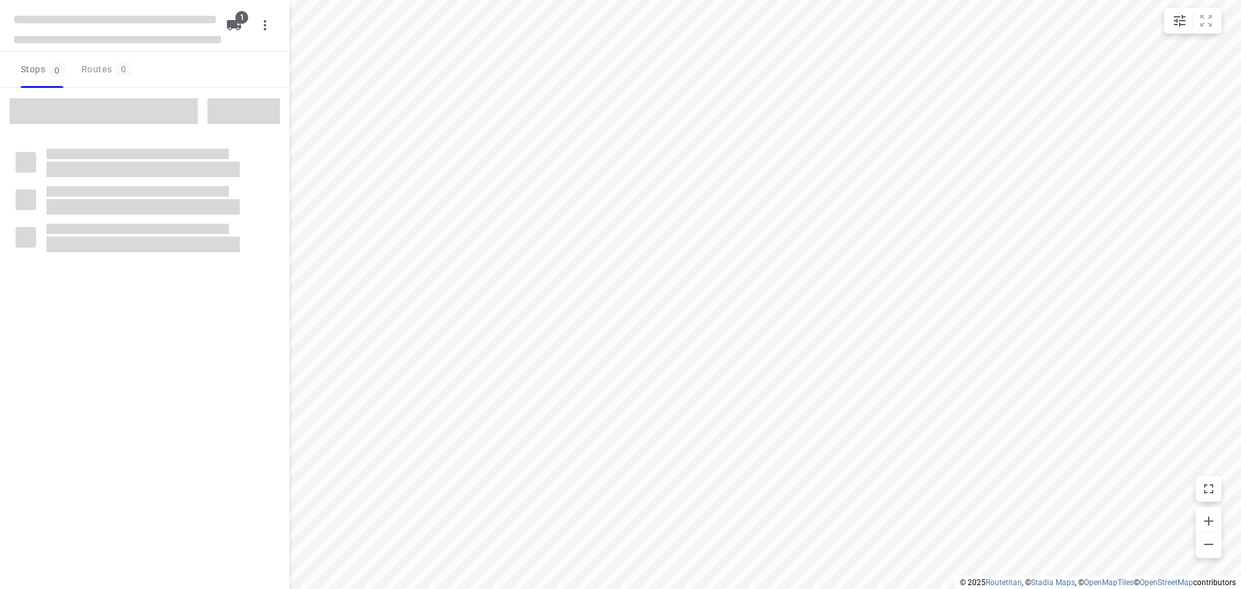
type input "distance"
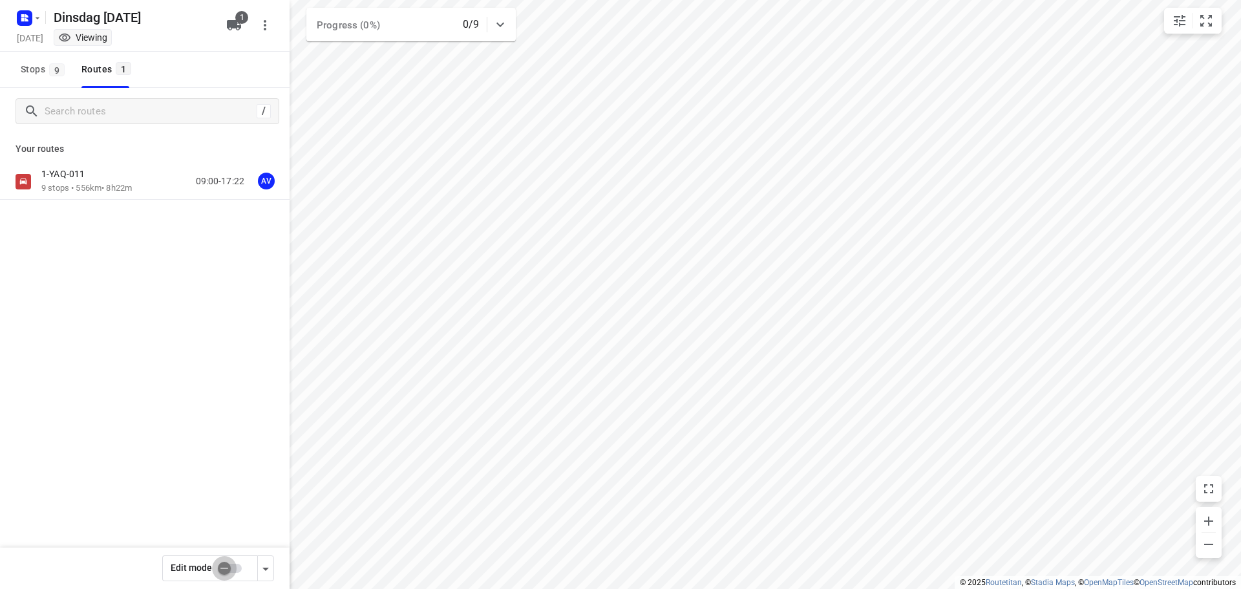
click at [235, 568] on input "checkbox" at bounding box center [224, 568] width 74 height 25
checkbox input "true"
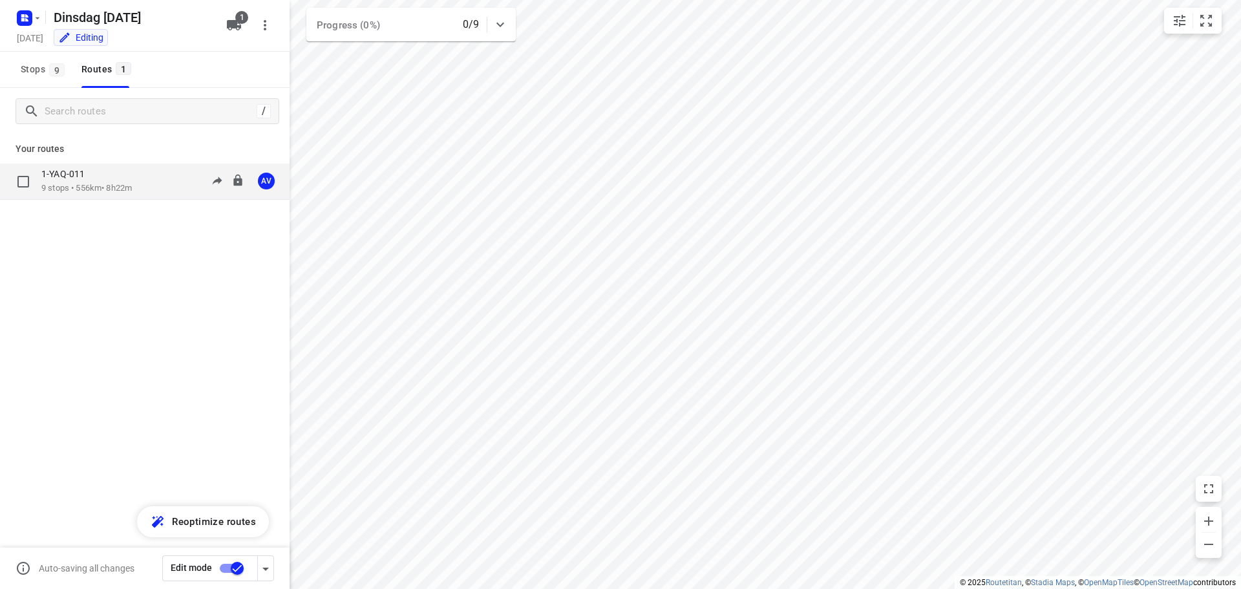
click at [149, 184] on div "1-YAQ-011 9 stops • 556km • 8h22m 09:00-17:22 AV" at bounding box center [165, 181] width 248 height 26
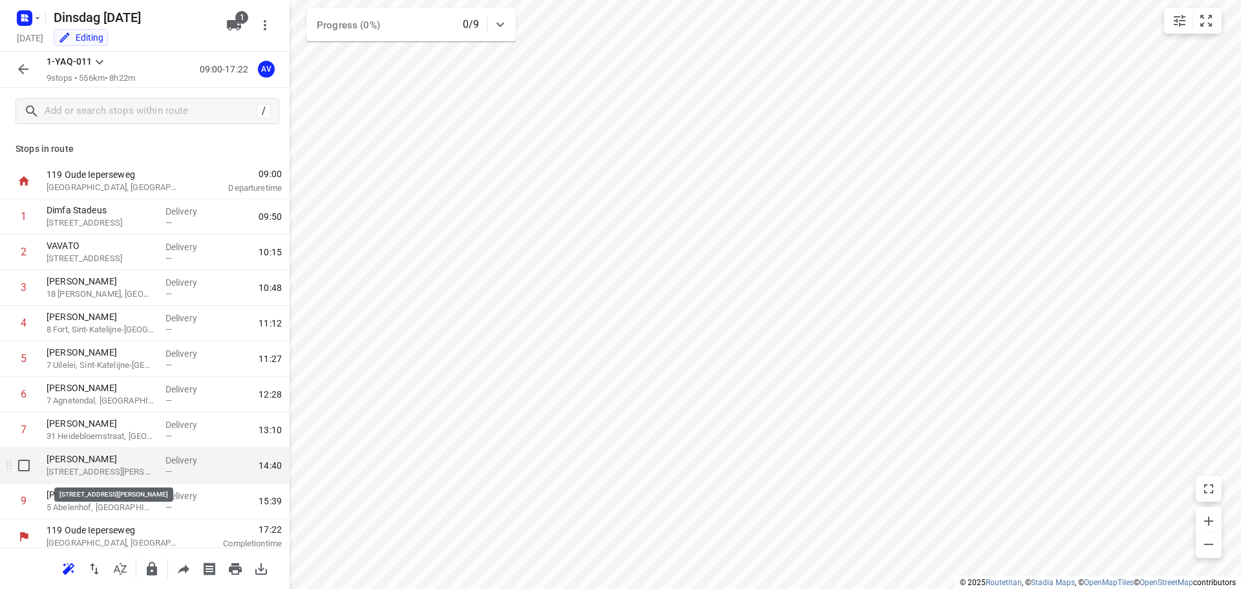
click at [122, 468] on p "[STREET_ADDRESS][PERSON_NAME]" at bounding box center [101, 471] width 109 height 13
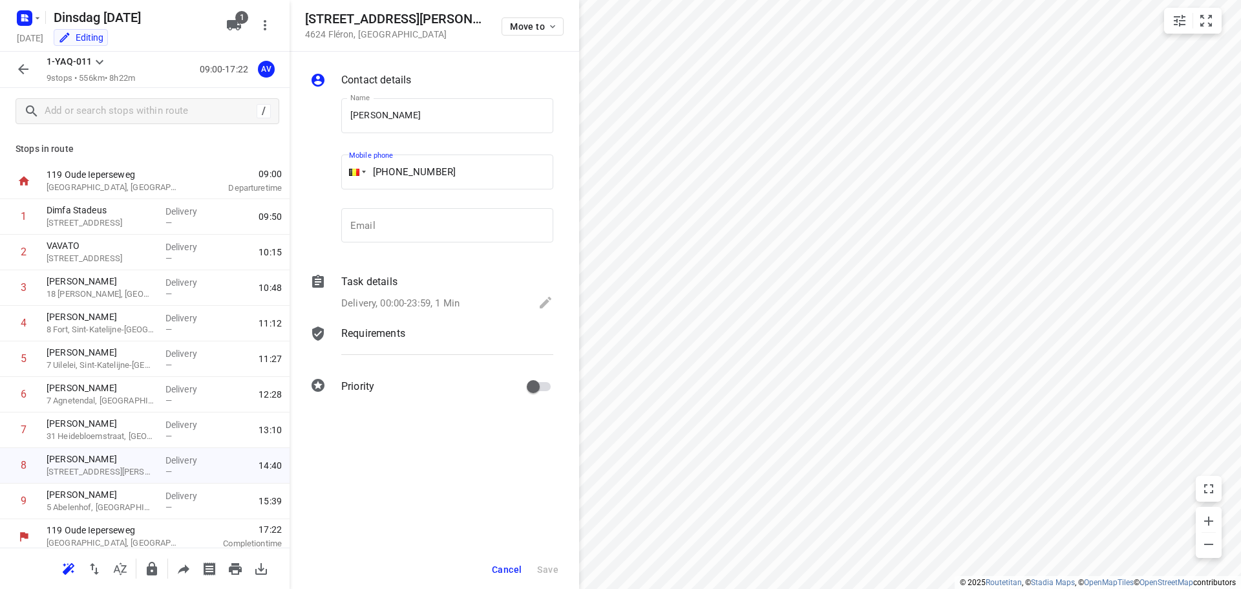
drag, startPoint x: 446, startPoint y: 175, endPoint x: 396, endPoint y: 174, distance: 49.8
click at [396, 174] on input "[PHONE_NUMBER]" at bounding box center [447, 171] width 212 height 35
paste input "43587195"
type input "[PHONE_NUMBER]"
click at [549, 570] on span "Save" at bounding box center [547, 569] width 21 height 10
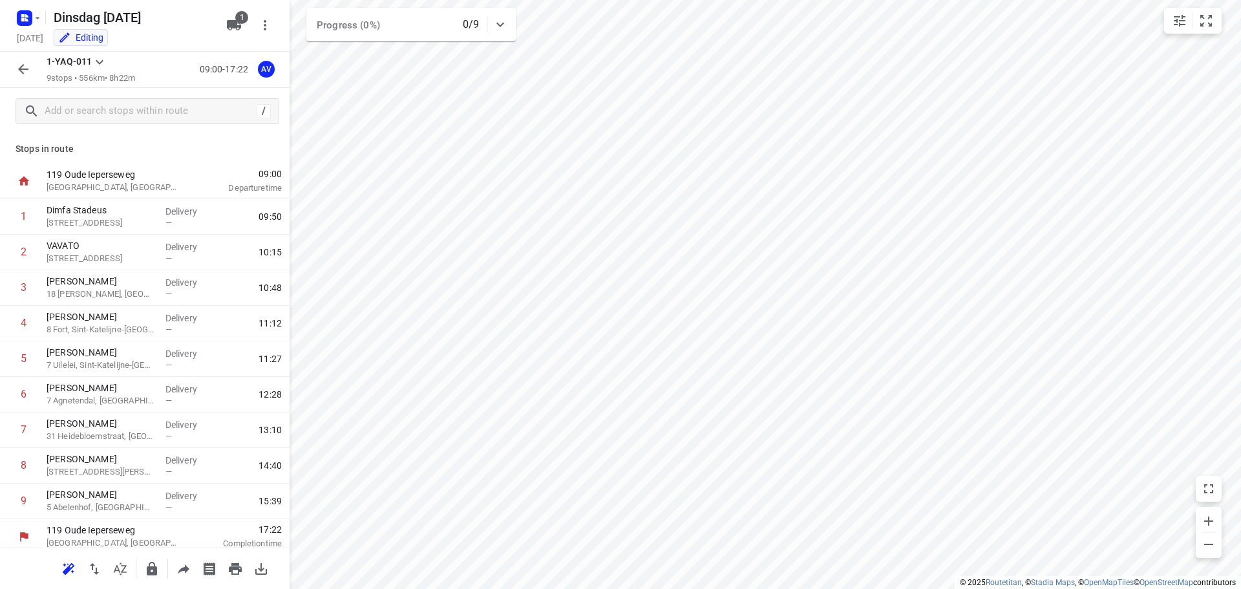
click at [23, 70] on icon "button" at bounding box center [23, 69] width 10 height 10
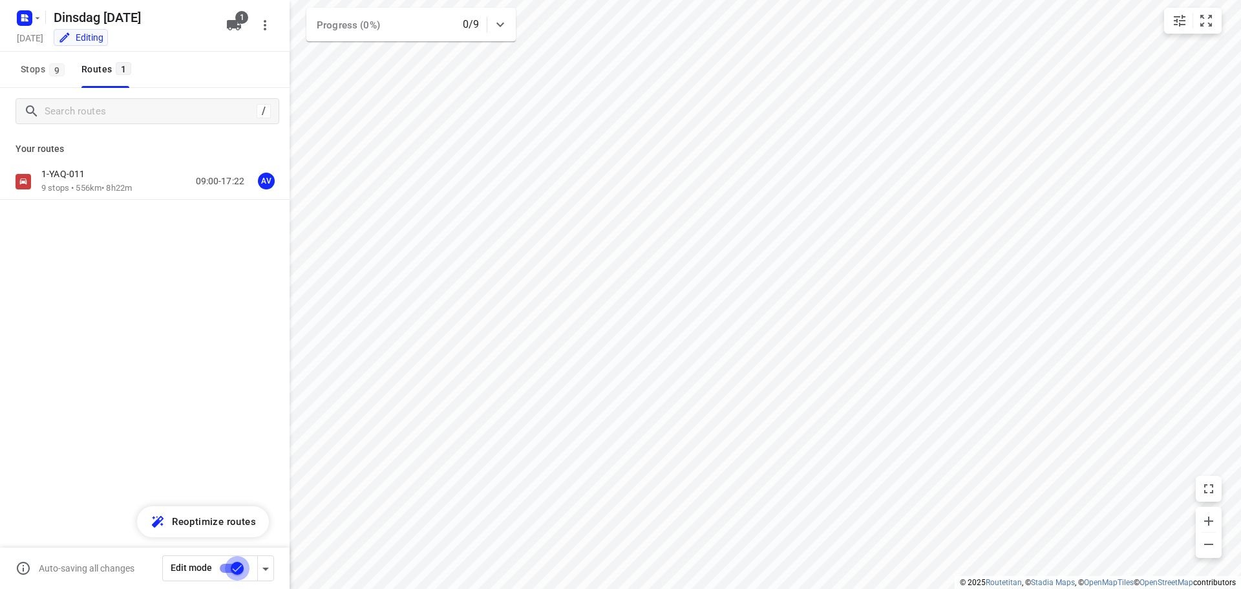
click at [226, 566] on input "checkbox" at bounding box center [237, 568] width 74 height 25
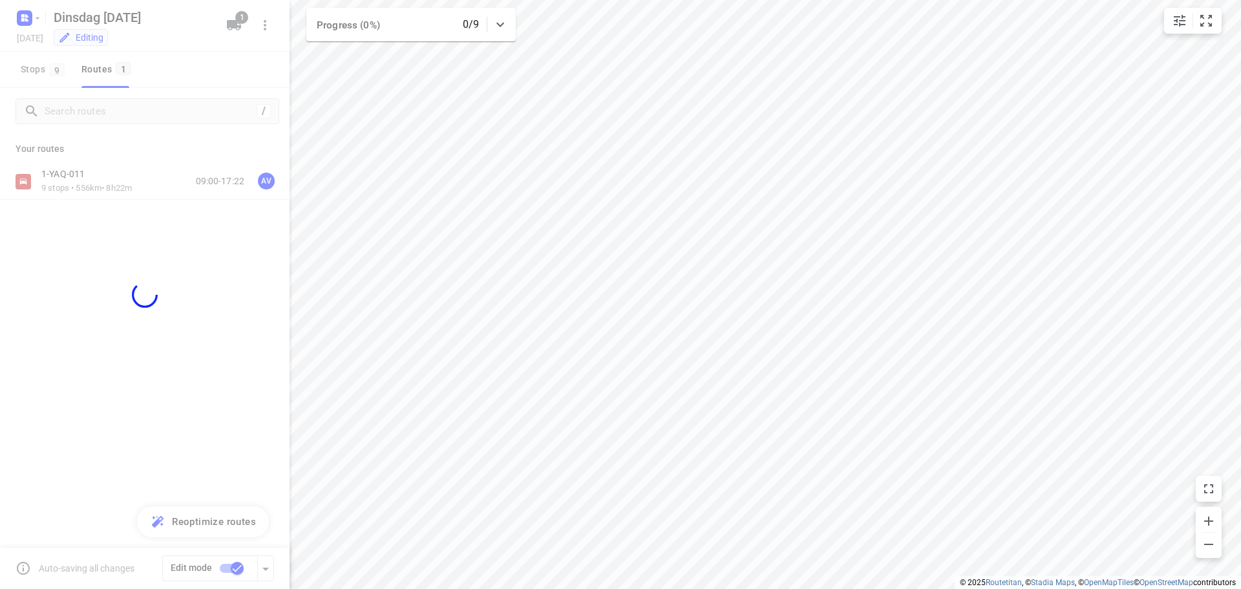
checkbox input "false"
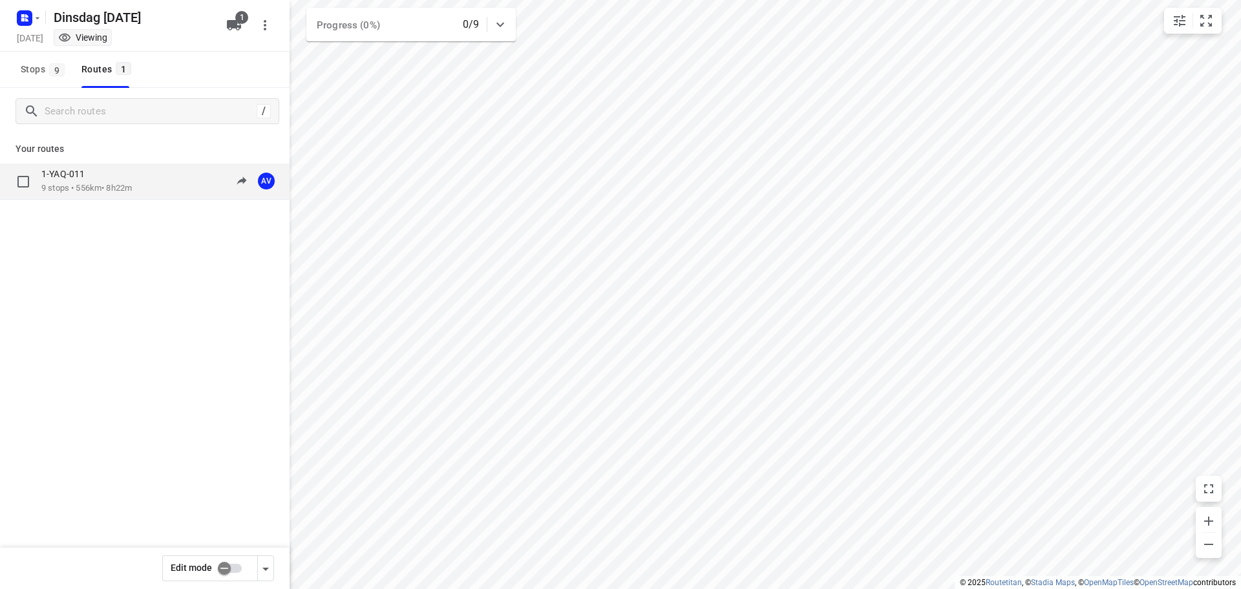
click at [130, 182] on div "1-YAQ-011" at bounding box center [86, 175] width 90 height 14
